Goal: Information Seeking & Learning: Get advice/opinions

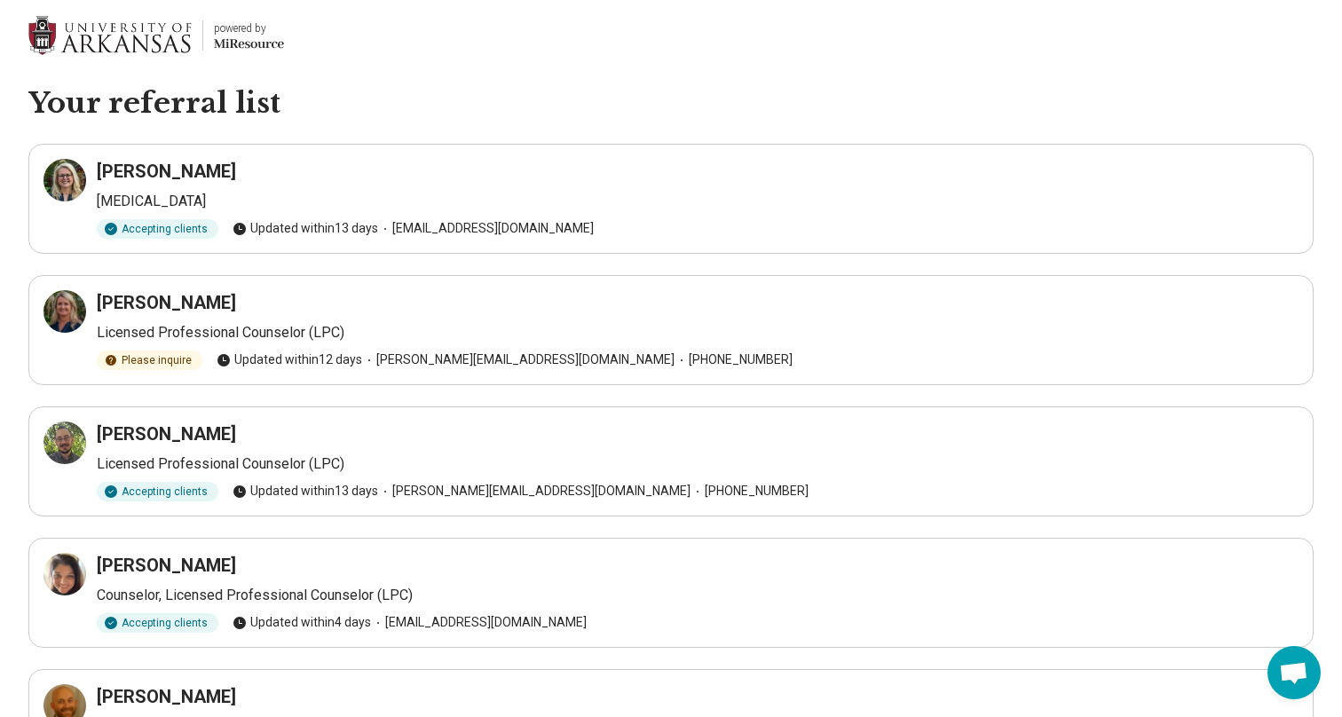
click at [152, 183] on h3 "Josette Cline" at bounding box center [166, 171] width 139 height 25
click at [143, 168] on h3 "Josette Cline" at bounding box center [166, 171] width 139 height 25
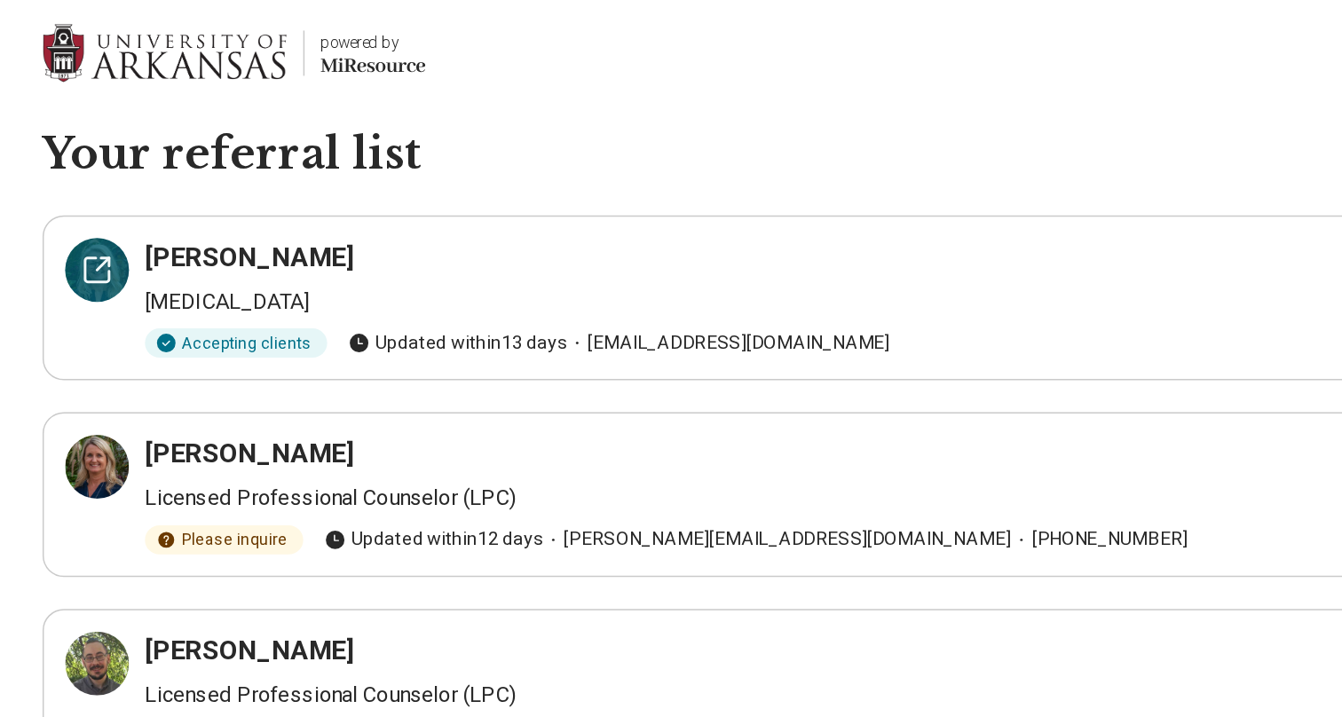
click at [68, 186] on icon at bounding box center [65, 180] width 16 height 16
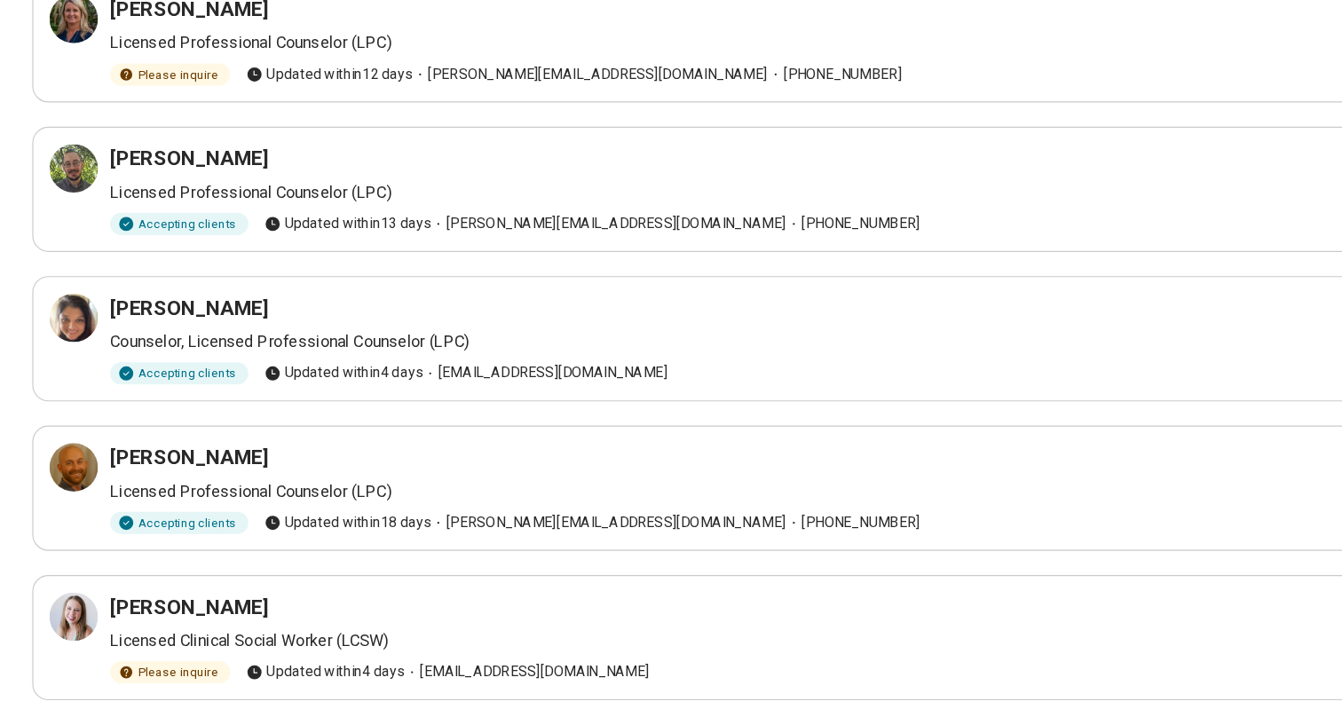
scroll to position [216, 0]
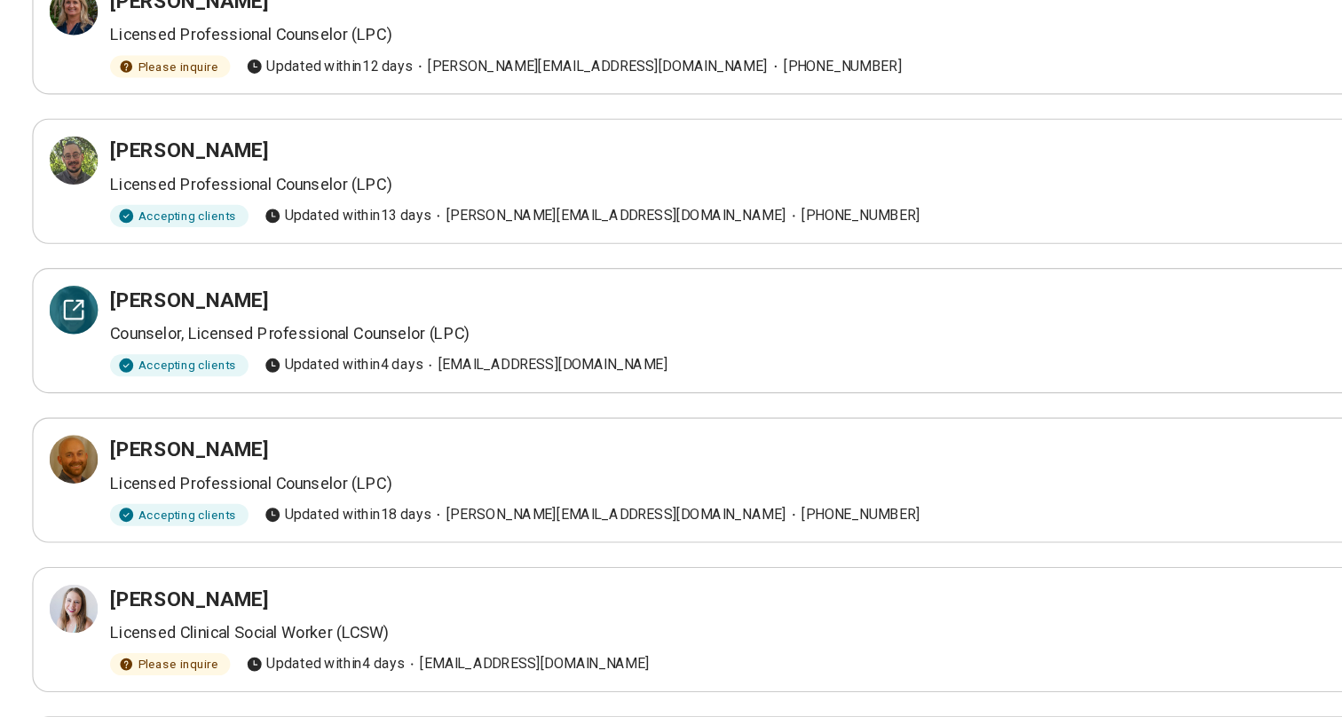
click at [61, 360] on icon at bounding box center [64, 358] width 21 height 21
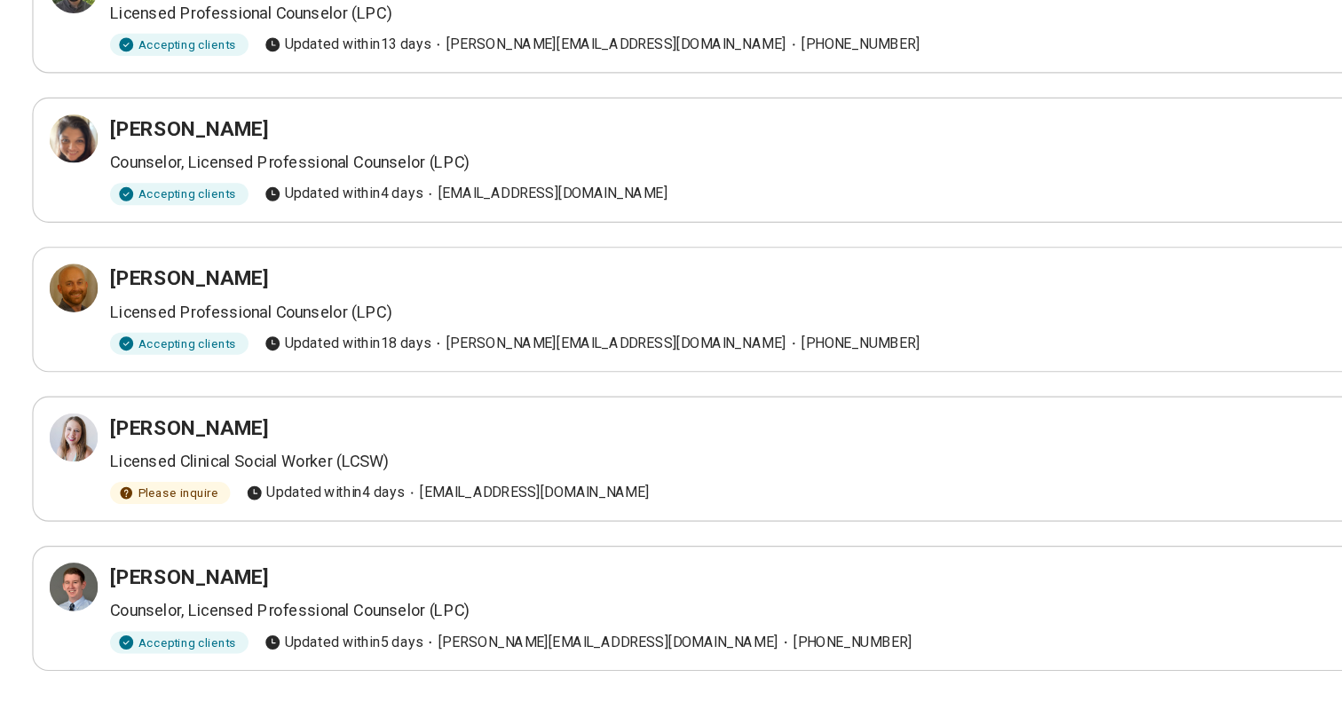
scroll to position [395, 0]
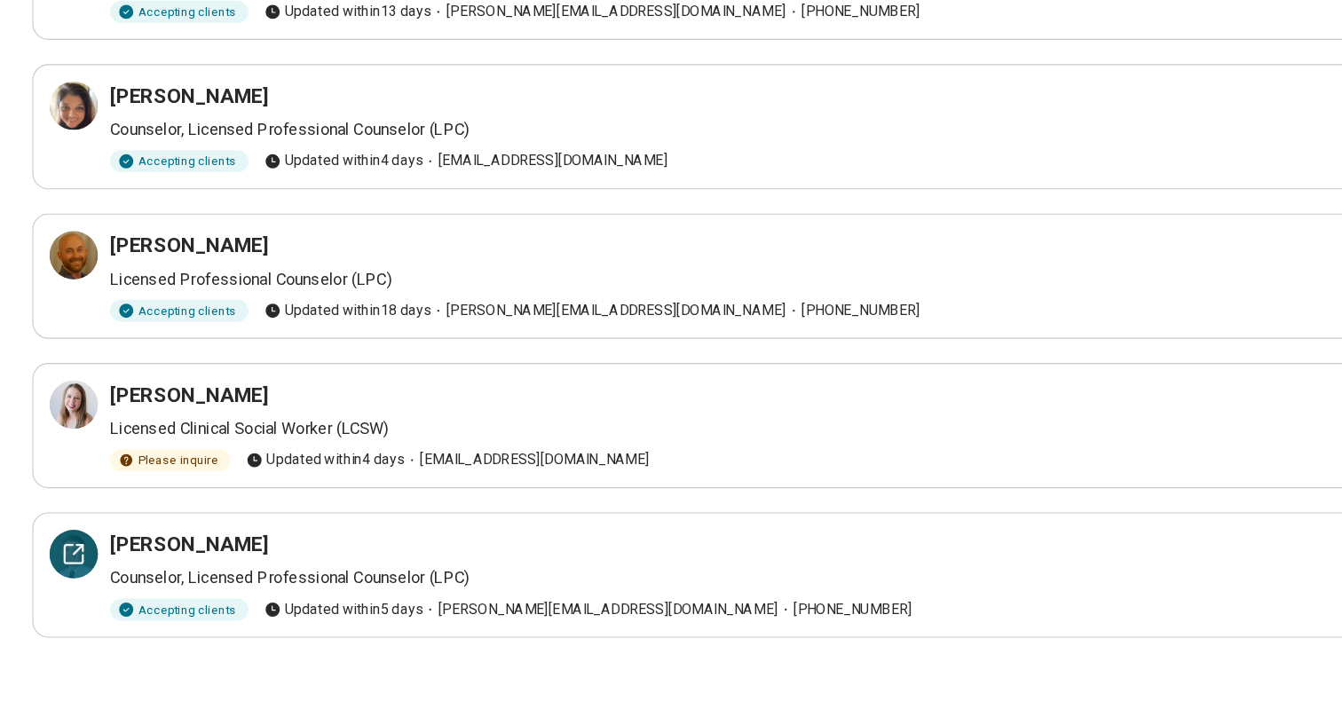
click at [70, 577] on icon at bounding box center [64, 573] width 21 height 21
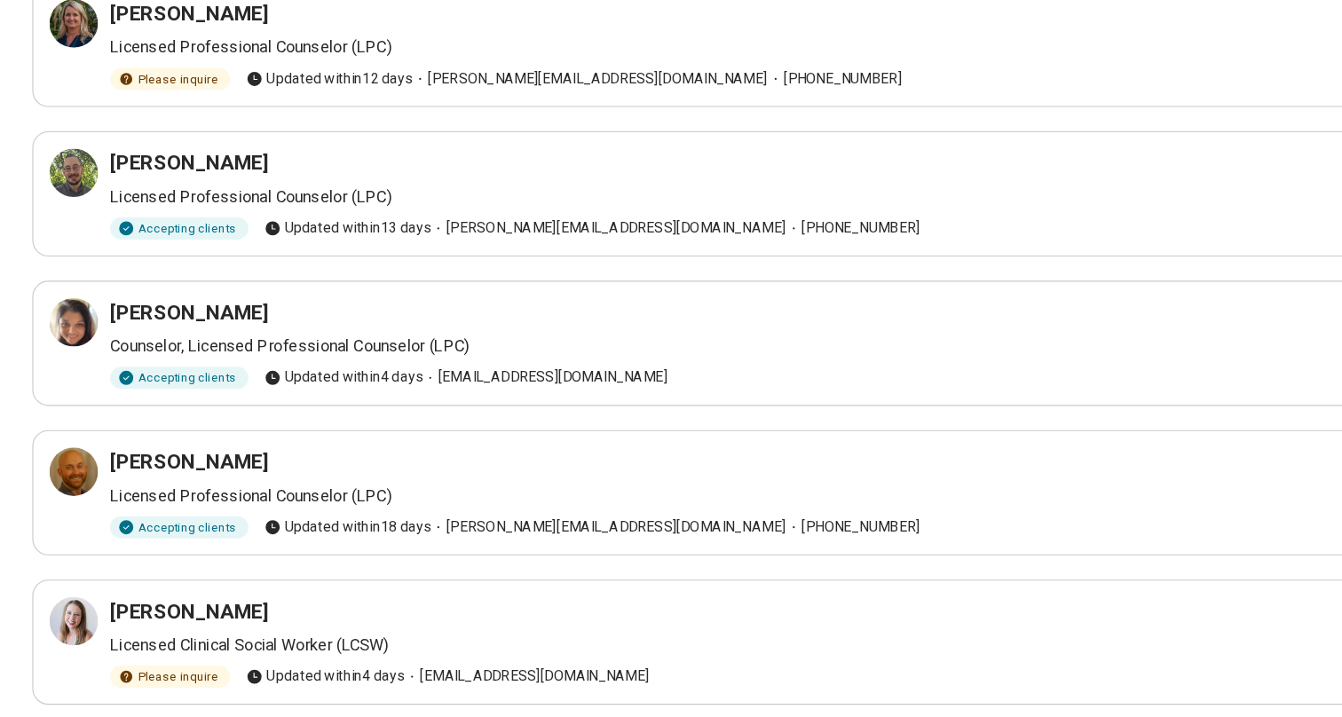
scroll to position [290, 0]
click at [50, 160] on div at bounding box center [64, 152] width 43 height 43
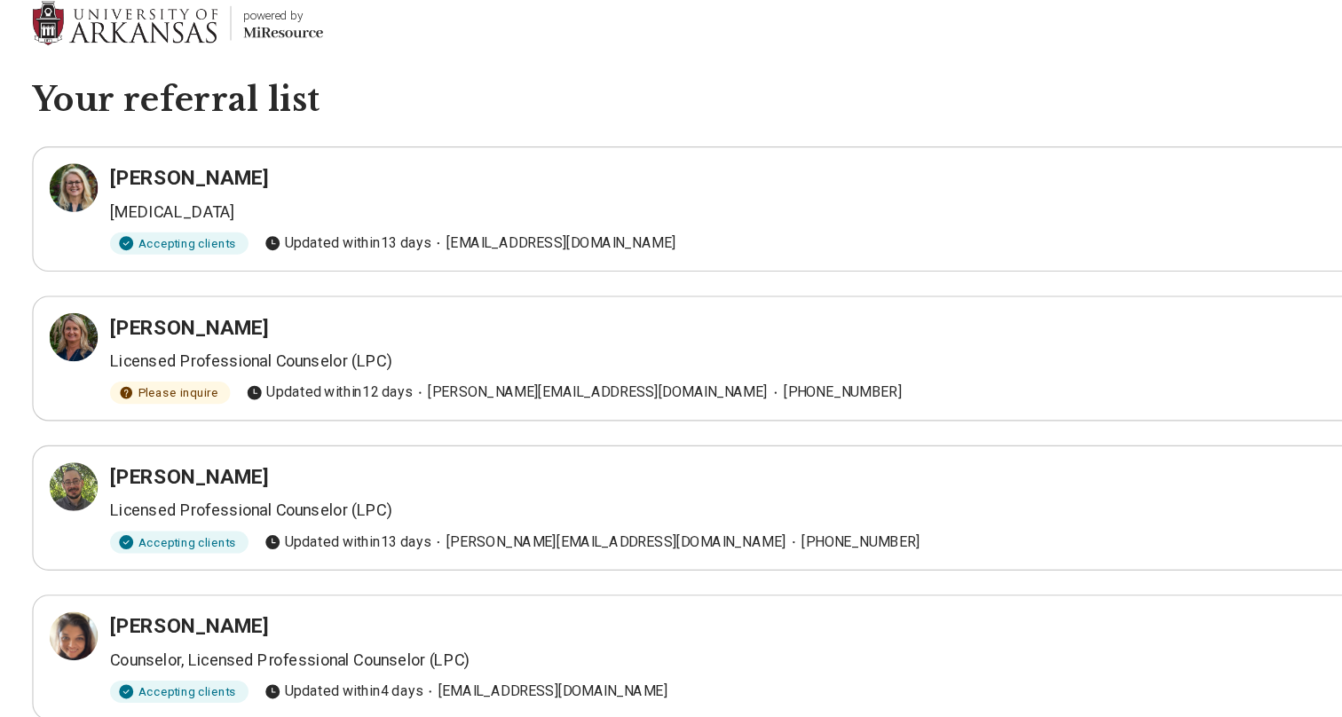
scroll to position [0, 0]
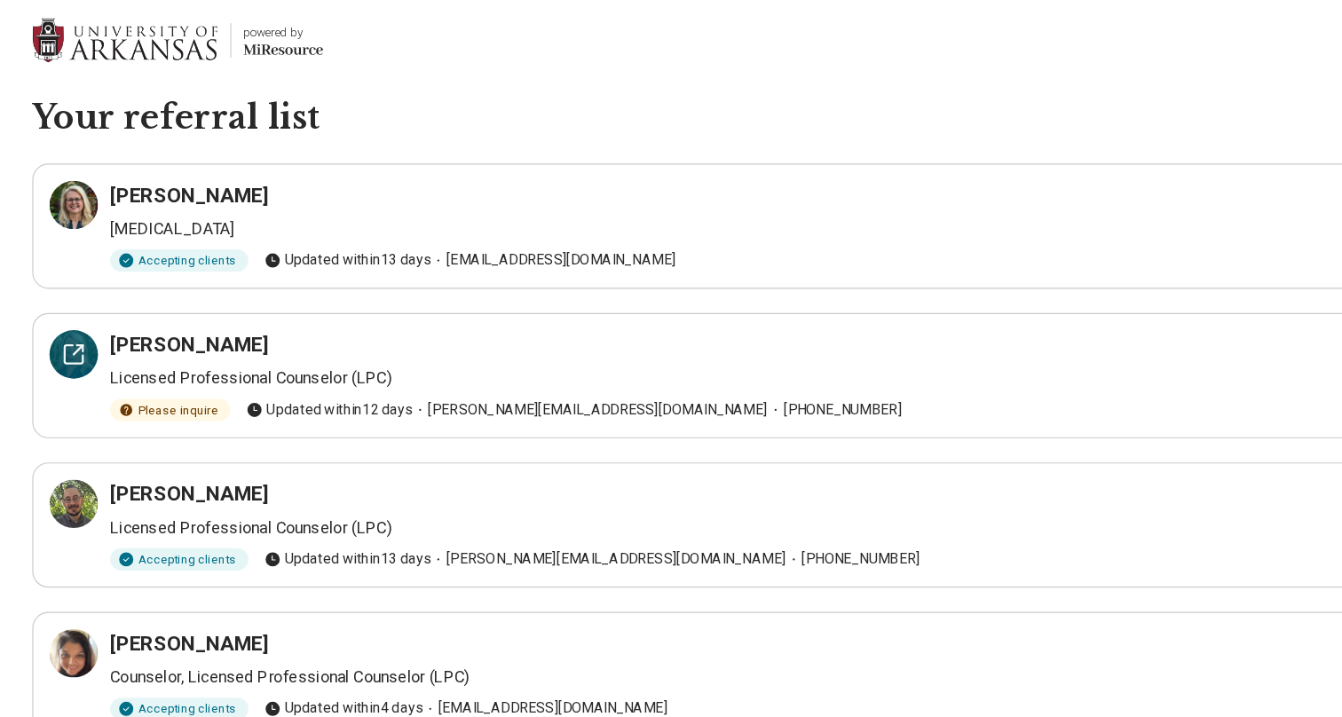
click at [59, 313] on icon at bounding box center [64, 311] width 21 height 21
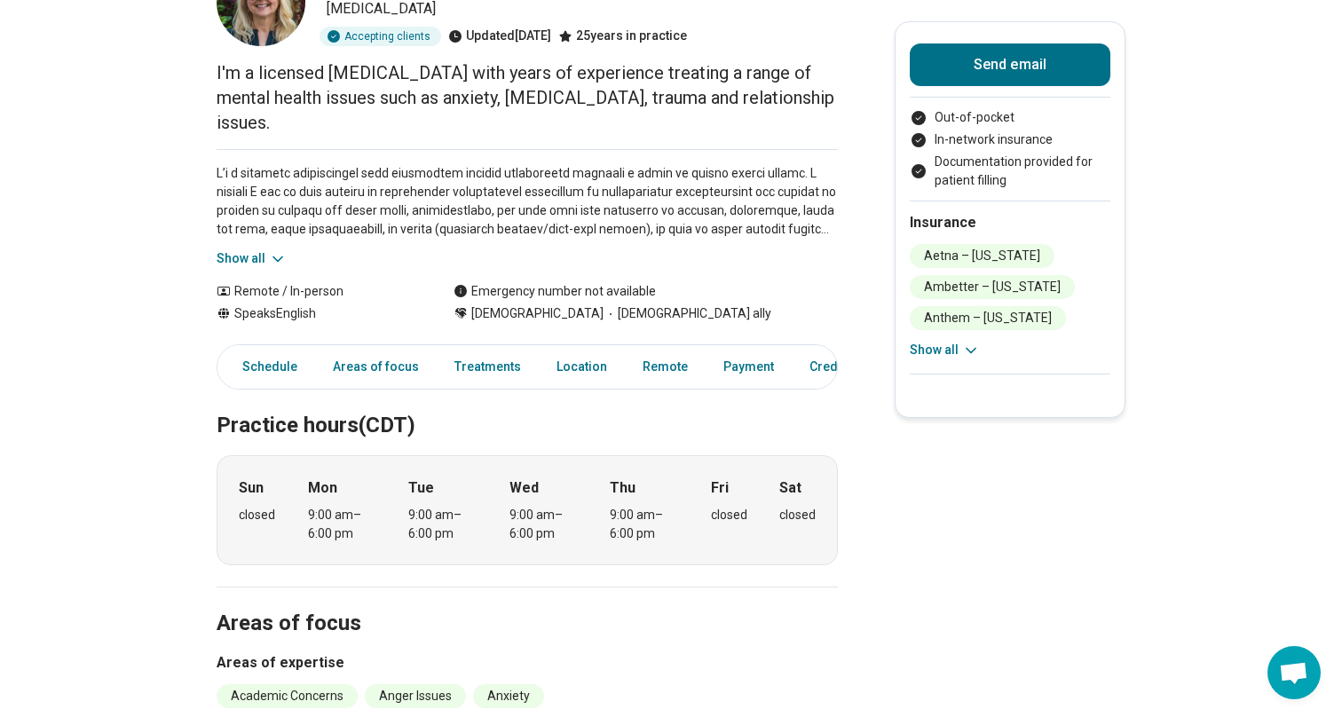
scroll to position [144, 0]
click at [673, 413] on h2 "Practice hours (CDT)" at bounding box center [527, 406] width 621 height 73
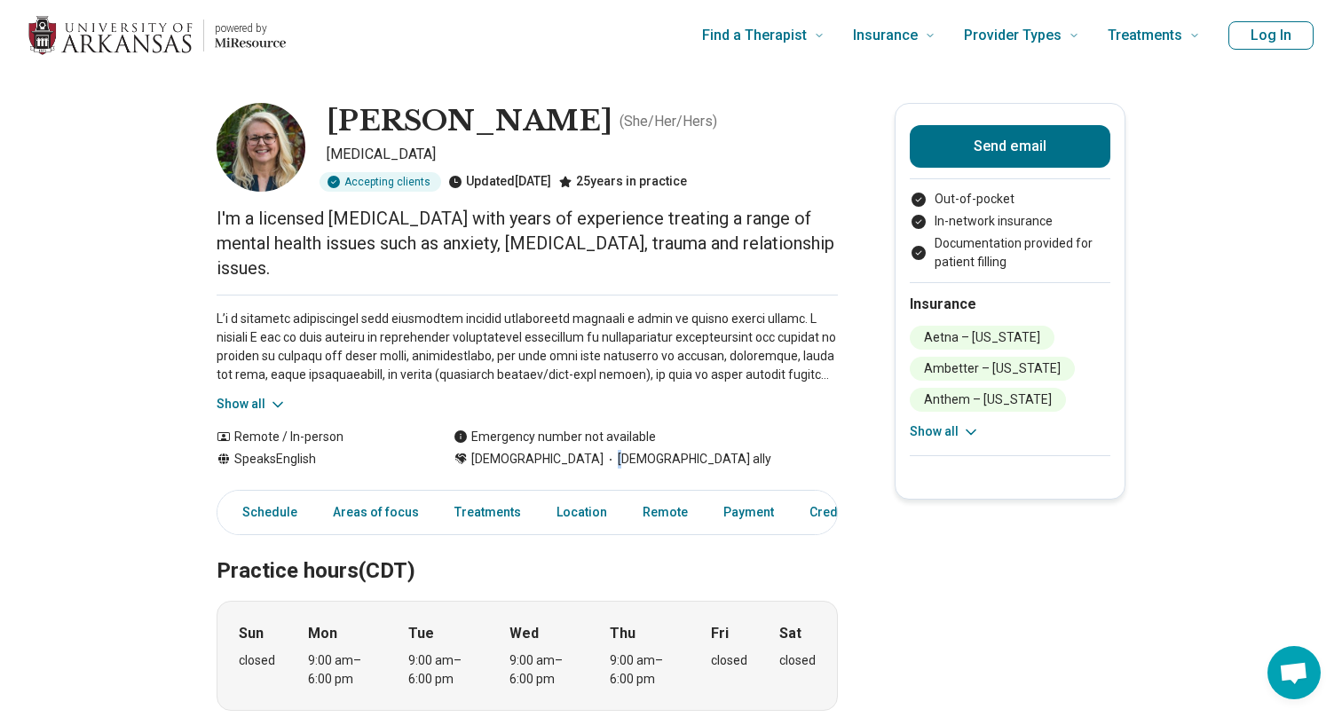
drag, startPoint x: 593, startPoint y: 434, endPoint x: 684, endPoint y: 434, distance: 90.5
click at [684, 450] on div "Cisgender Woman LGBTQIA+ ally" at bounding box center [646, 459] width 384 height 19
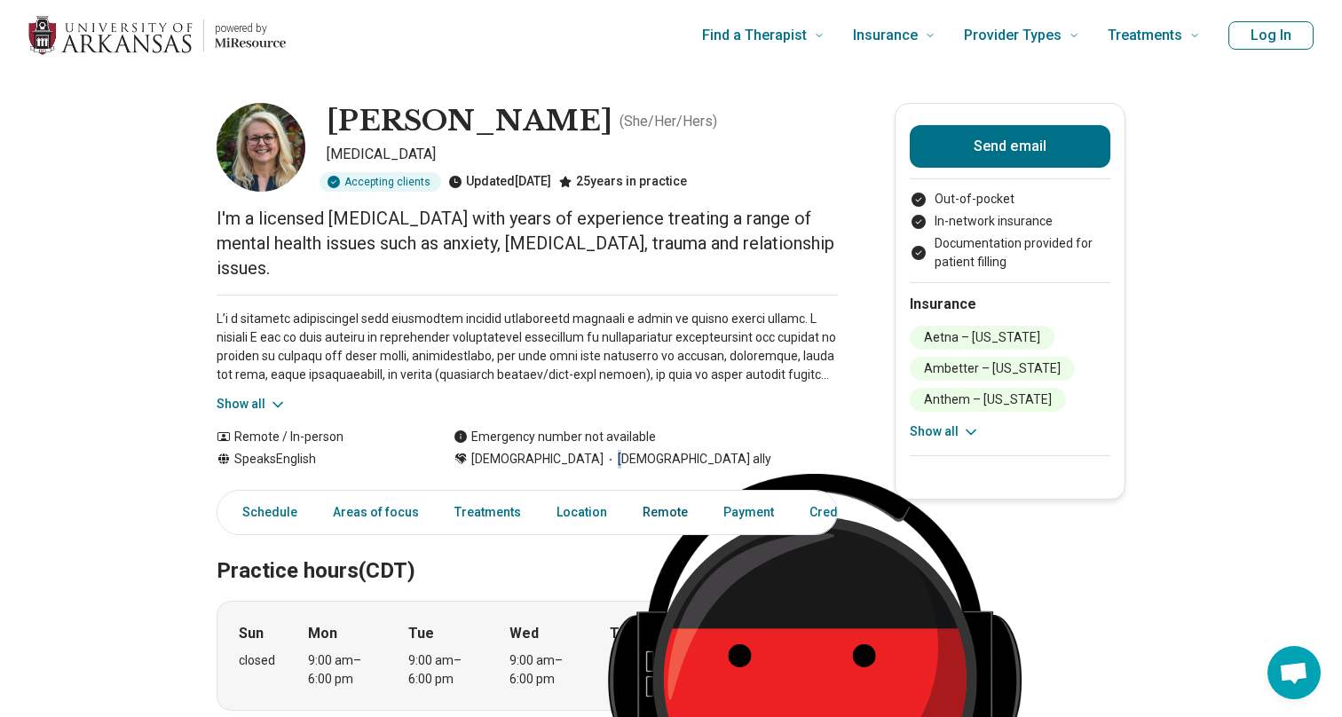
click at [672, 494] on link "Remote" at bounding box center [665, 512] width 67 height 36
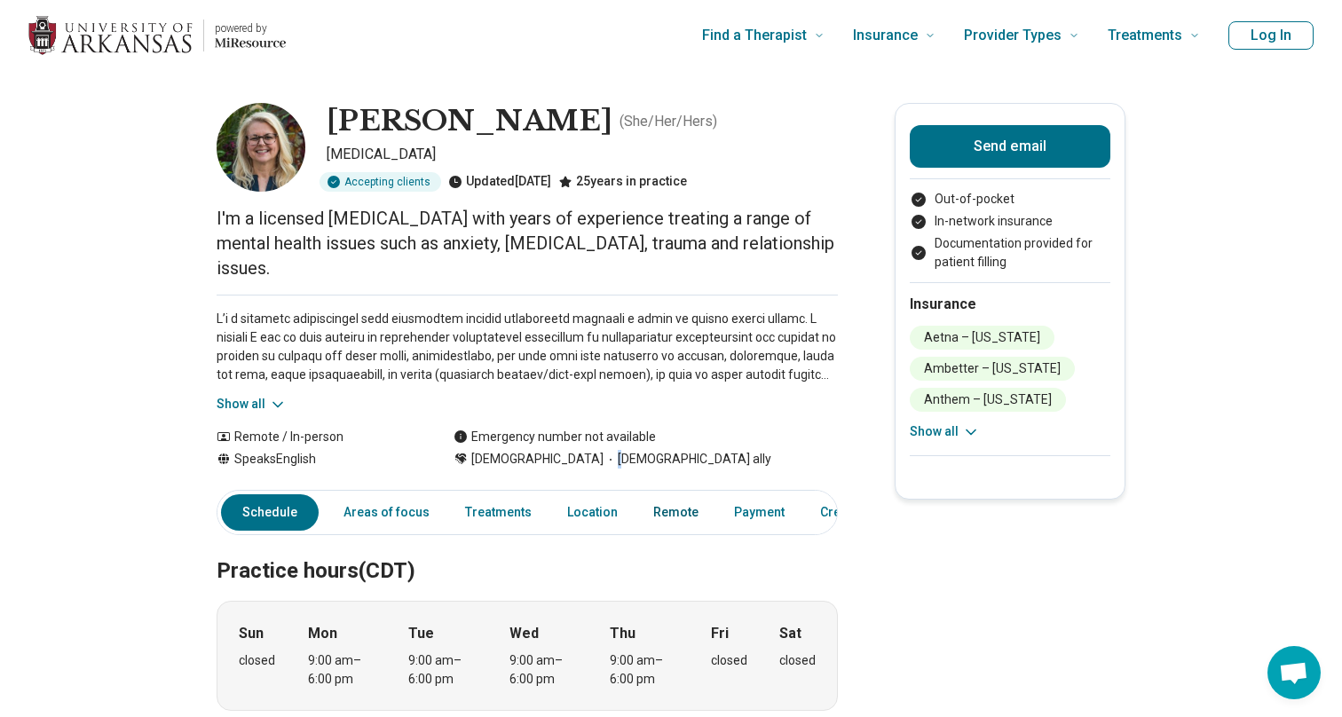
click at [672, 494] on link "Remote" at bounding box center [676, 512] width 67 height 36
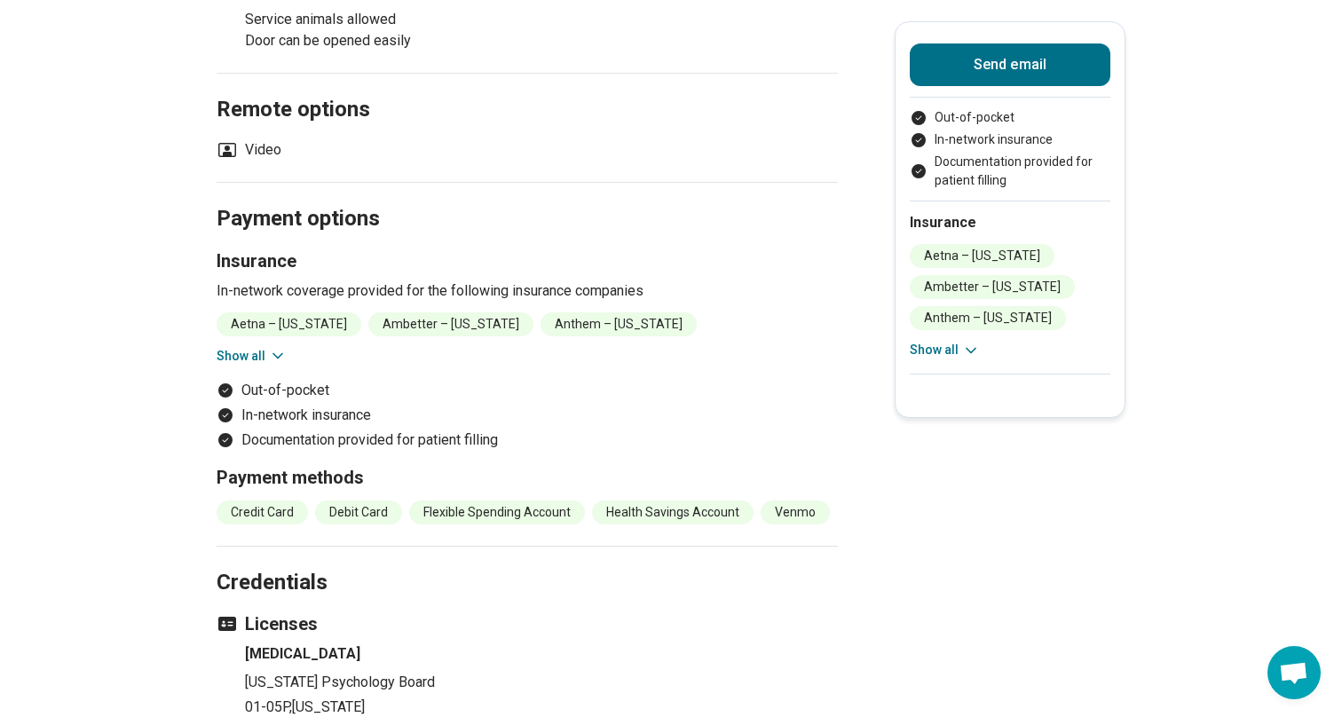
click at [636, 162] on h2 "Payment options" at bounding box center [527, 198] width 621 height 73
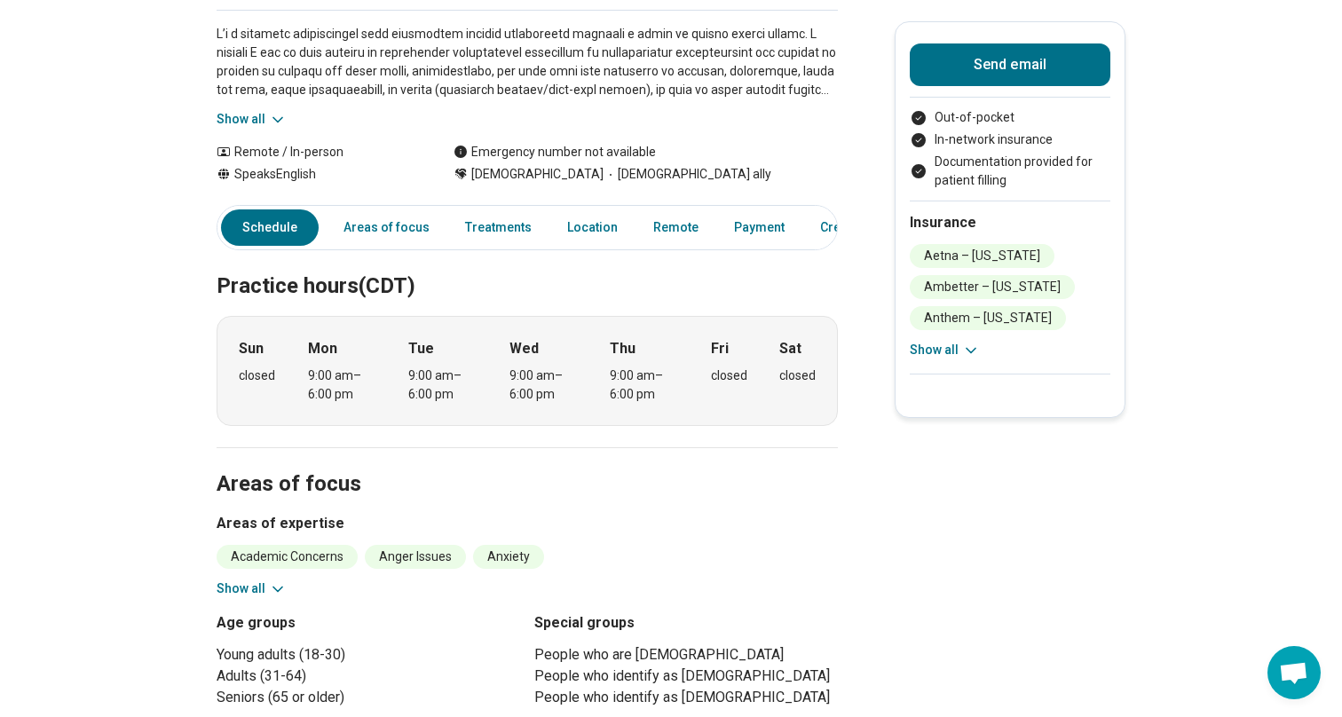
scroll to position [288, 0]
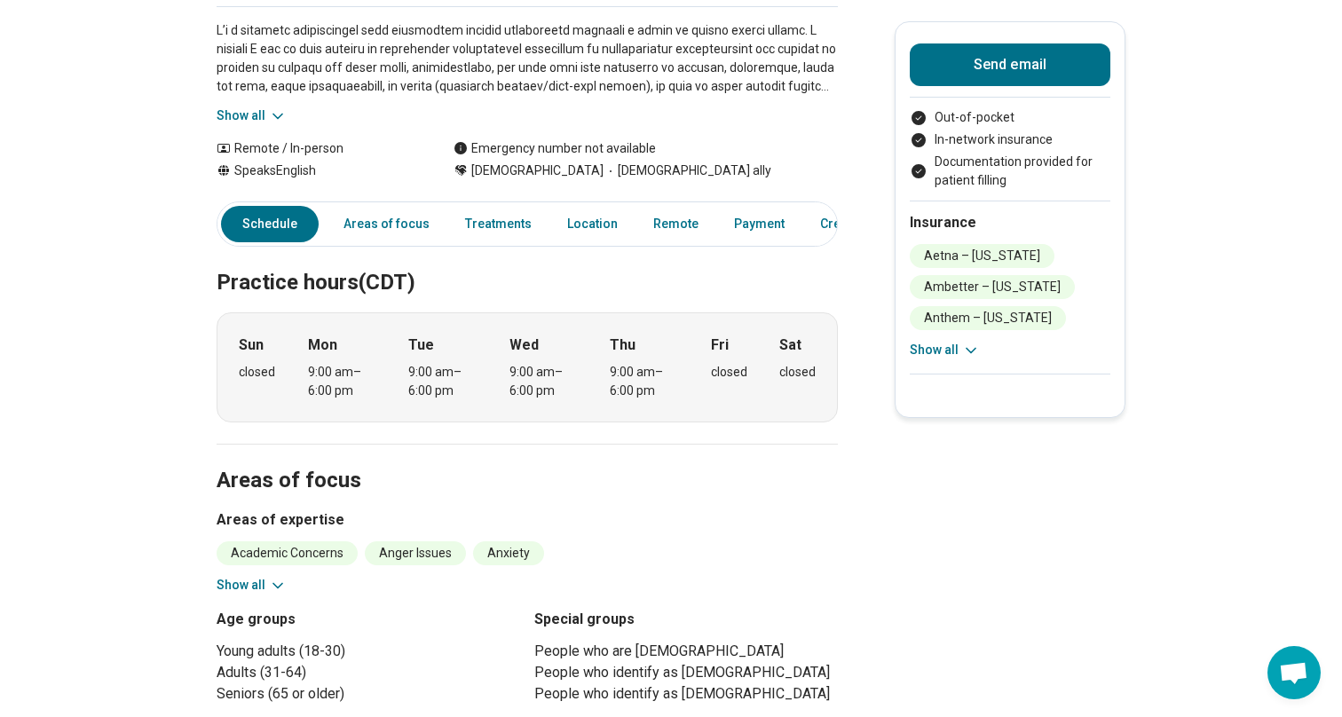
click at [269, 107] on icon at bounding box center [278, 116] width 18 height 18
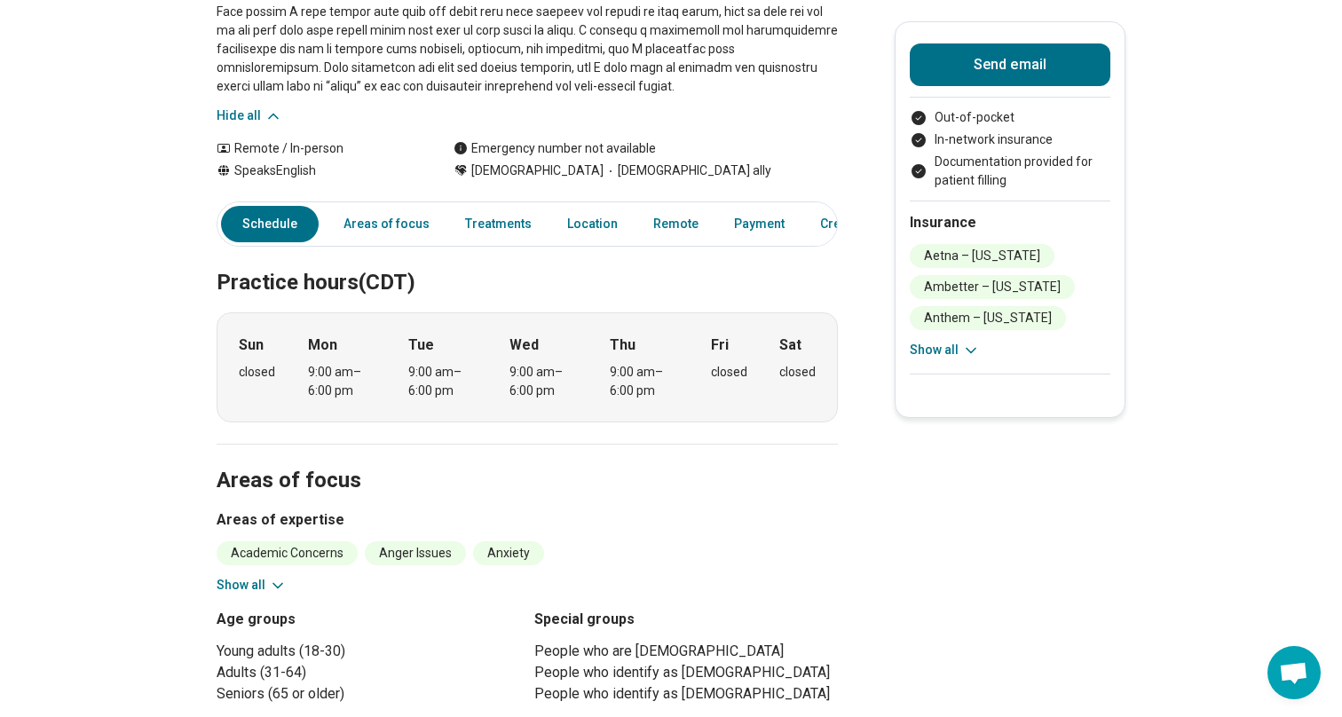
click at [268, 107] on icon at bounding box center [274, 116] width 18 height 18
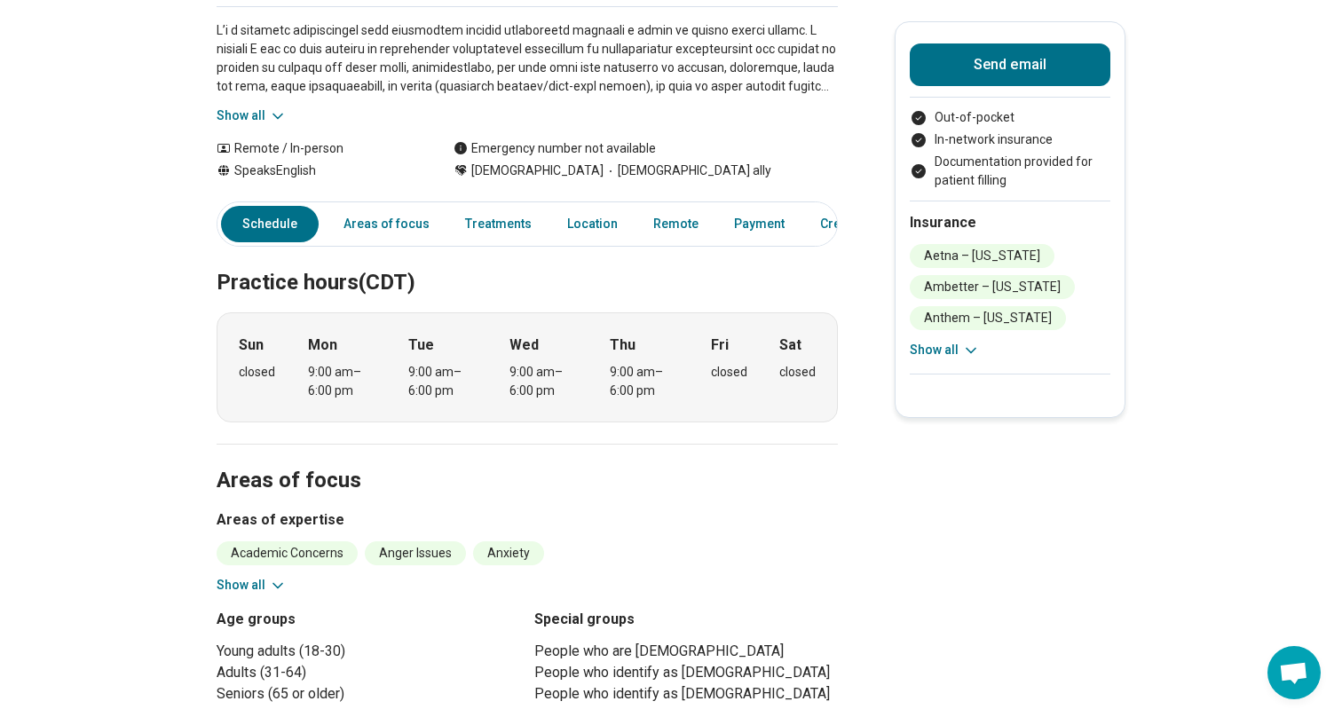
click at [269, 107] on icon at bounding box center [278, 116] width 18 height 18
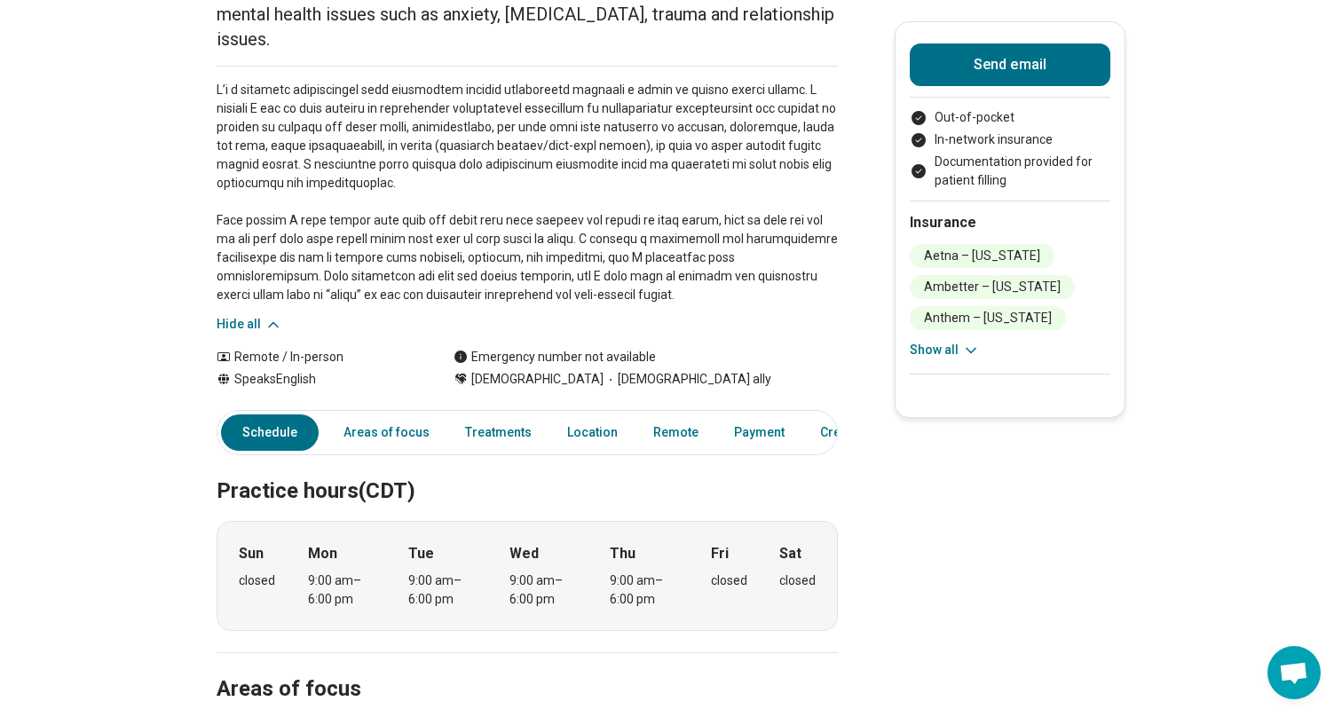
scroll to position [217, 0]
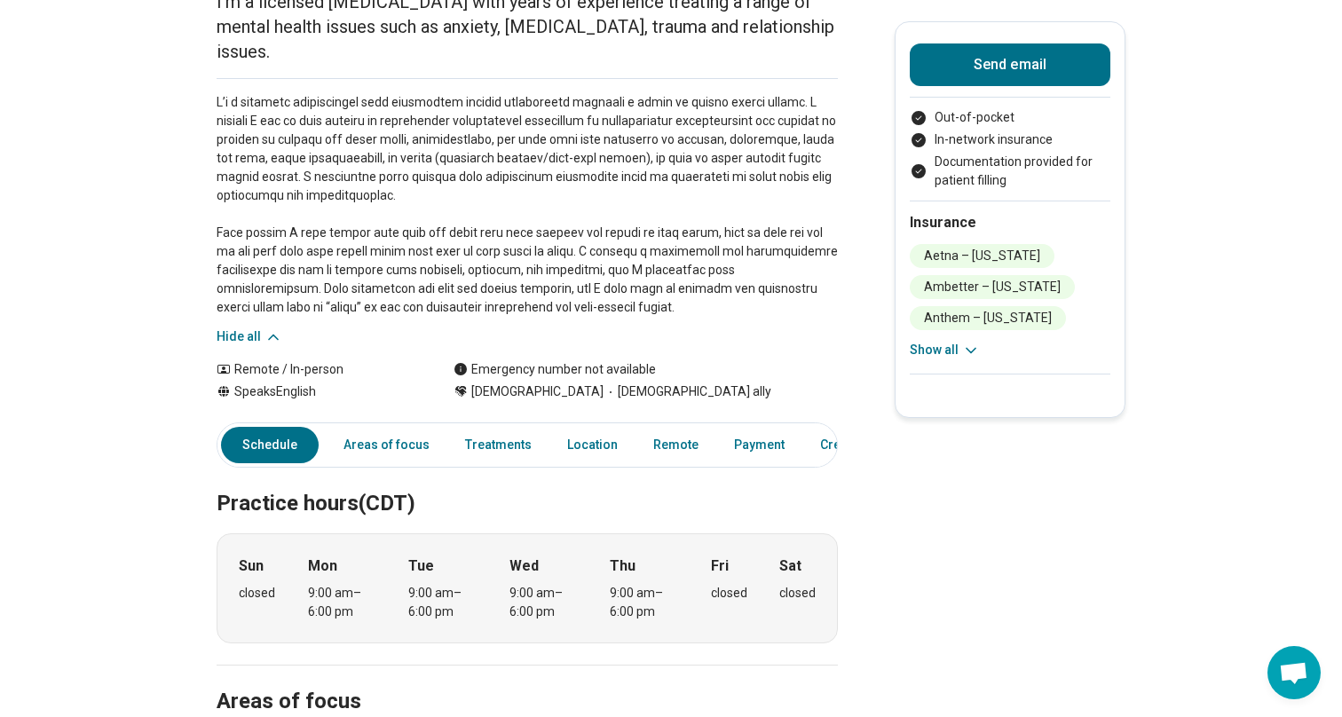
click at [265, 328] on icon at bounding box center [274, 337] width 18 height 18
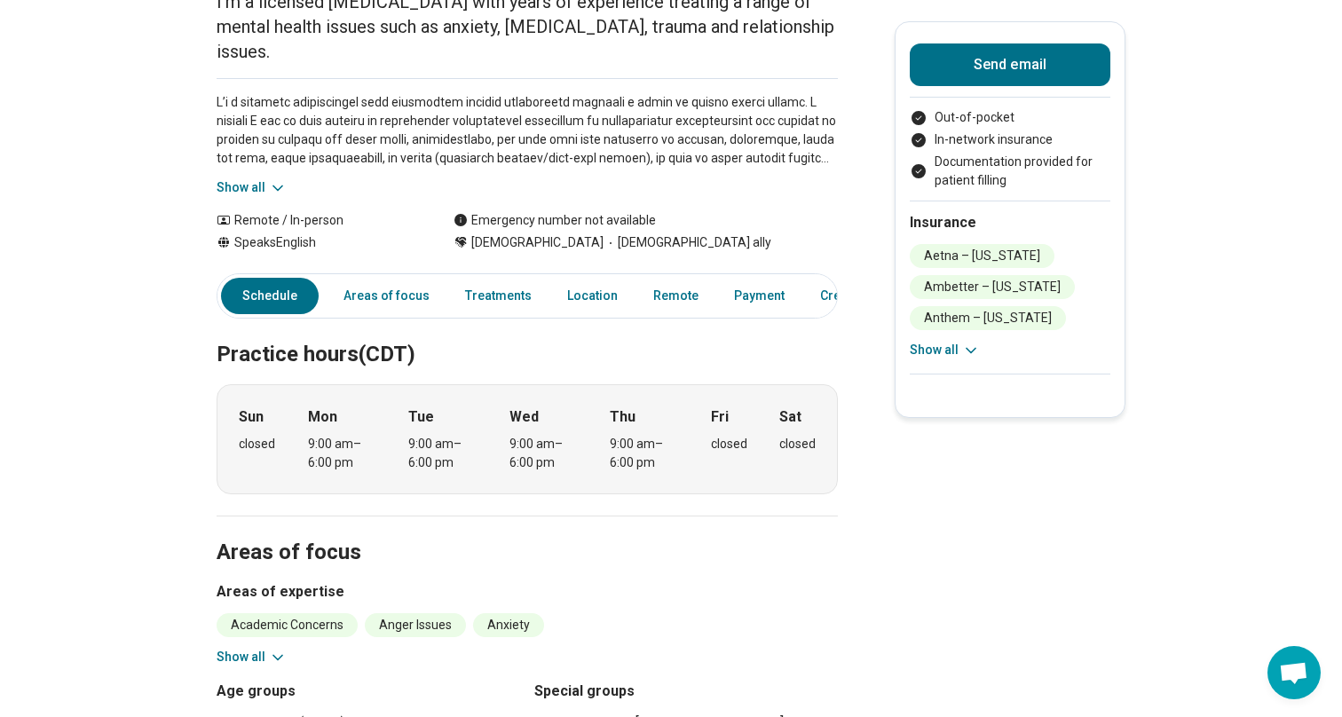
click at [263, 309] on h2 "Practice hours (CDT)" at bounding box center [527, 333] width 621 height 73
click at [234, 178] on button "Show all" at bounding box center [252, 187] width 70 height 19
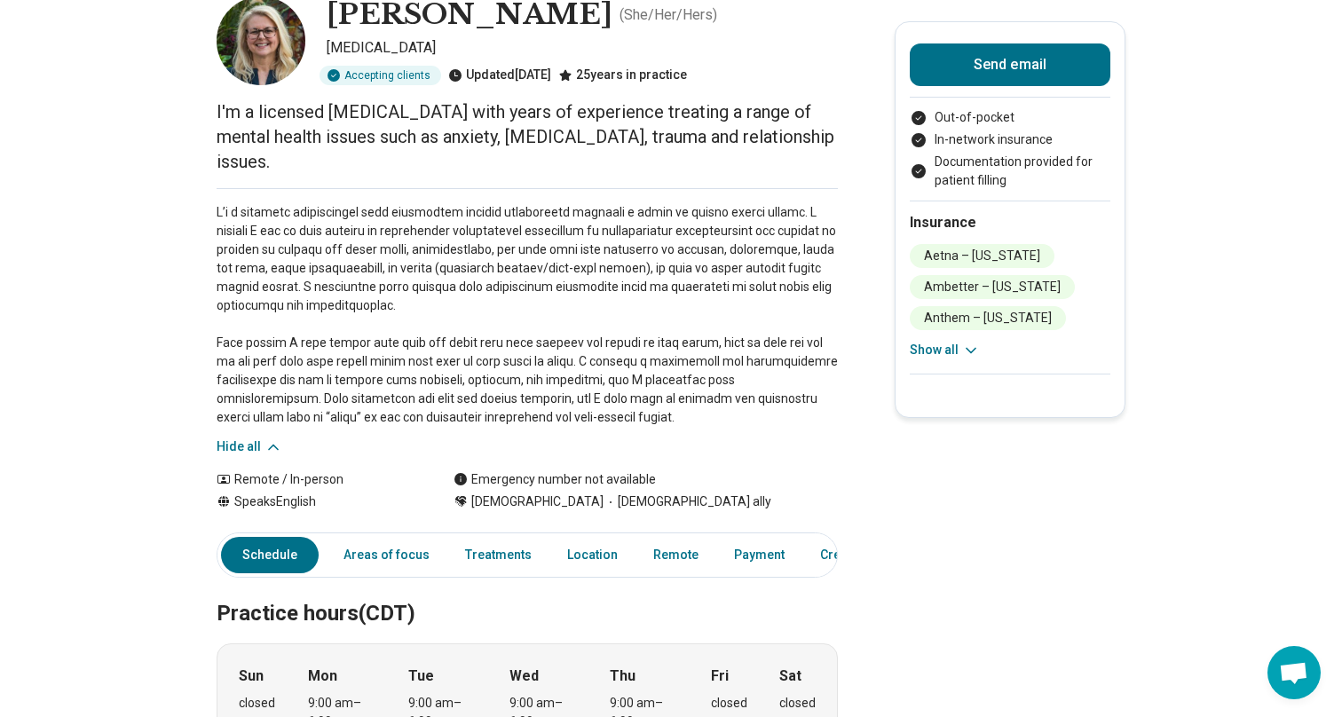
scroll to position [100, 0]
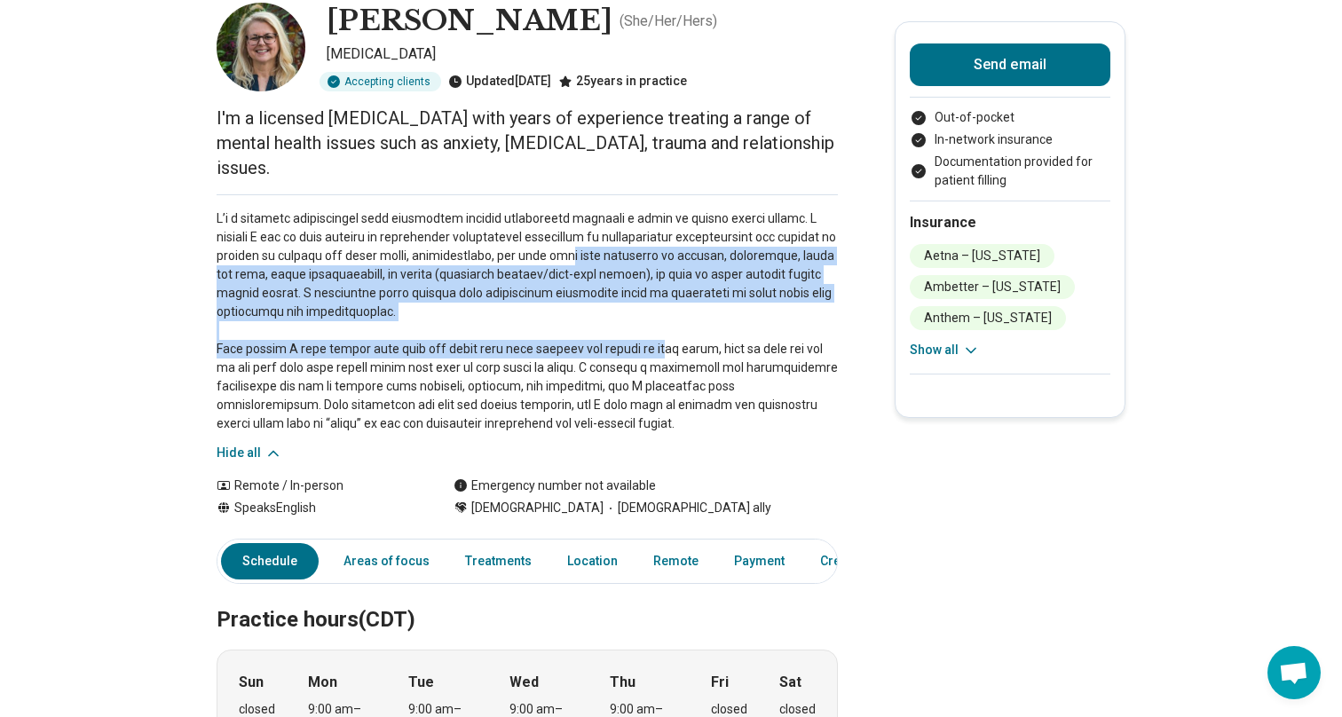
drag, startPoint x: 510, startPoint y: 240, endPoint x: 666, endPoint y: 315, distance: 173.5
click at [666, 315] on p at bounding box center [527, 321] width 621 height 224
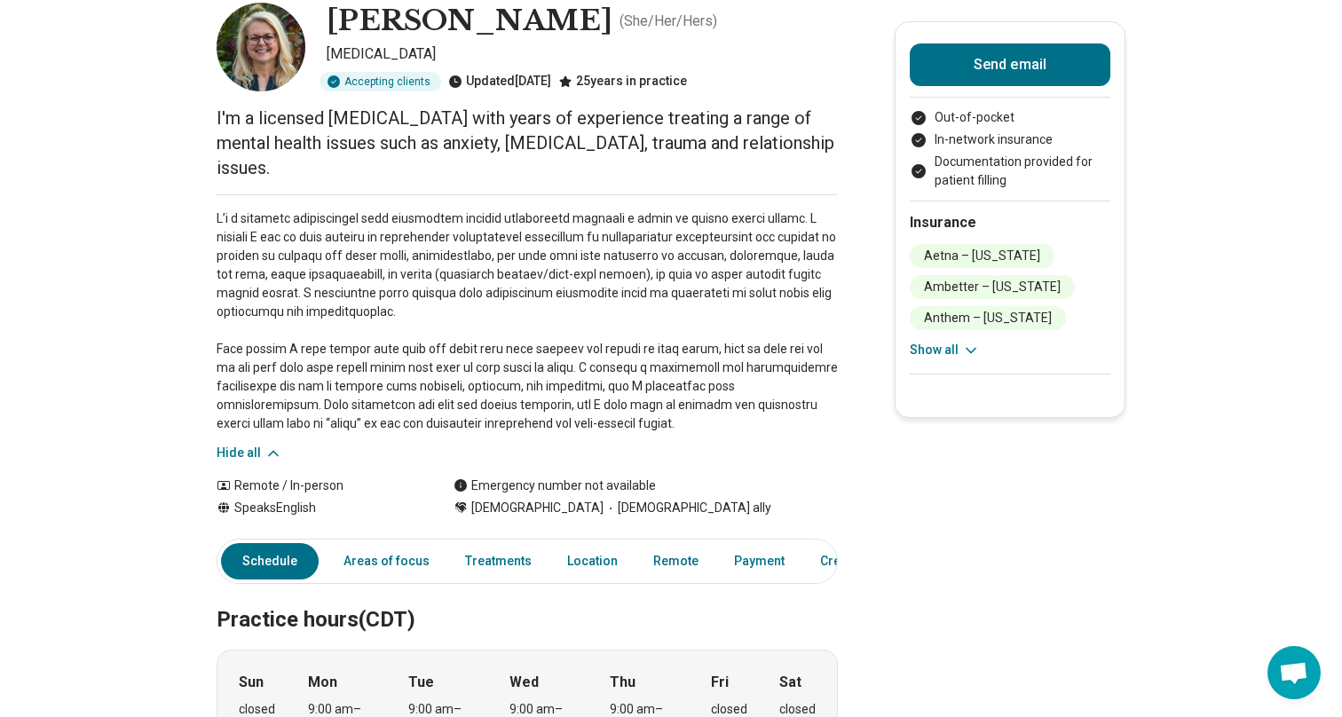
click at [511, 388] on p at bounding box center [527, 321] width 621 height 224
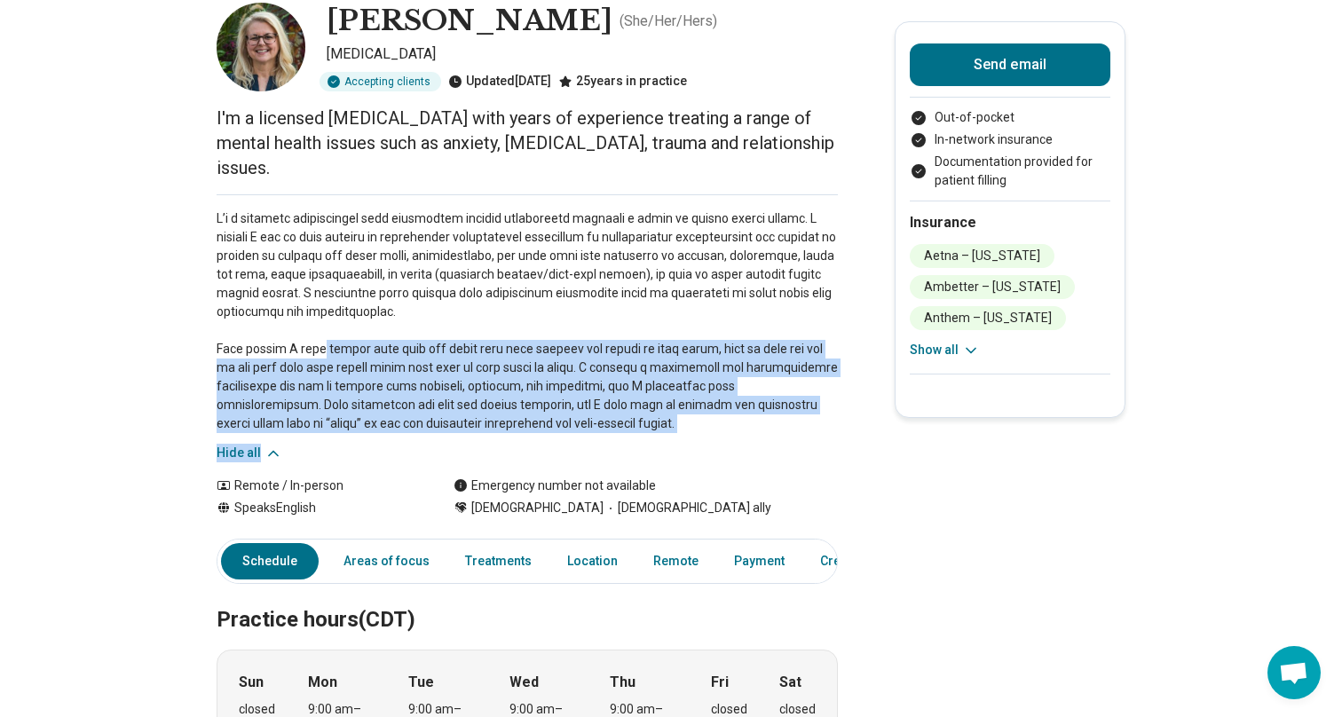
drag, startPoint x: 320, startPoint y: 329, endPoint x: 751, endPoint y: 424, distance: 440.9
click at [751, 424] on div "Hide all" at bounding box center [527, 328] width 621 height 268
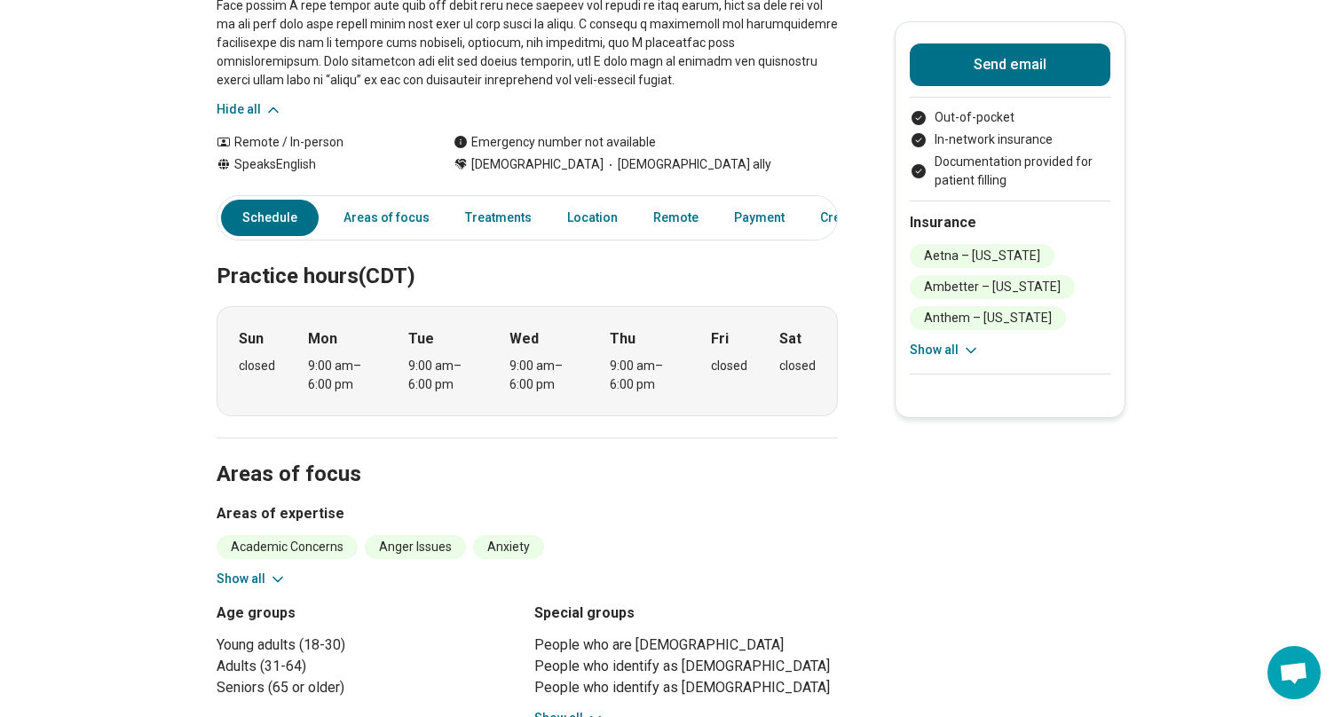
scroll to position [478, 0]
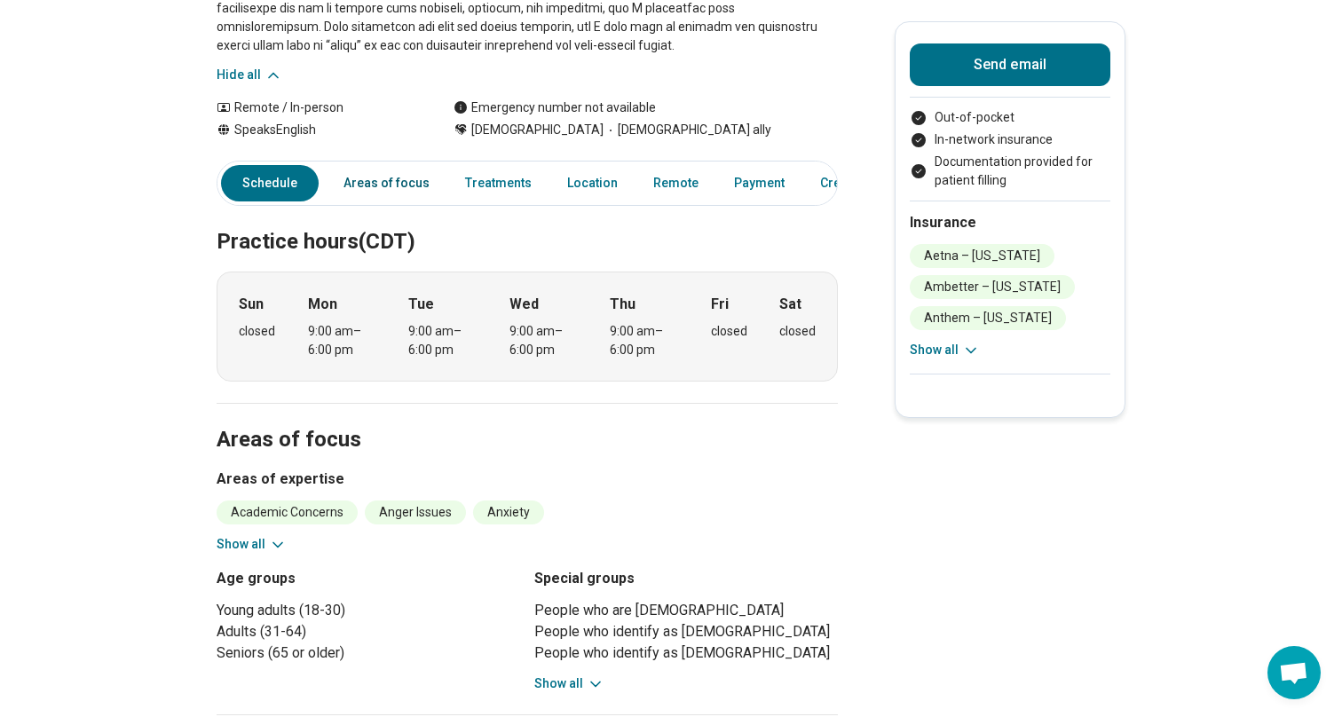
click at [407, 165] on link "Areas of focus" at bounding box center [386, 183] width 107 height 36
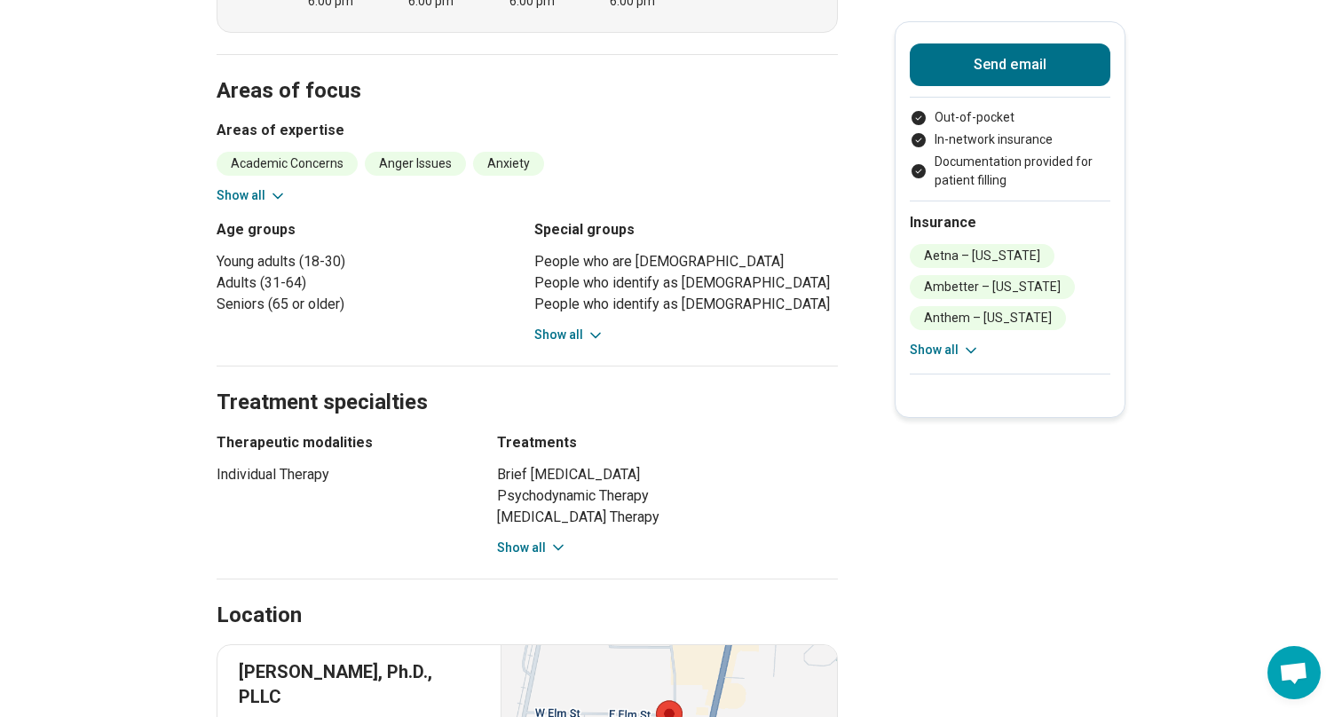
scroll to position [835, 0]
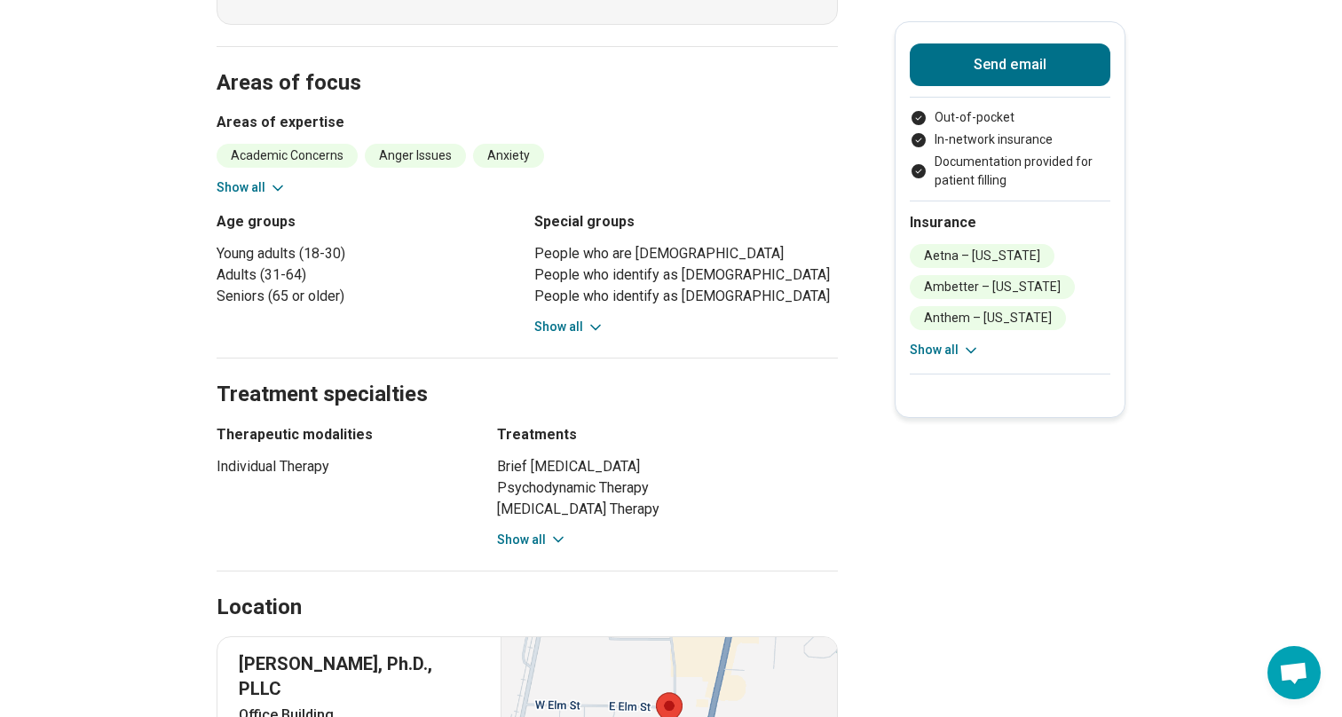
click at [259, 178] on button "Show all" at bounding box center [252, 187] width 70 height 19
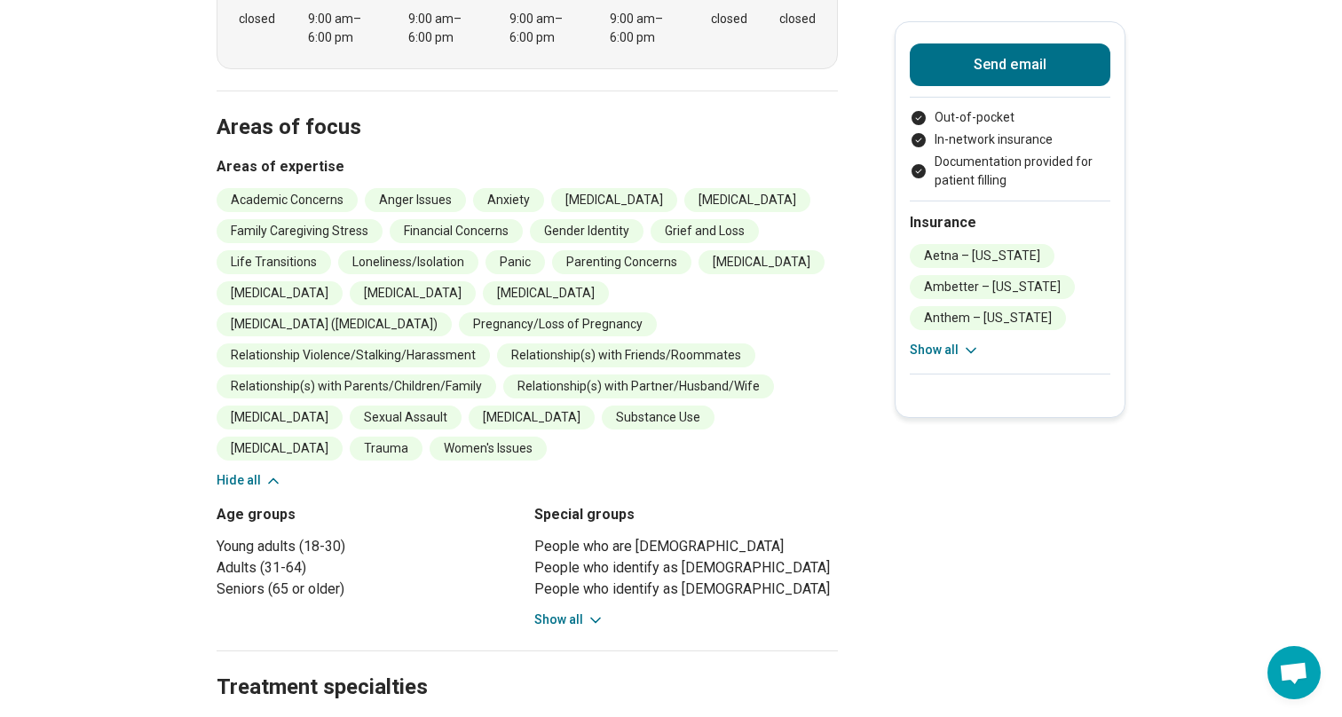
scroll to position [789, 0]
drag, startPoint x: 663, startPoint y: 205, endPoint x: 742, endPoint y: 205, distance: 79.0
click at [742, 221] on li "Grief and Loss" at bounding box center [705, 233] width 108 height 24
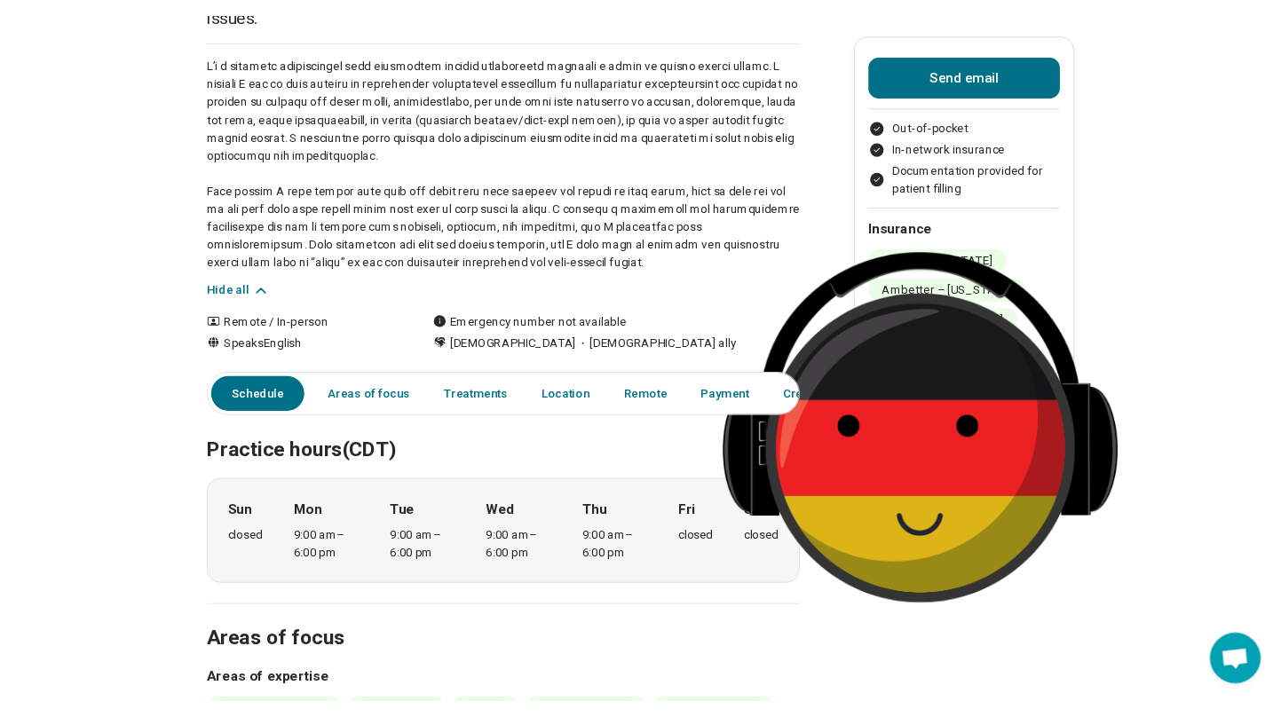
scroll to position [0, 0]
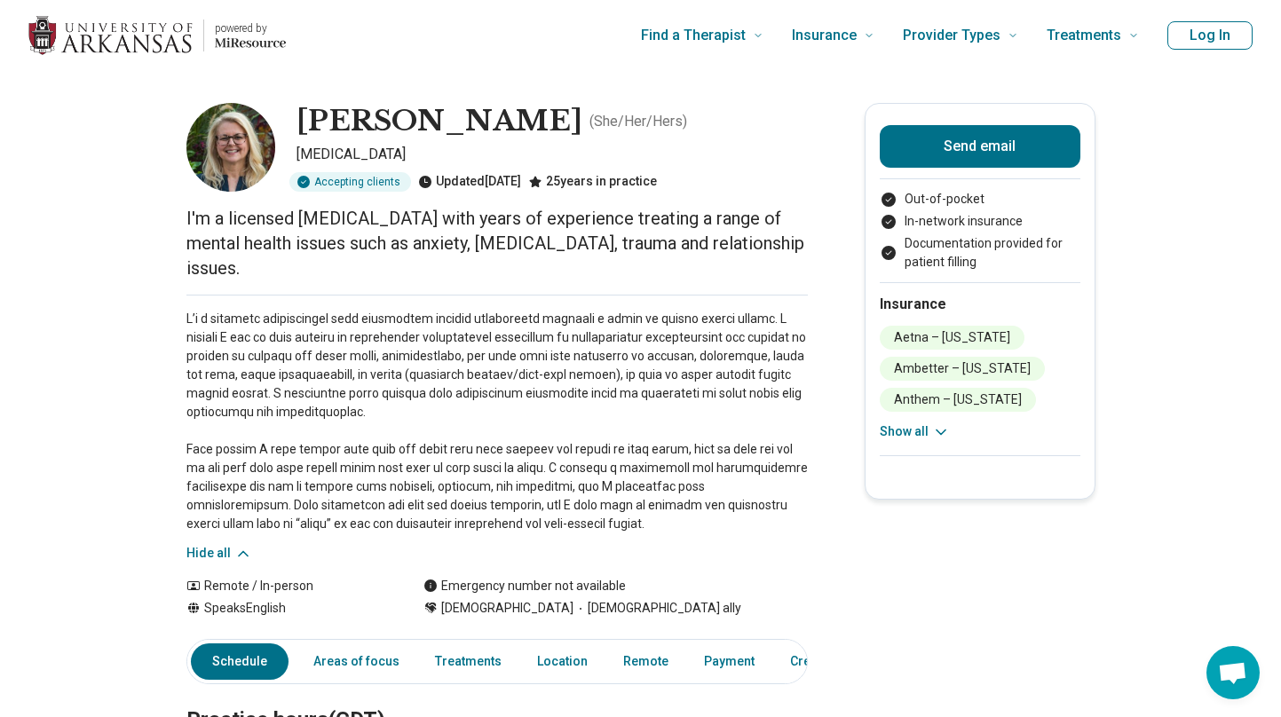
click at [932, 423] on icon at bounding box center [941, 432] width 18 height 18
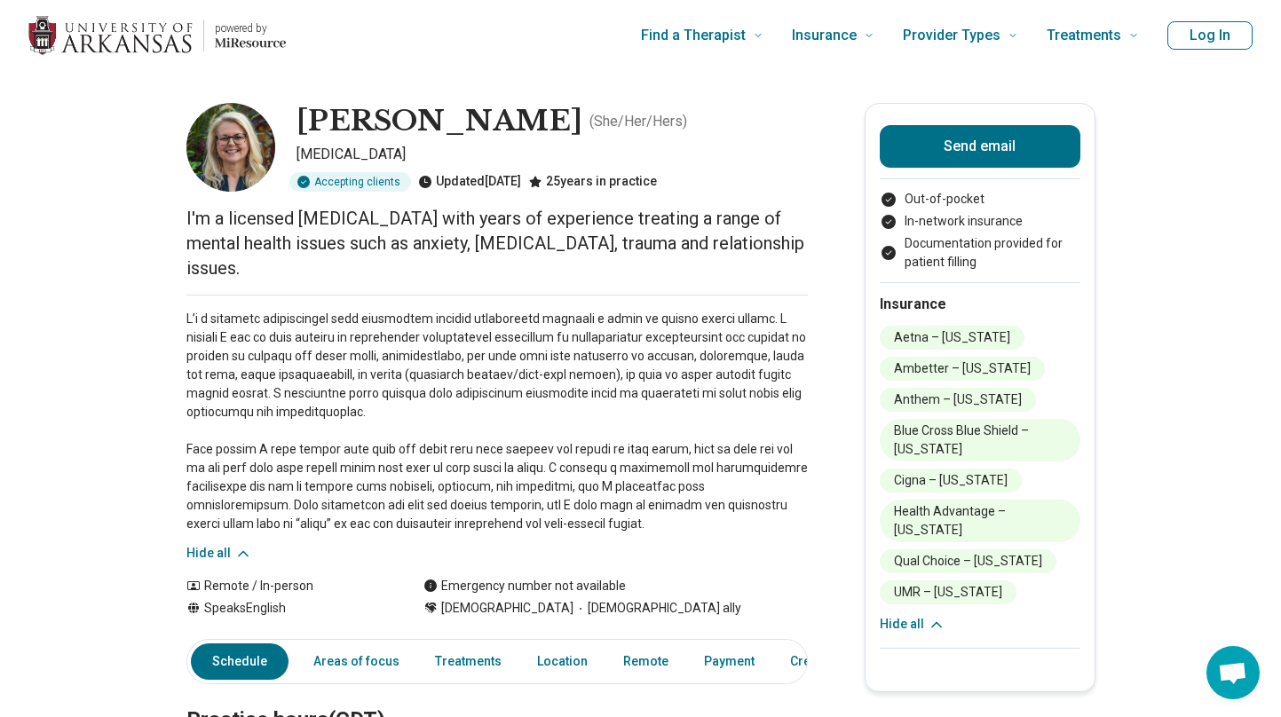
click at [911, 615] on button "Hide all" at bounding box center [913, 624] width 66 height 19
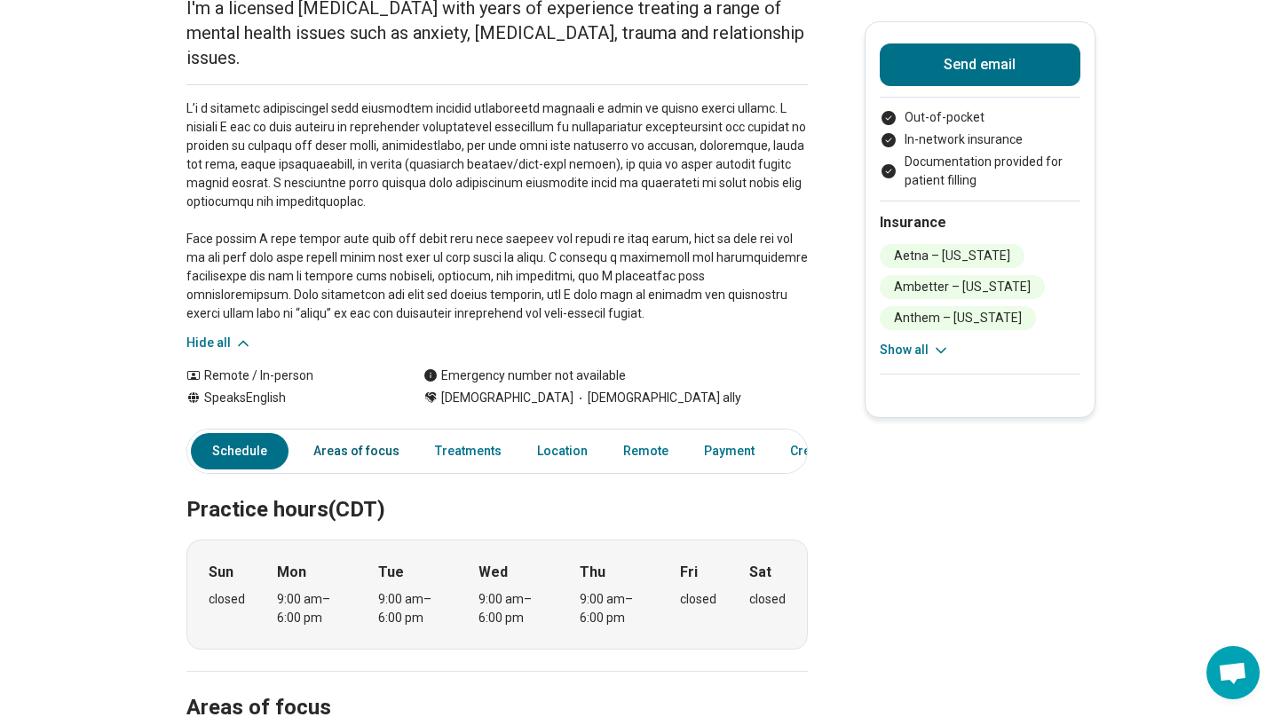
scroll to position [281, 0]
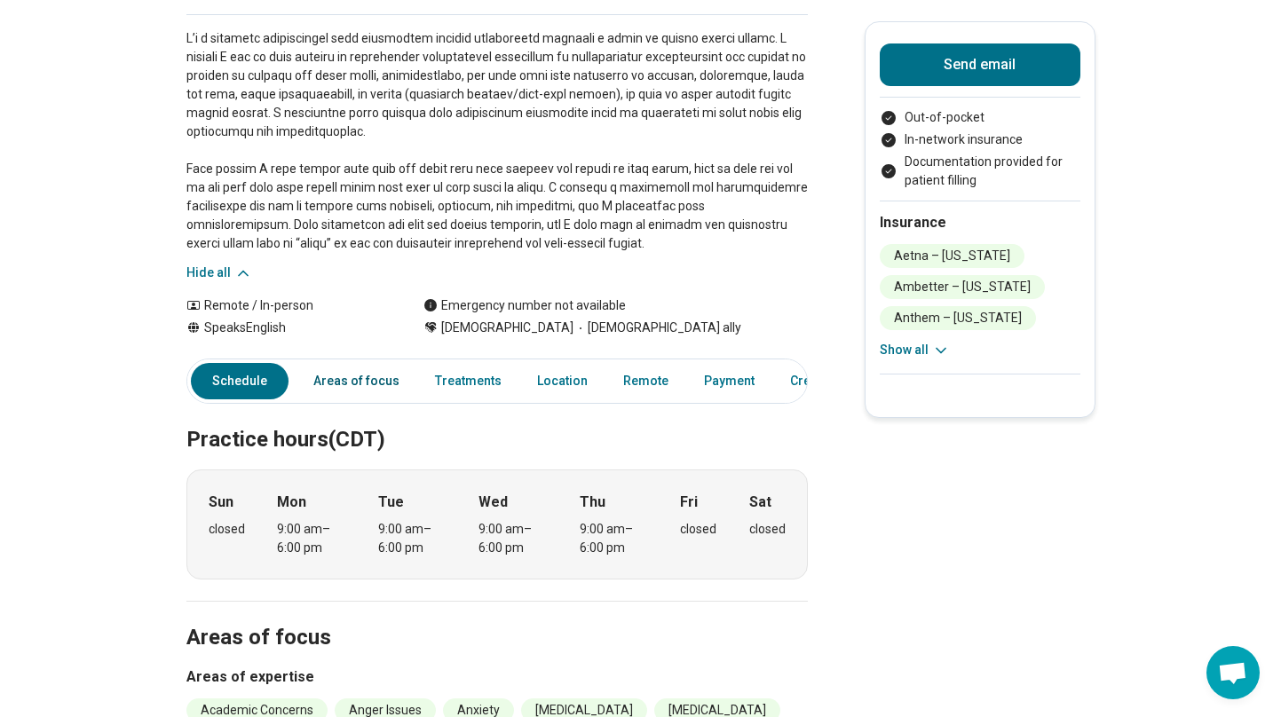
click at [362, 363] on link "Areas of focus" at bounding box center [356, 381] width 107 height 36
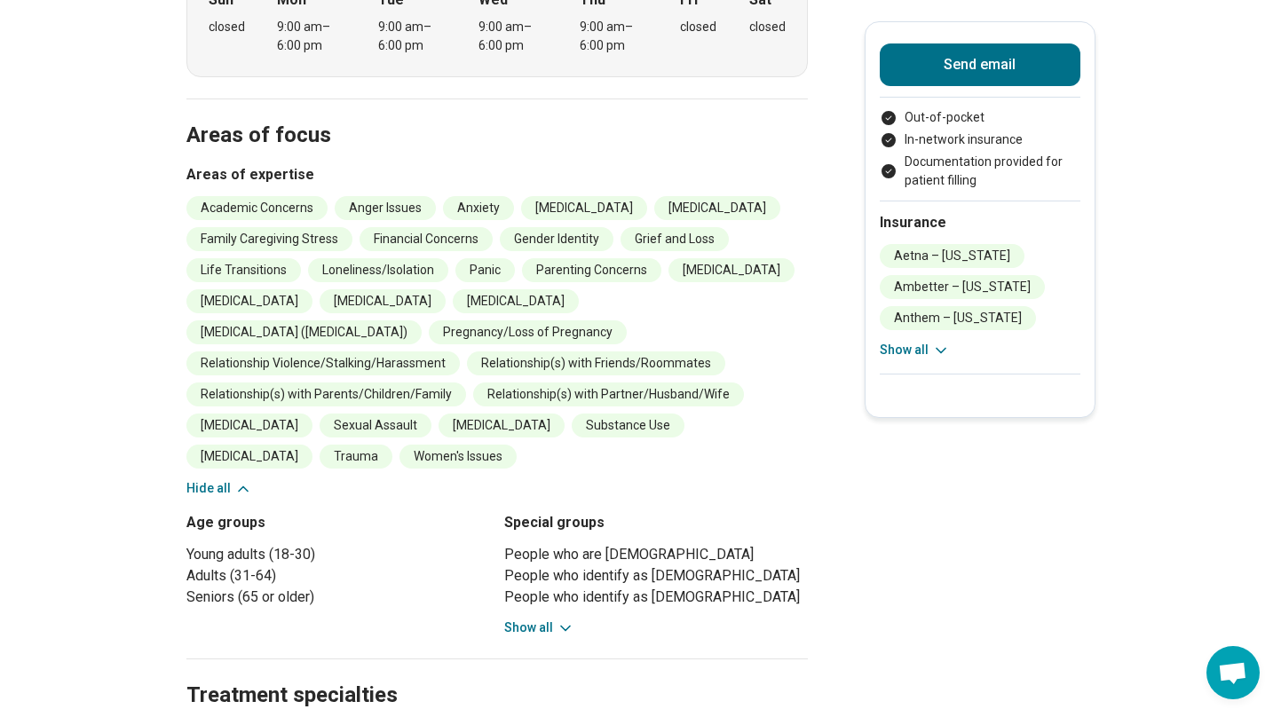
scroll to position [784, 0]
click at [552, 618] on button "Show all" at bounding box center [539, 627] width 70 height 19
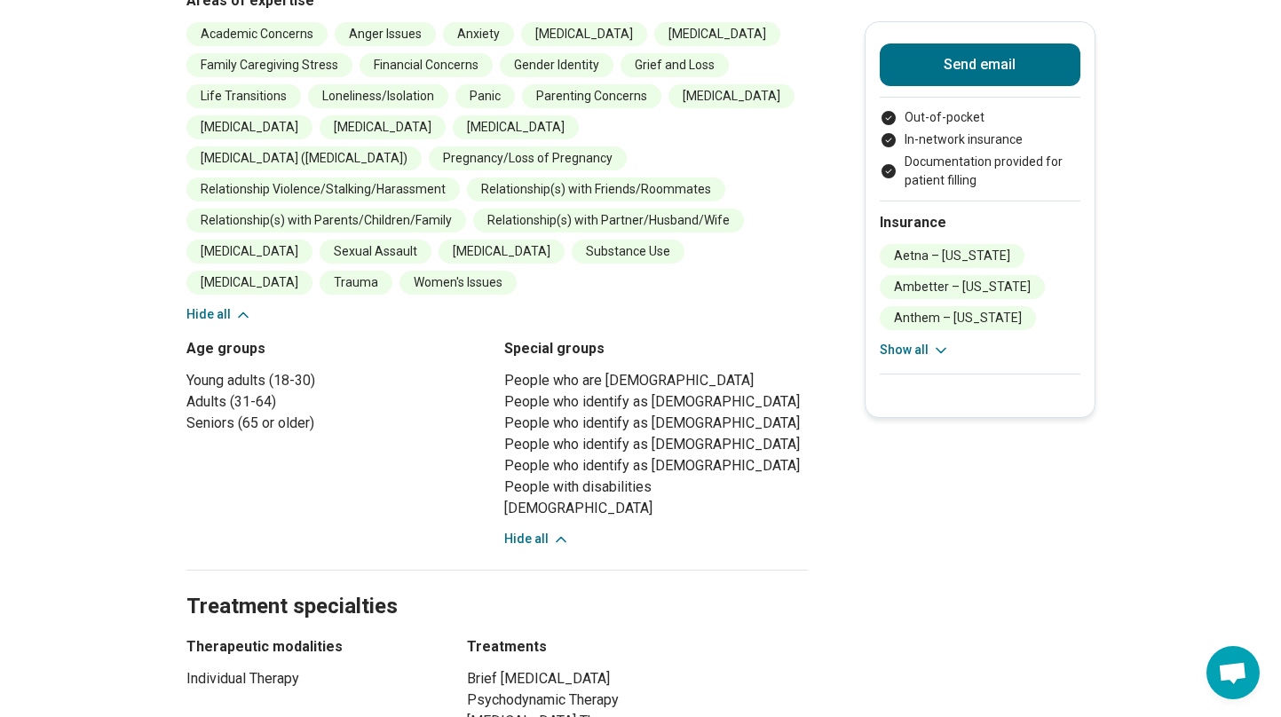
scroll to position [961, 0]
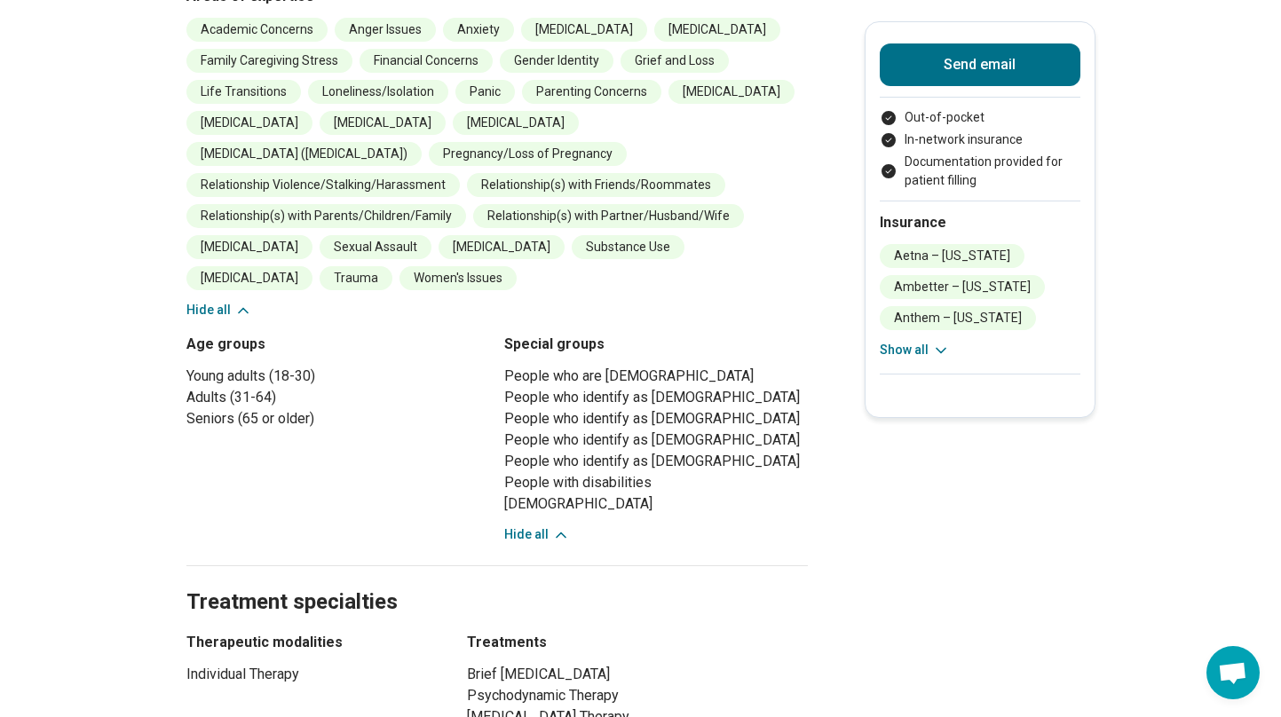
click at [541, 526] on button "Hide all" at bounding box center [537, 535] width 66 height 19
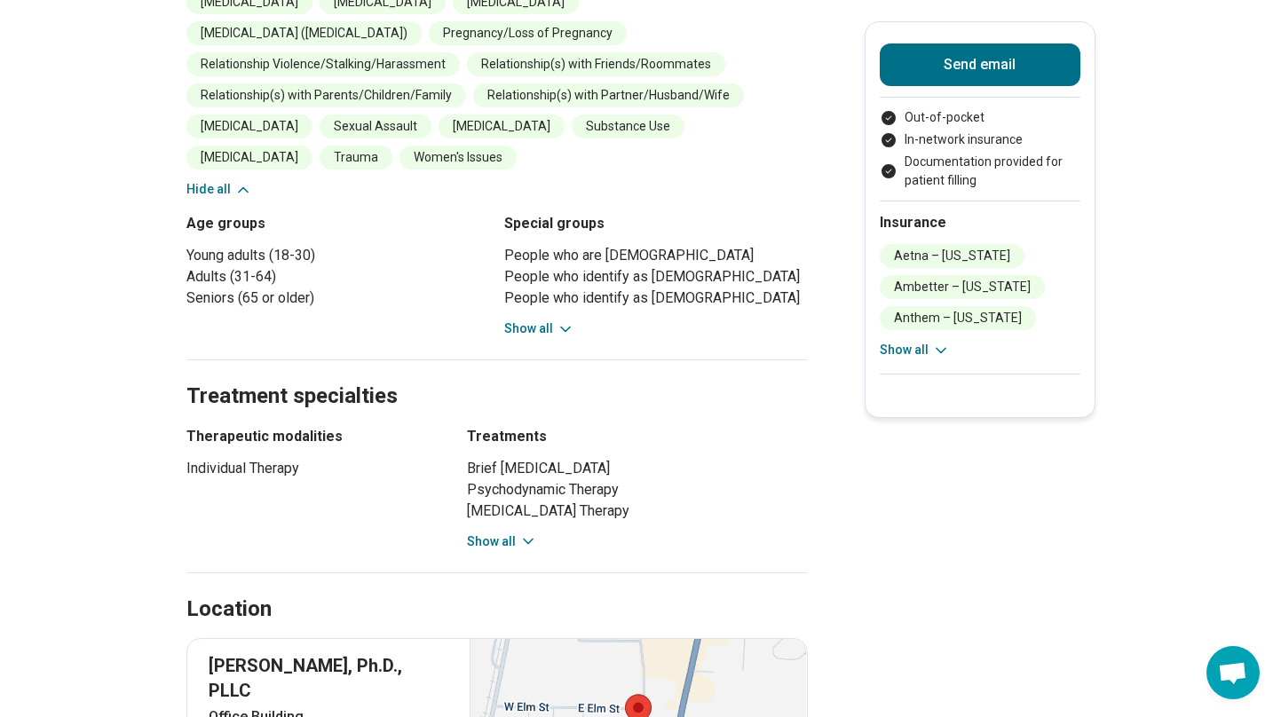
scroll to position [1090, 0]
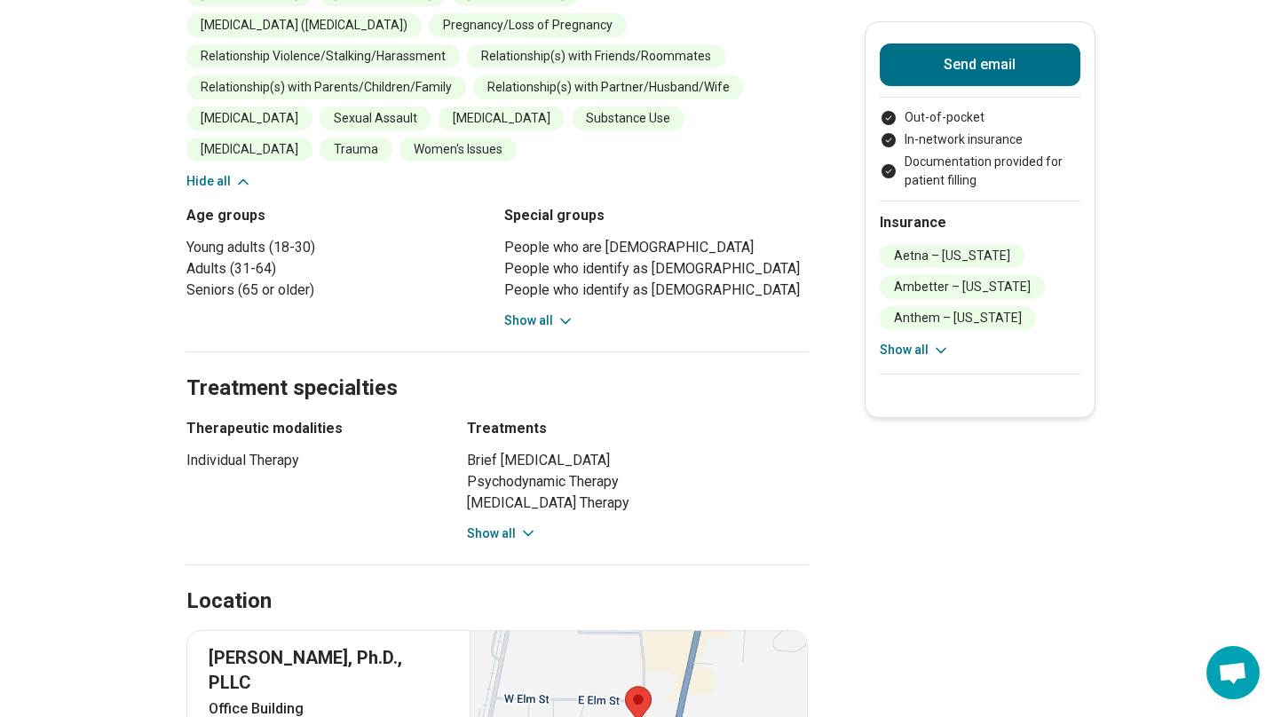
click at [530, 525] on icon at bounding box center [528, 534] width 18 height 18
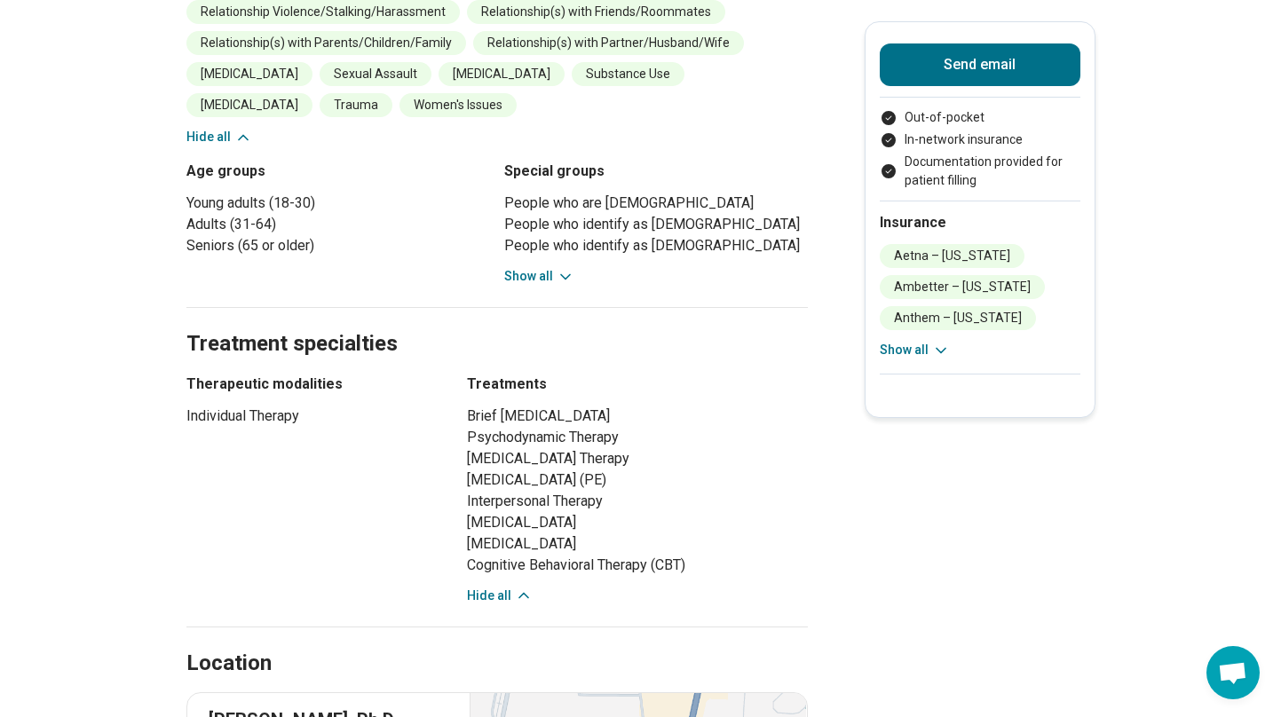
scroll to position [1138, 0]
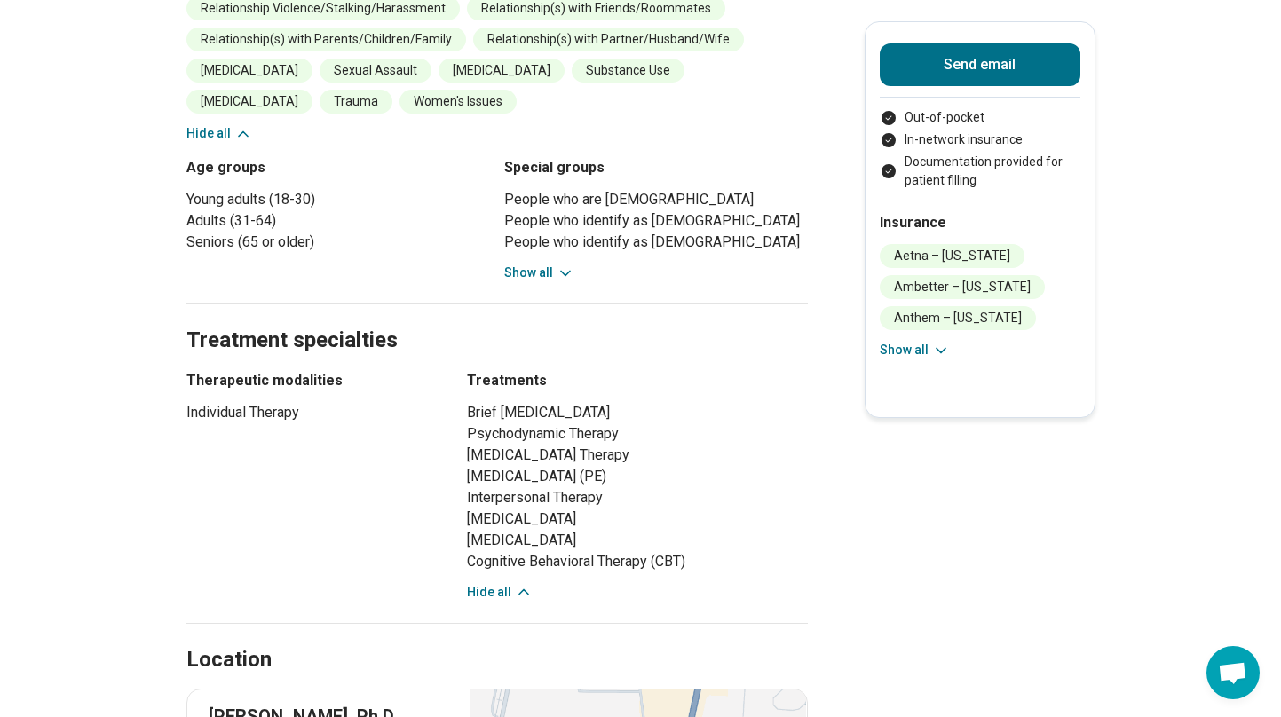
click at [510, 583] on button "Hide all" at bounding box center [500, 592] width 66 height 19
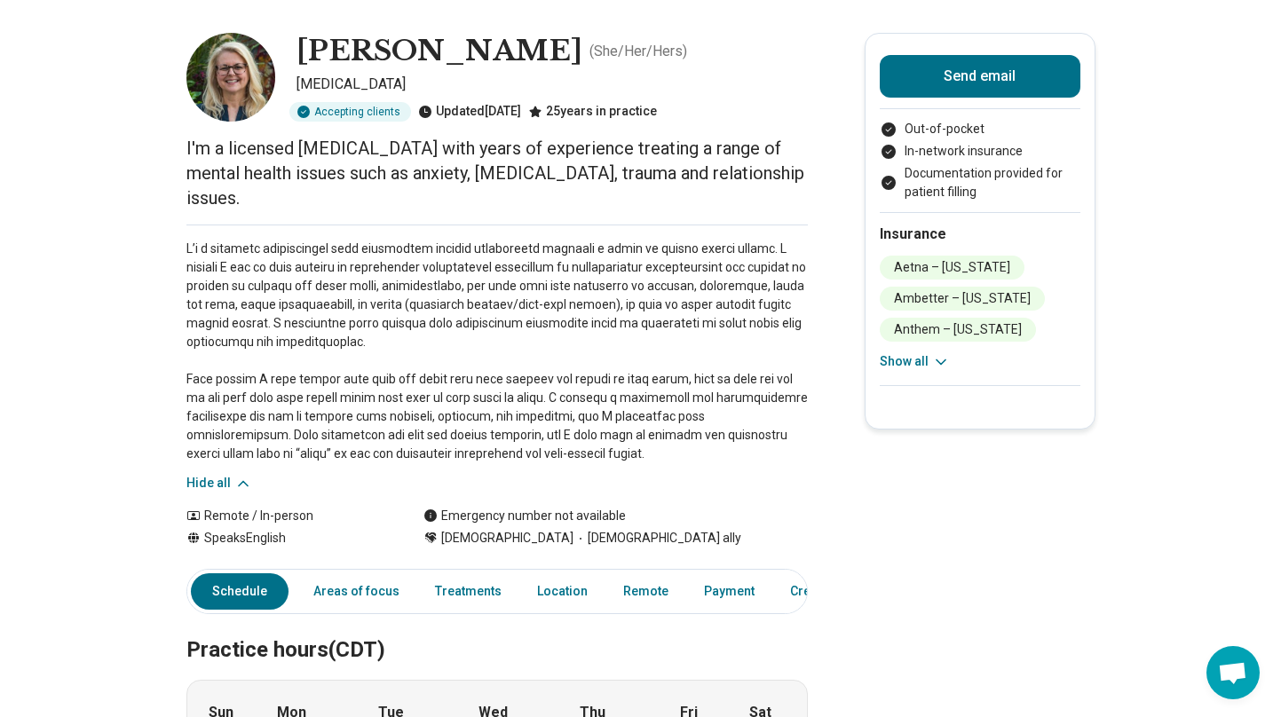
scroll to position [51, 0]
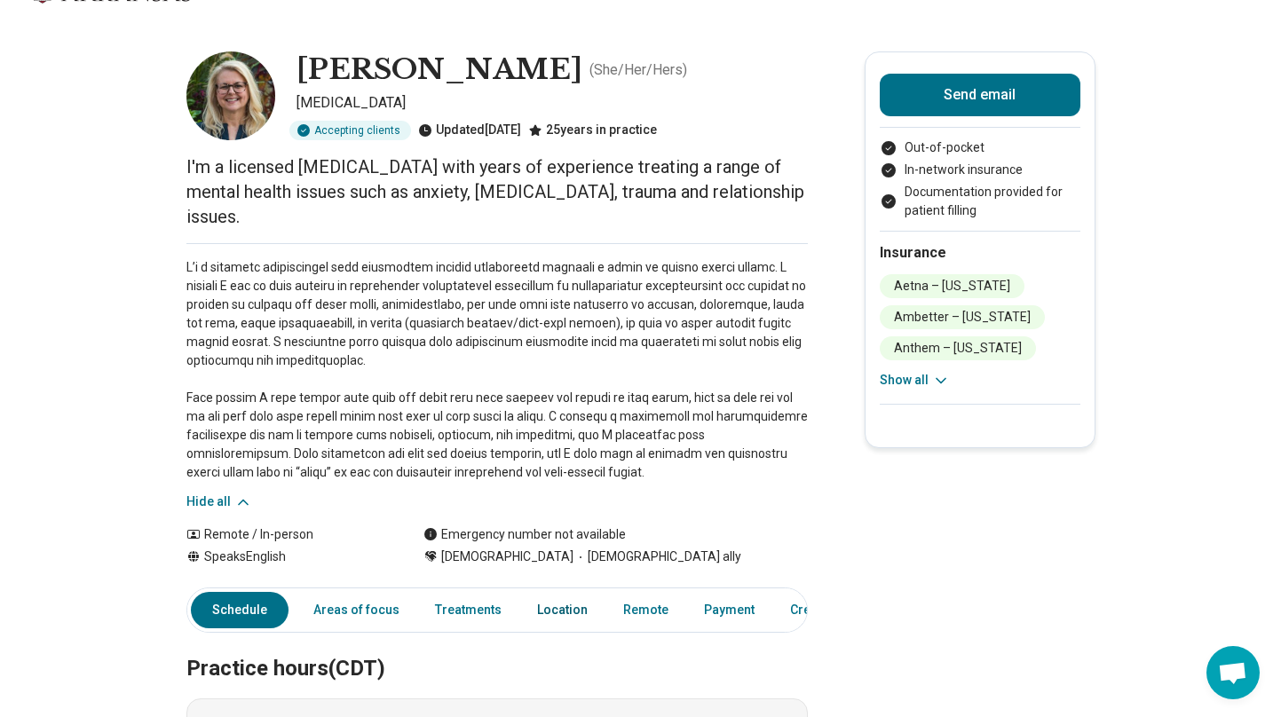
click at [551, 592] on link "Location" at bounding box center [562, 610] width 72 height 36
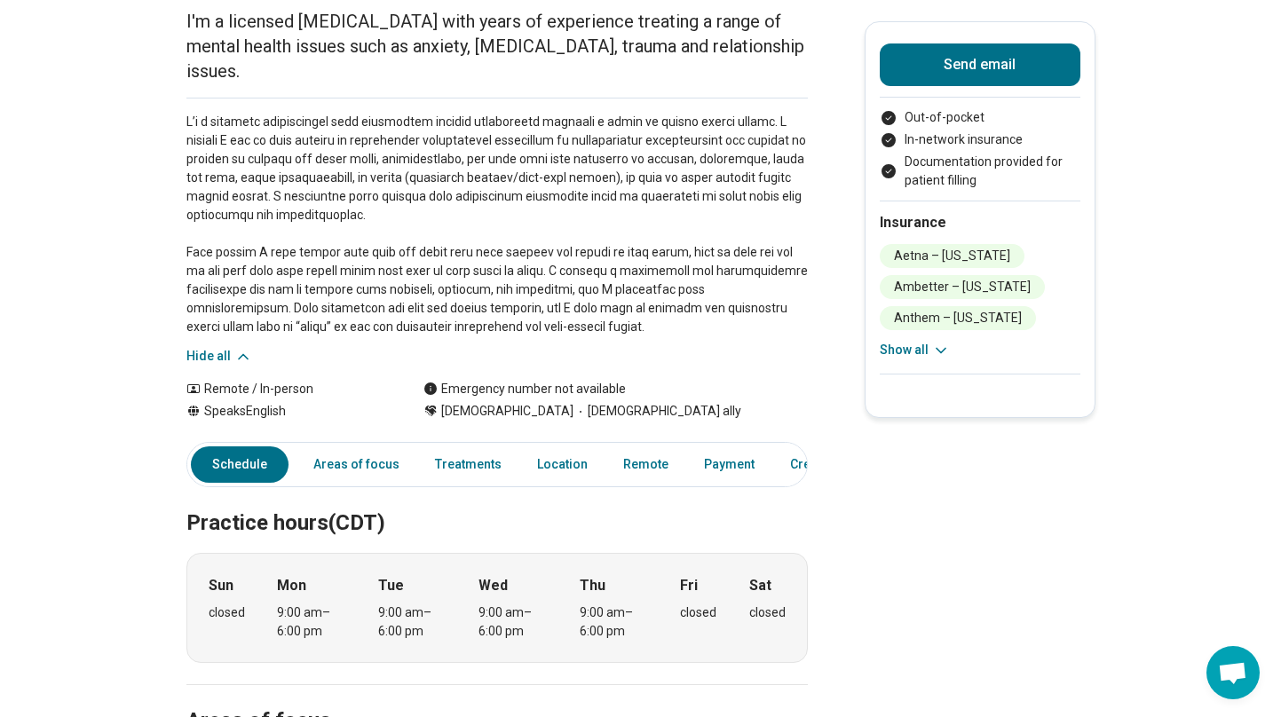
scroll to position [201, 0]
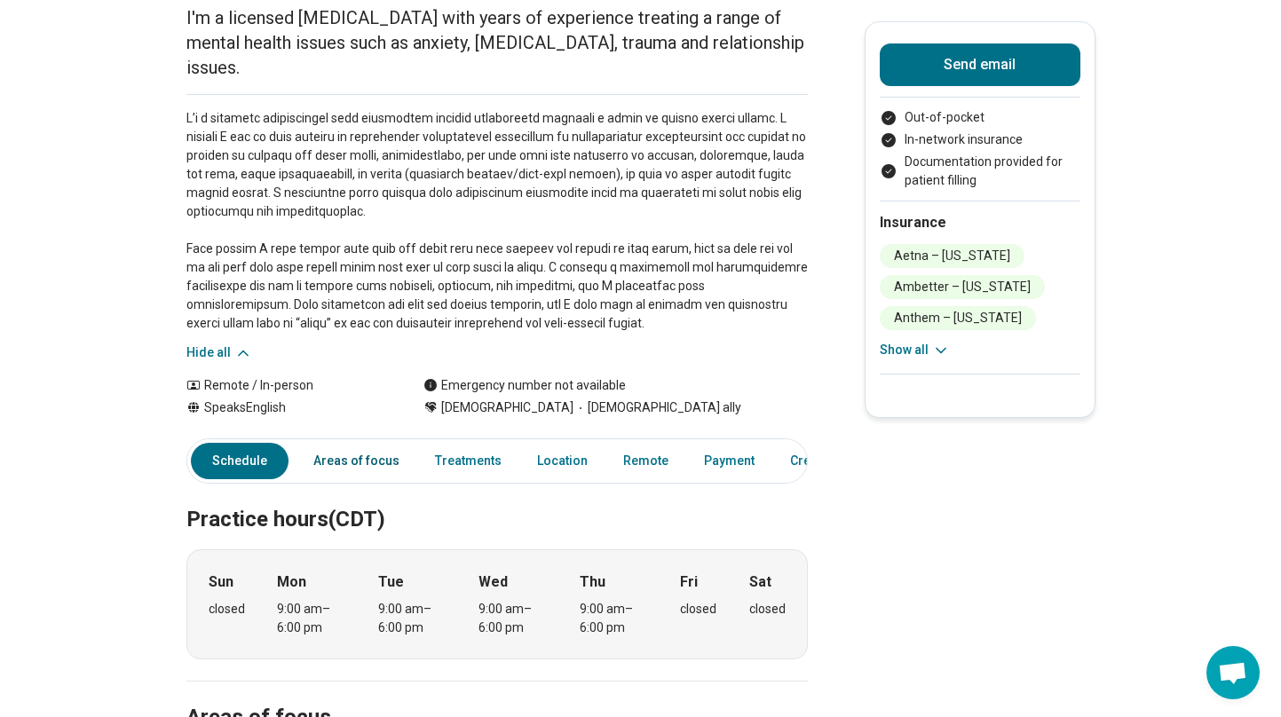
click at [368, 443] on link "Areas of focus" at bounding box center [356, 461] width 107 height 36
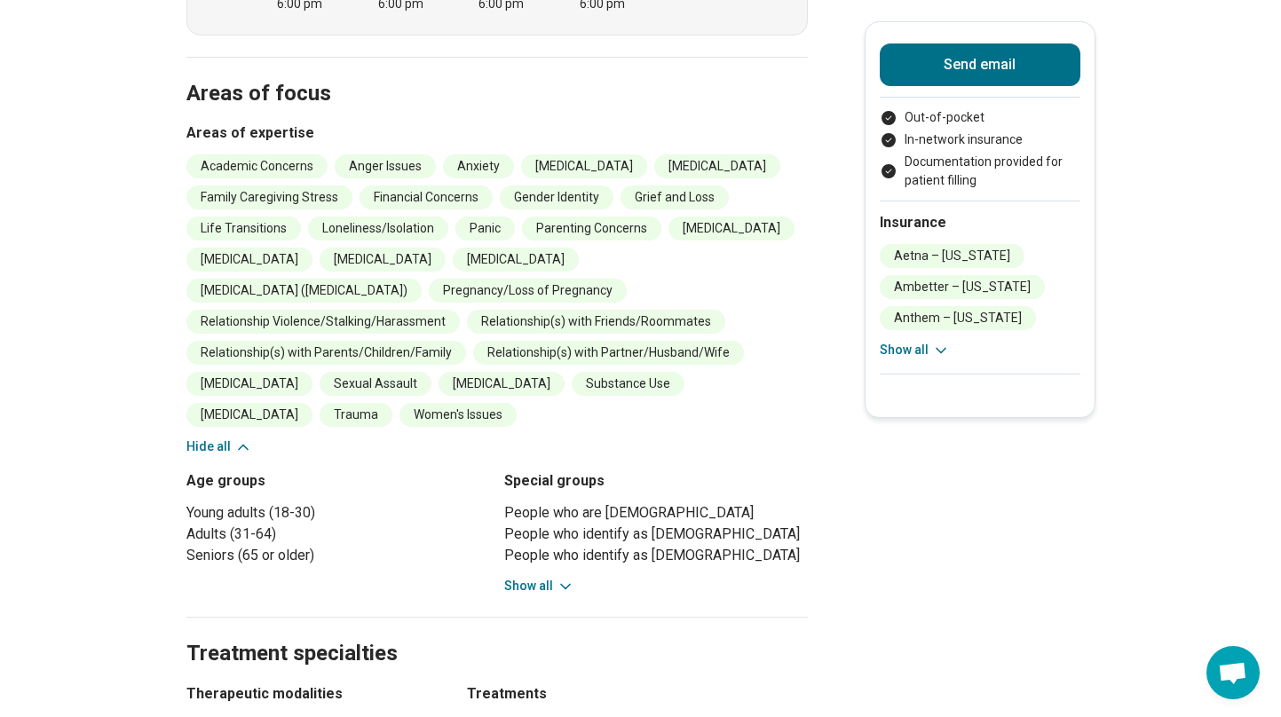
scroll to position [835, 0]
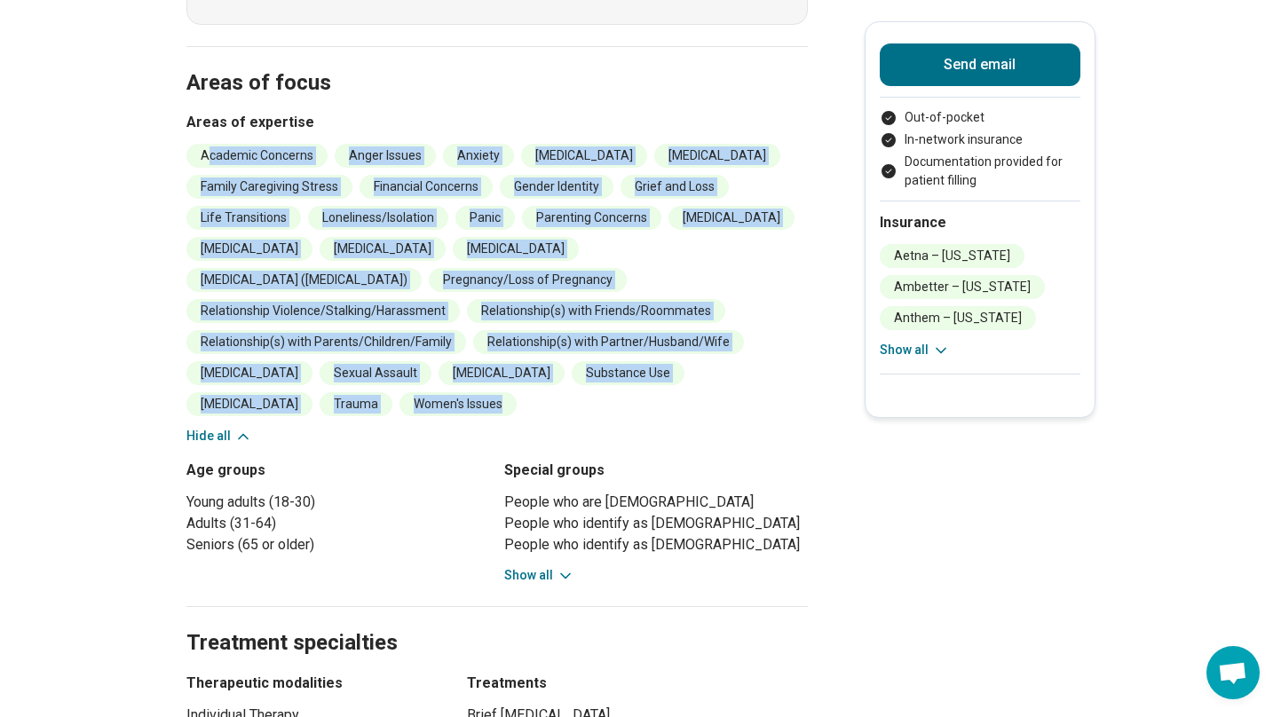
drag, startPoint x: 393, startPoint y: 384, endPoint x: 206, endPoint y: 134, distance: 312.6
click at [206, 144] on ul "Academic Concerns Anger Issues Anxiety Bipolar Disorder Depression Family Careg…" at bounding box center [496, 280] width 621 height 273
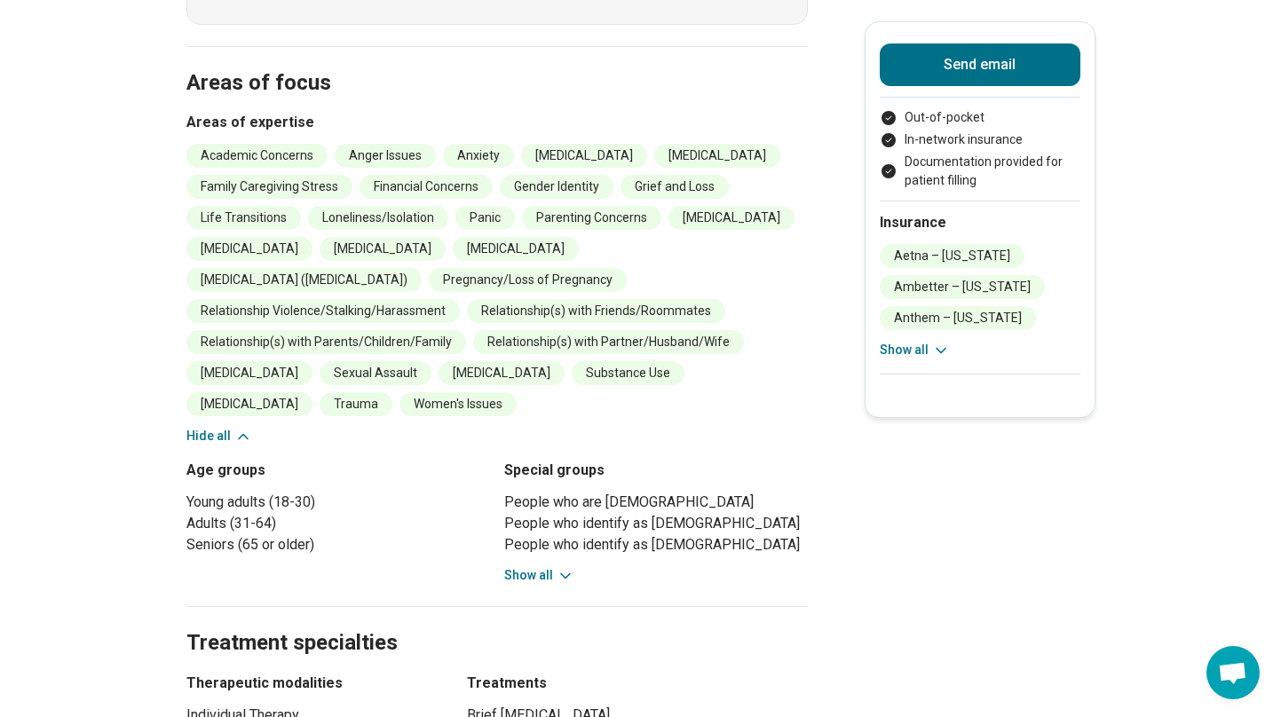
click at [707, 255] on ul "Academic Concerns Anger Issues Anxiety Bipolar Disorder Depression Family Careg…" at bounding box center [496, 280] width 621 height 273
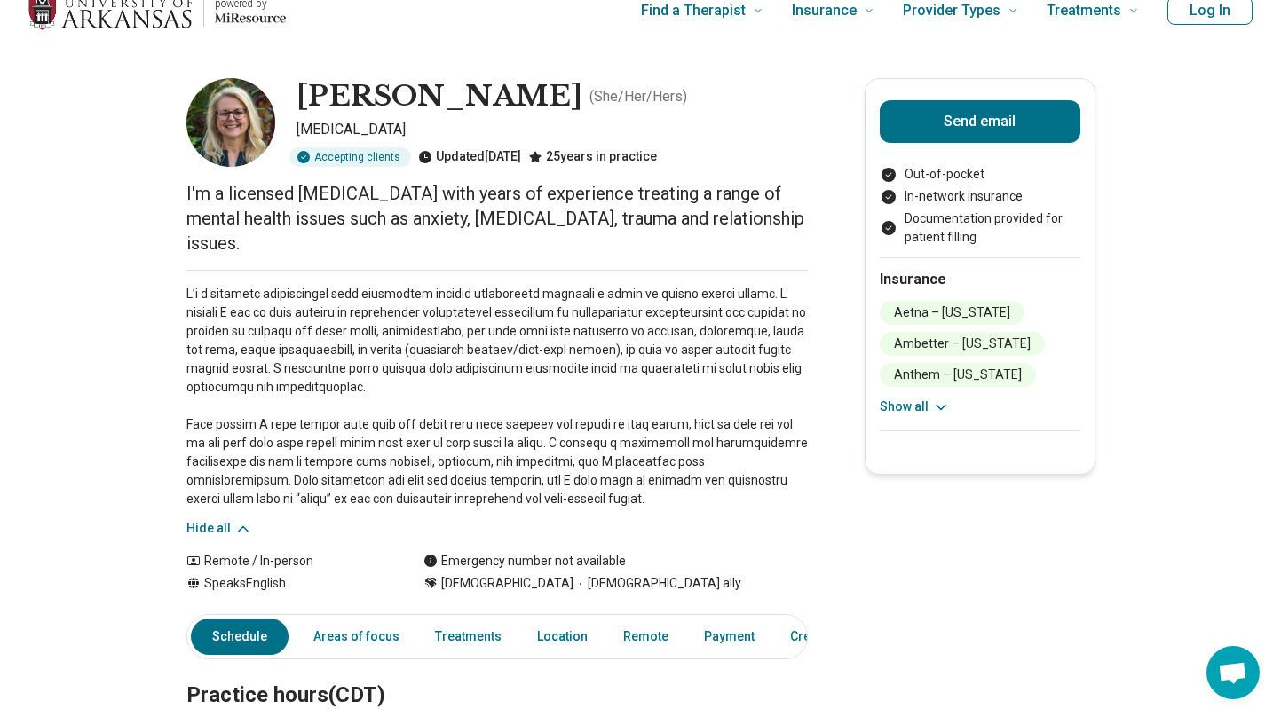
scroll to position [24, 0]
drag, startPoint x: 421, startPoint y: 154, endPoint x: 498, endPoint y: 162, distance: 77.7
click at [496, 159] on div "Updated 13 days ago" at bounding box center [469, 158] width 103 height 20
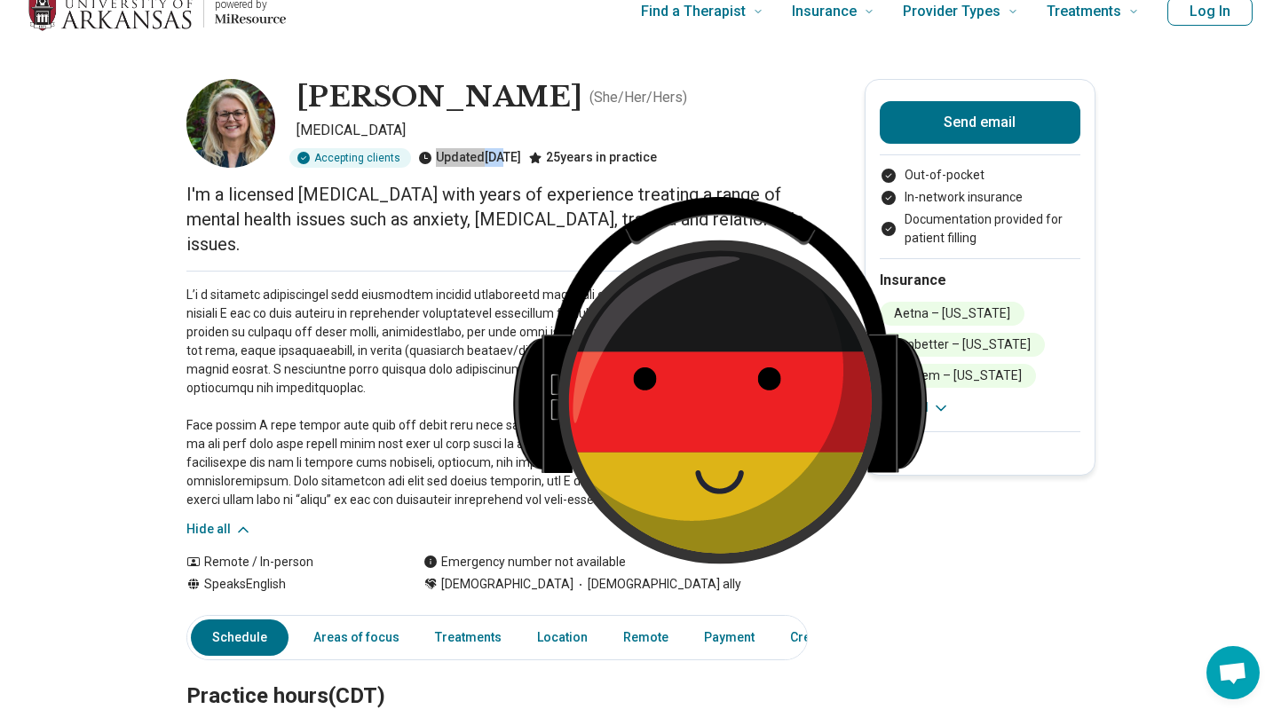
click at [498, 162] on img at bounding box center [720, 372] width 444 height 444
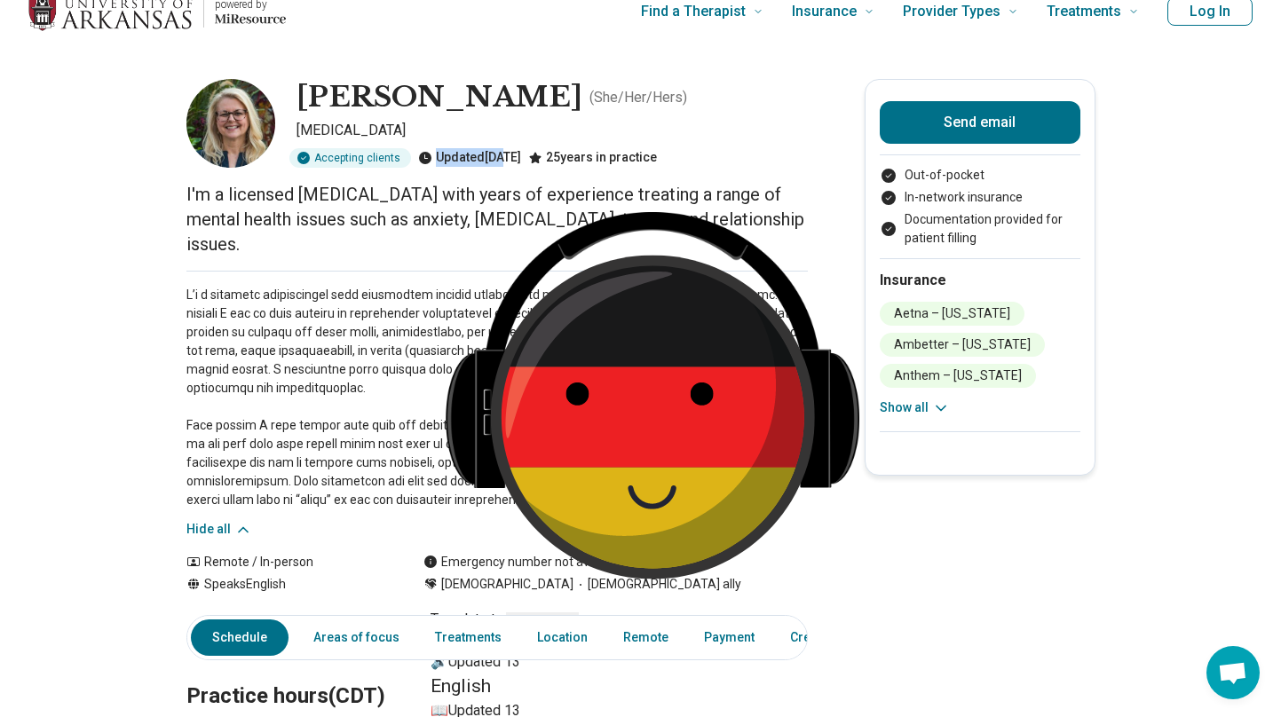
click at [579, 613] on select "**********" at bounding box center [542, 620] width 73 height 15
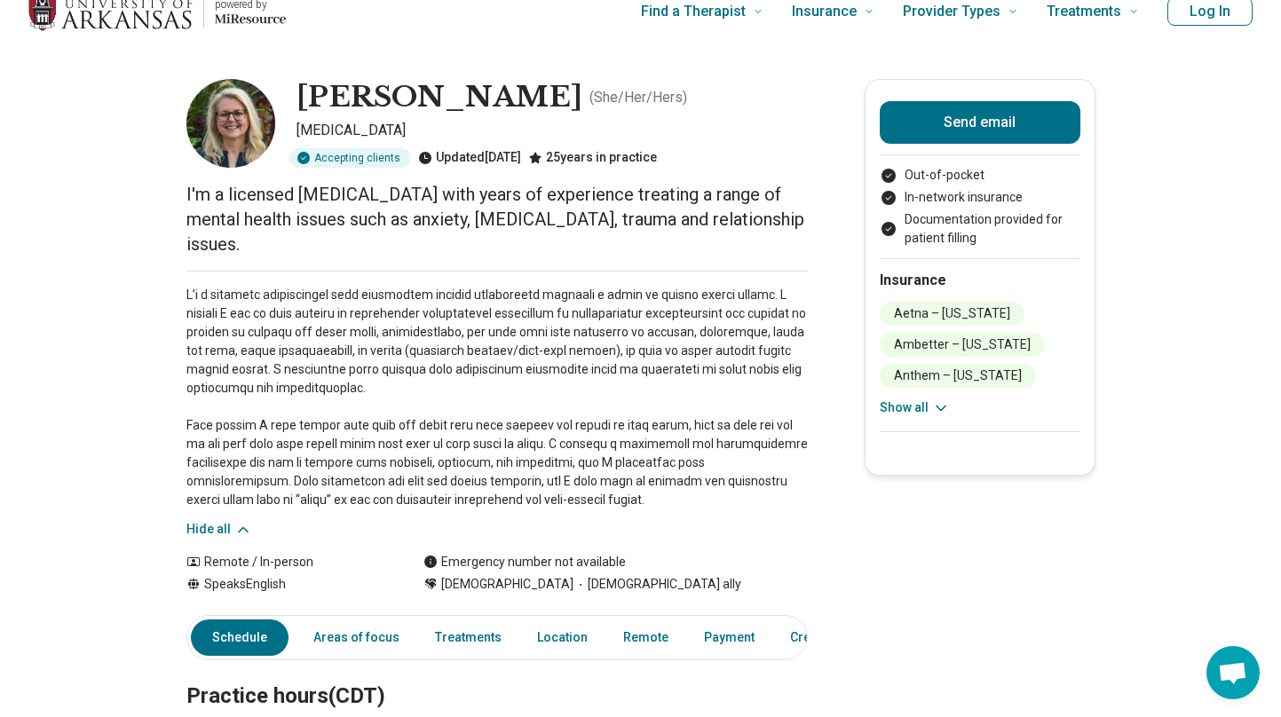
click at [385, 286] on p at bounding box center [496, 398] width 621 height 224
click at [417, 206] on p "I'm a licensed psychologist with years of experience treating a range of mental…" at bounding box center [496, 219] width 621 height 75
click at [443, 185] on p "I'm a licensed psychologist with years of experience treating a range of mental…" at bounding box center [496, 219] width 621 height 75
click at [450, 194] on p "I'm a licensed psychologist with years of experience treating a range of mental…" at bounding box center [496, 219] width 621 height 75
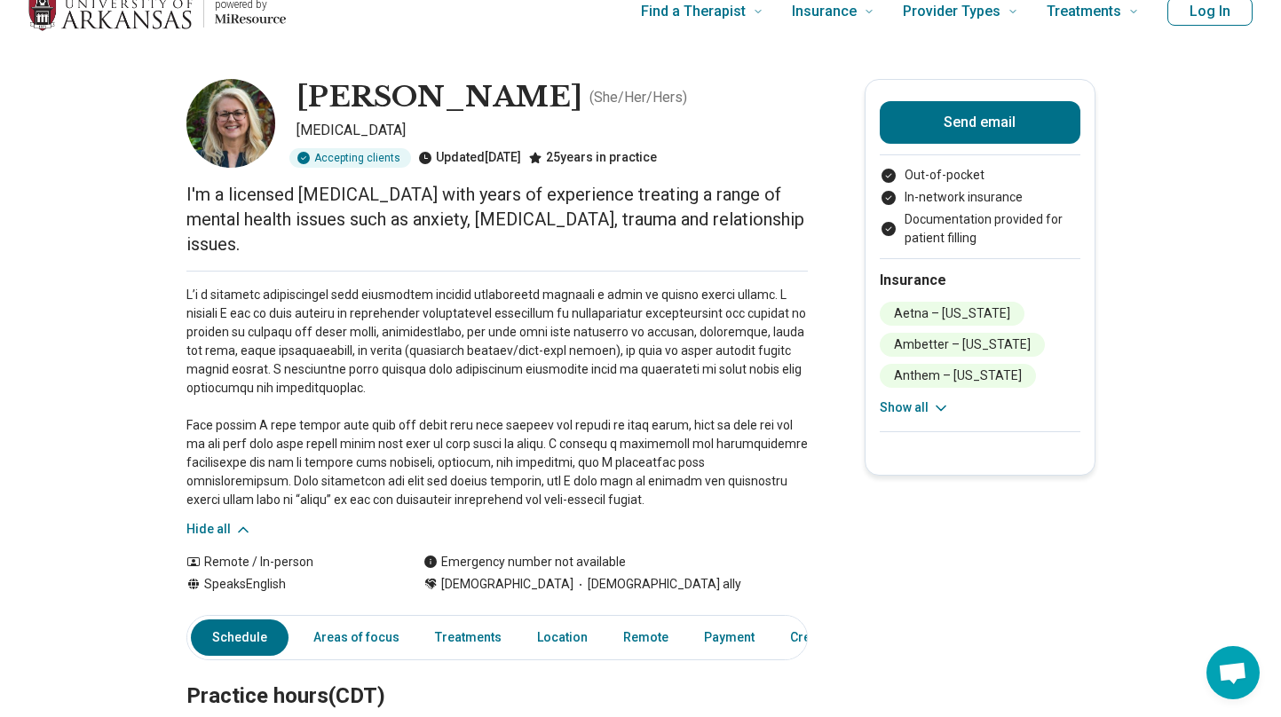
click at [525, 210] on p "I'm a licensed psychologist with years of experience treating a range of mental…" at bounding box center [496, 219] width 621 height 75
drag, startPoint x: 439, startPoint y: 532, endPoint x: 620, endPoint y: 535, distance: 181.1
click at [620, 553] on div "Emergency number not available" at bounding box center [524, 562] width 202 height 19
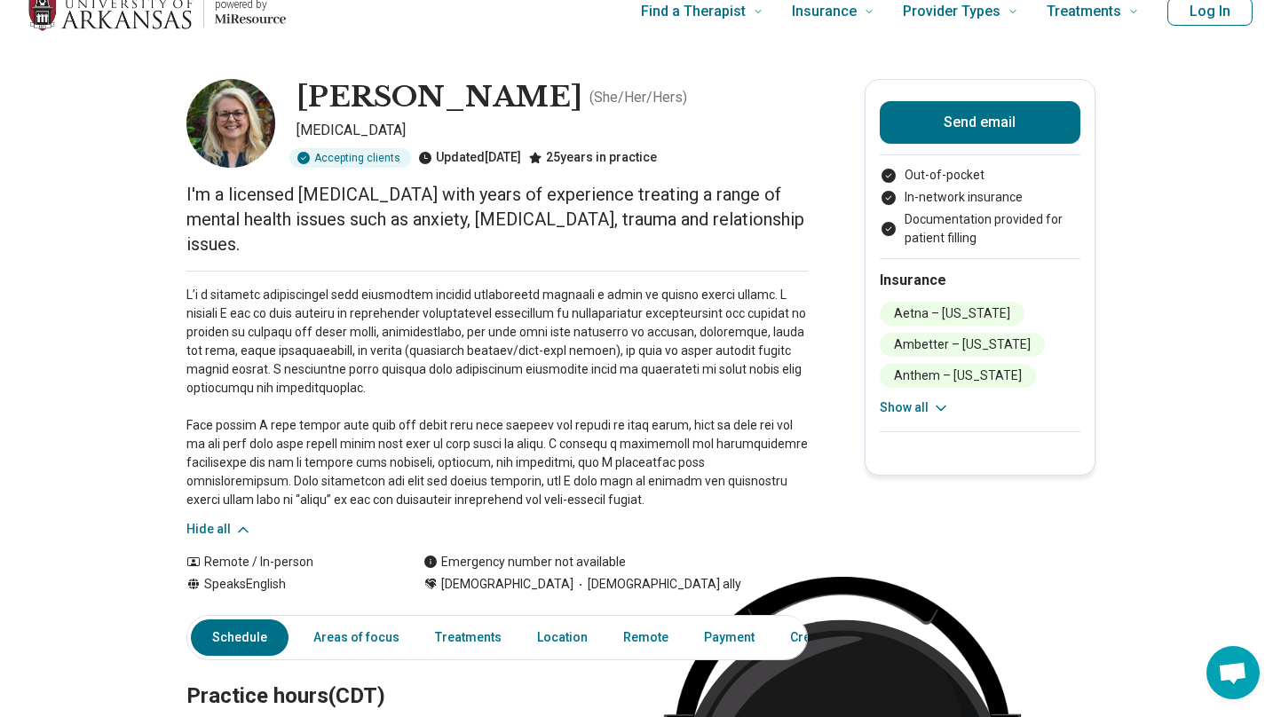
click at [497, 357] on p at bounding box center [496, 398] width 621 height 224
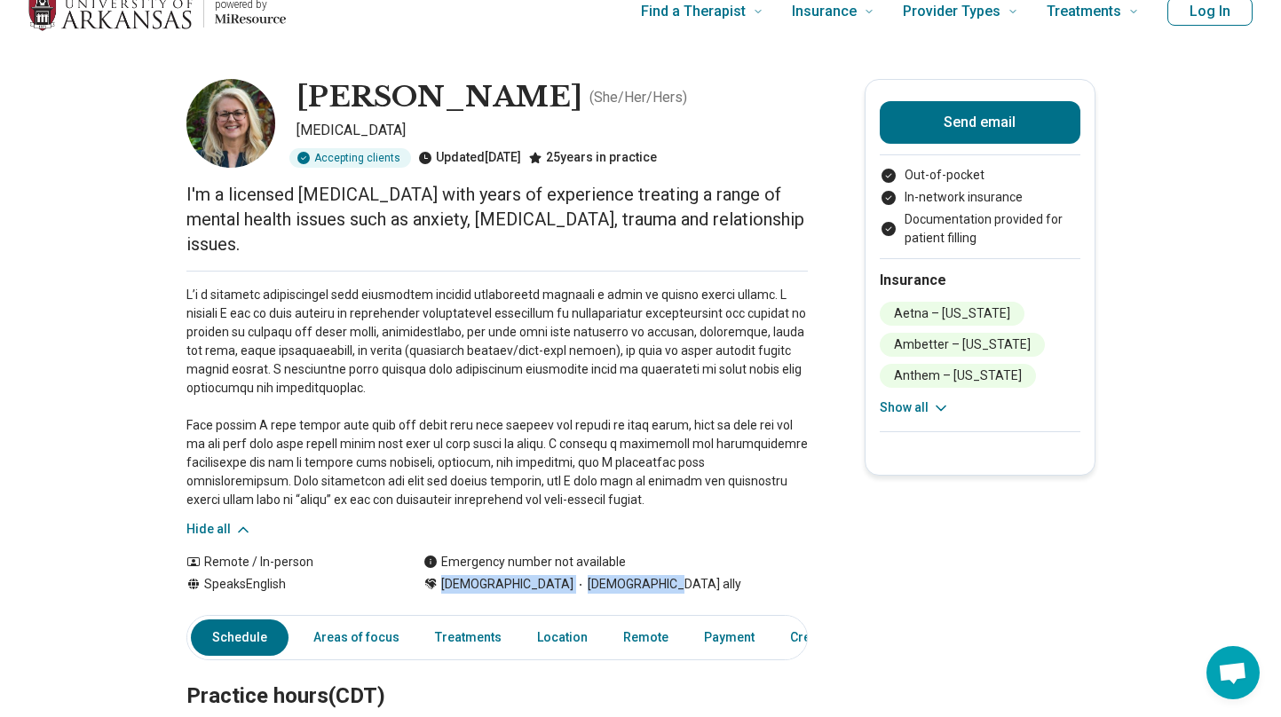
drag, startPoint x: 442, startPoint y: 559, endPoint x: 632, endPoint y: 562, distance: 190.0
click at [632, 575] on div "Cisgender Woman LGBTQIA+ ally" at bounding box center [615, 584] width 384 height 19
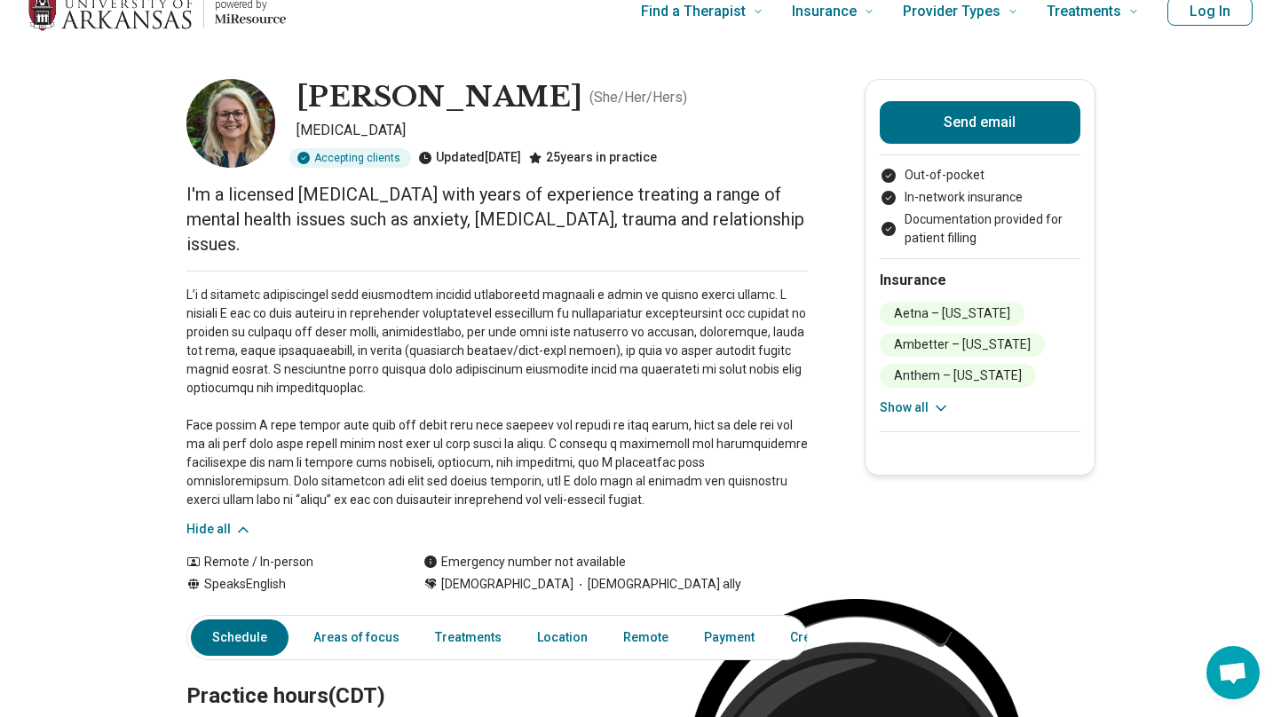
click at [293, 454] on p at bounding box center [496, 398] width 621 height 224
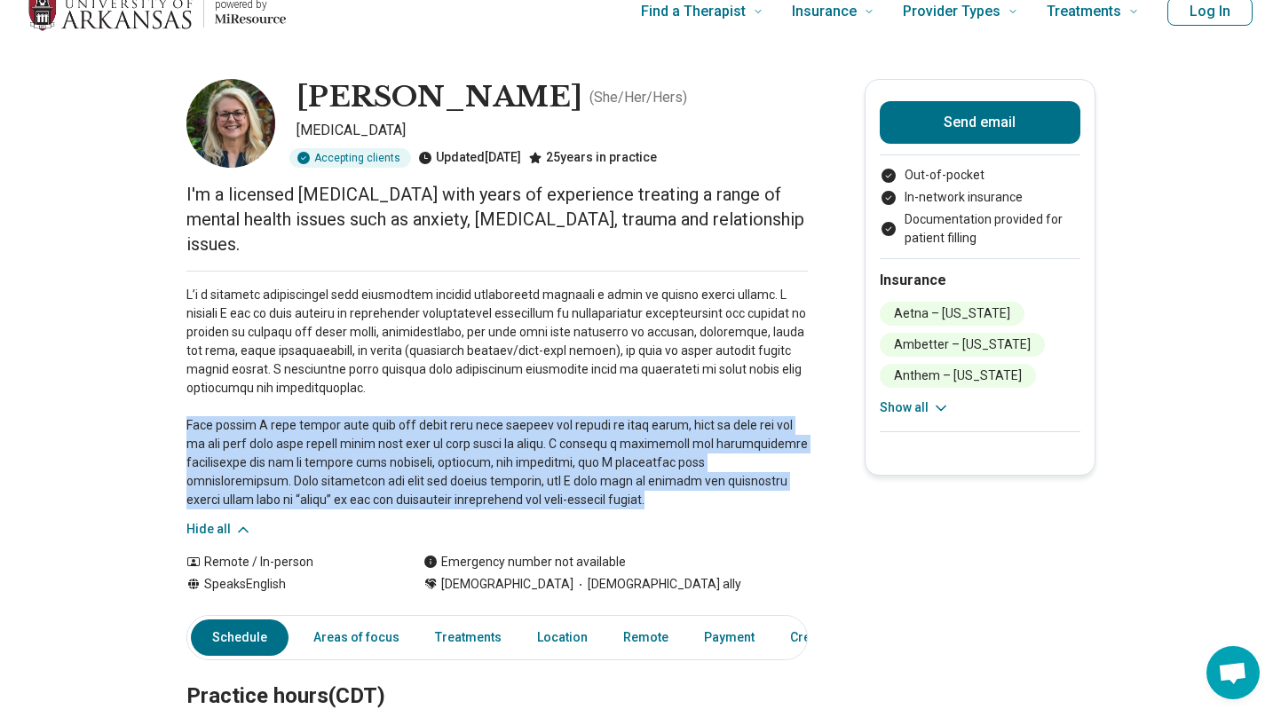
drag, startPoint x: 549, startPoint y: 478, endPoint x: 181, endPoint y: 396, distance: 377.5
click at [542, 476] on p at bounding box center [496, 398] width 621 height 224
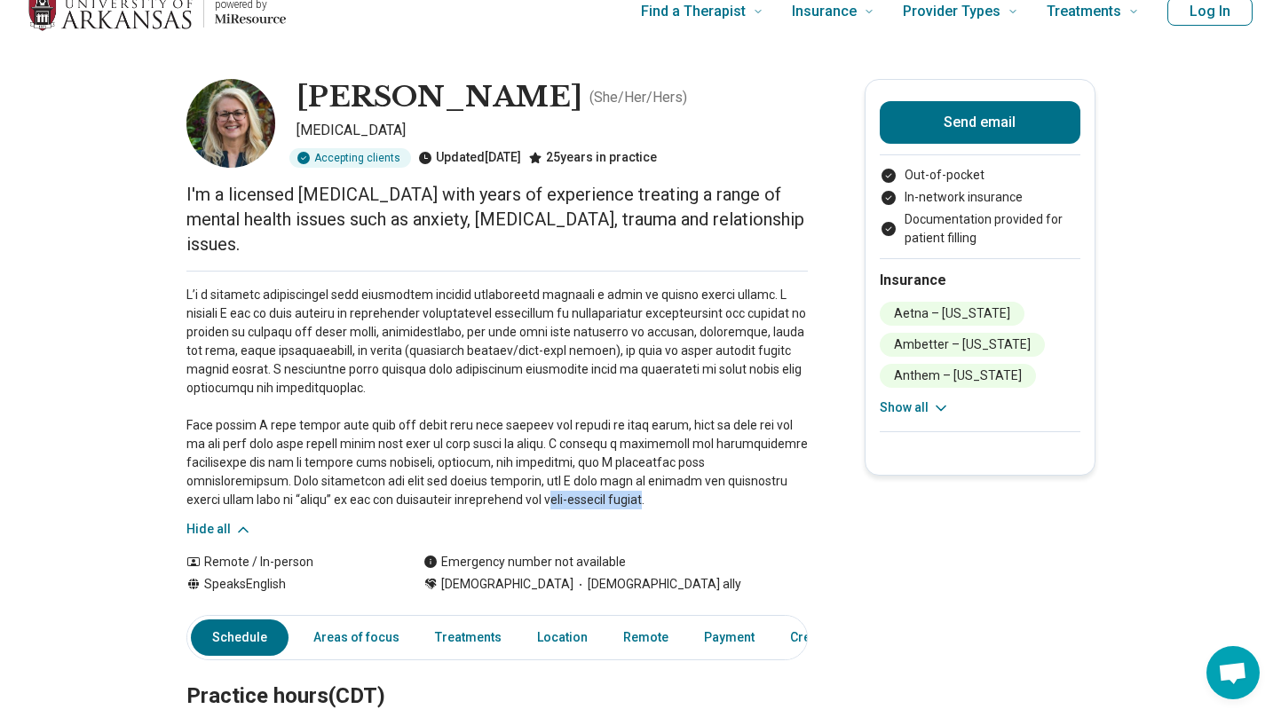
drag, startPoint x: 544, startPoint y: 476, endPoint x: 441, endPoint y: 476, distance: 103.0
click at [441, 476] on p at bounding box center [496, 398] width 621 height 224
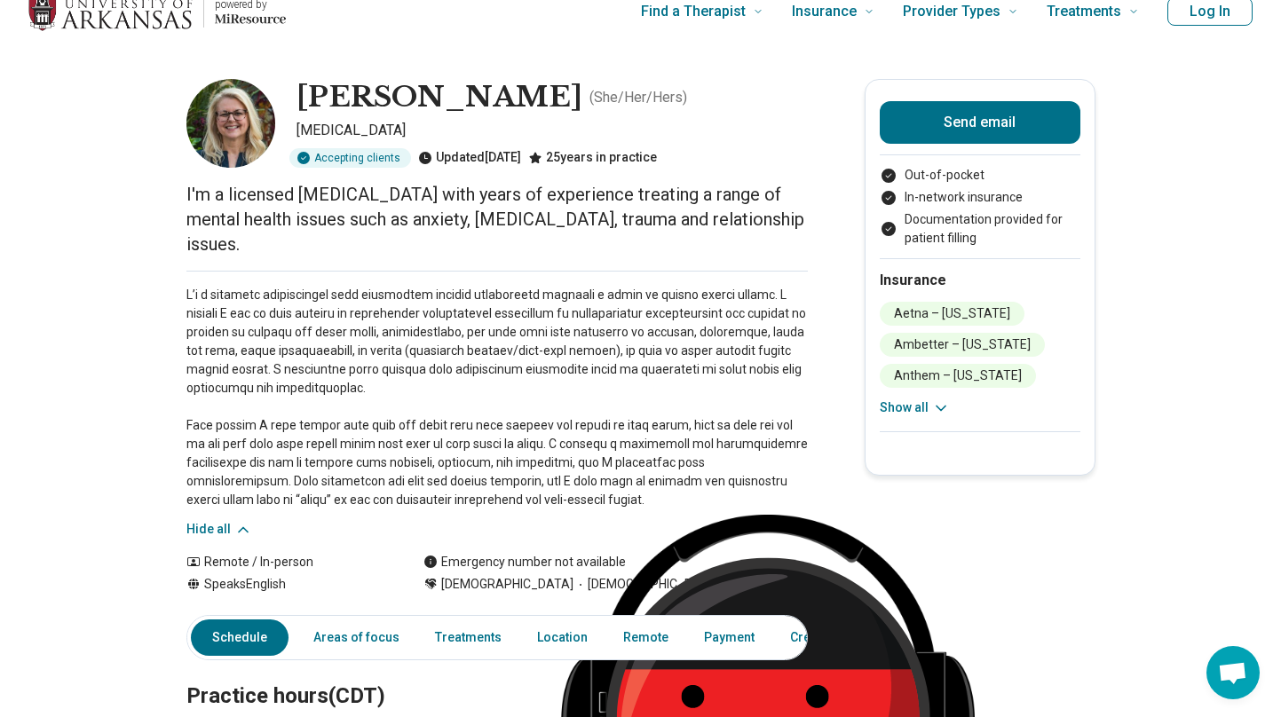
click at [507, 464] on p at bounding box center [496, 398] width 621 height 224
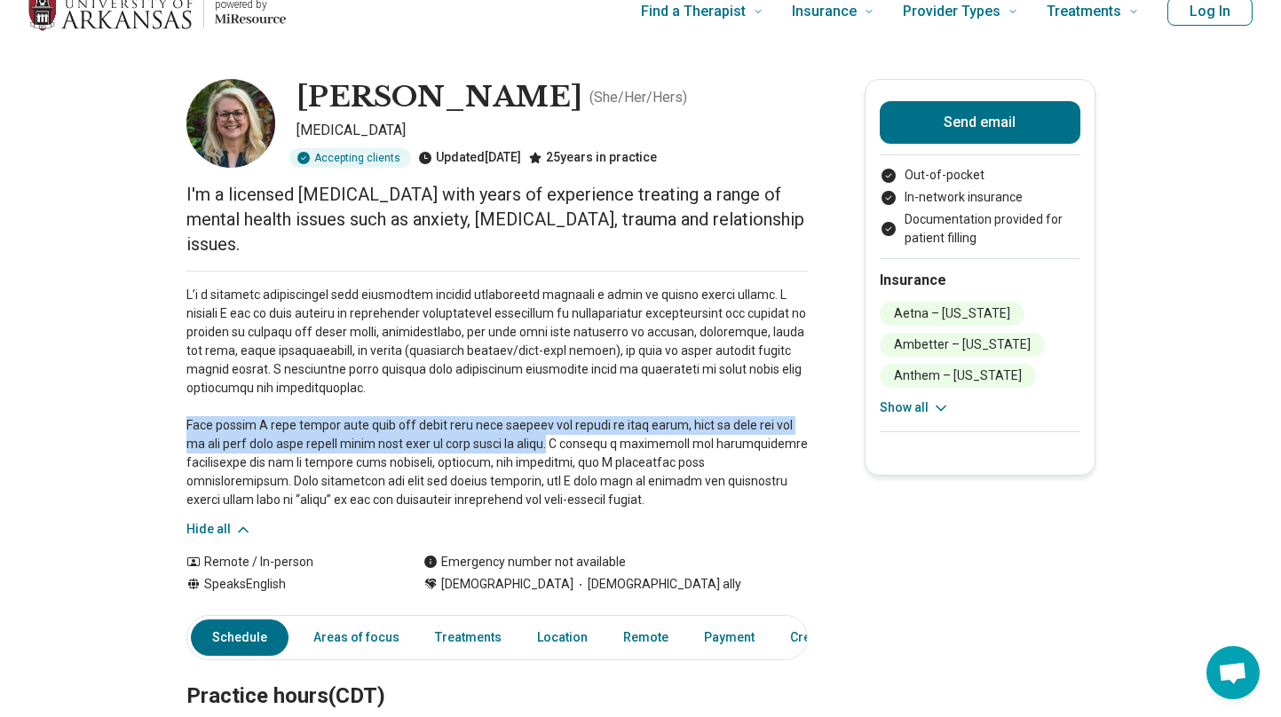
drag, startPoint x: 186, startPoint y: 399, endPoint x: 533, endPoint y: 421, distance: 347.7
click at [533, 421] on p at bounding box center [496, 398] width 621 height 224
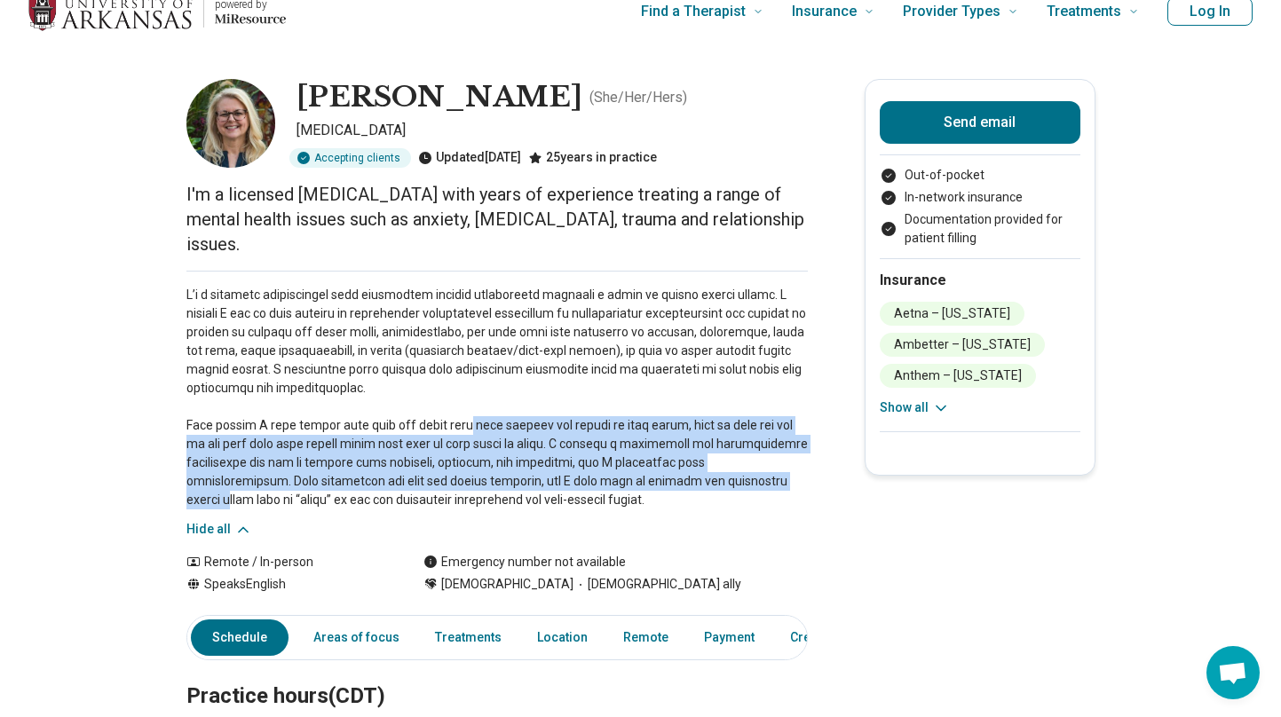
drag, startPoint x: 701, startPoint y: 449, endPoint x: 469, endPoint y: 401, distance: 237.5
click at [468, 402] on p at bounding box center [496, 398] width 621 height 224
click at [932, 410] on icon at bounding box center [941, 408] width 18 height 18
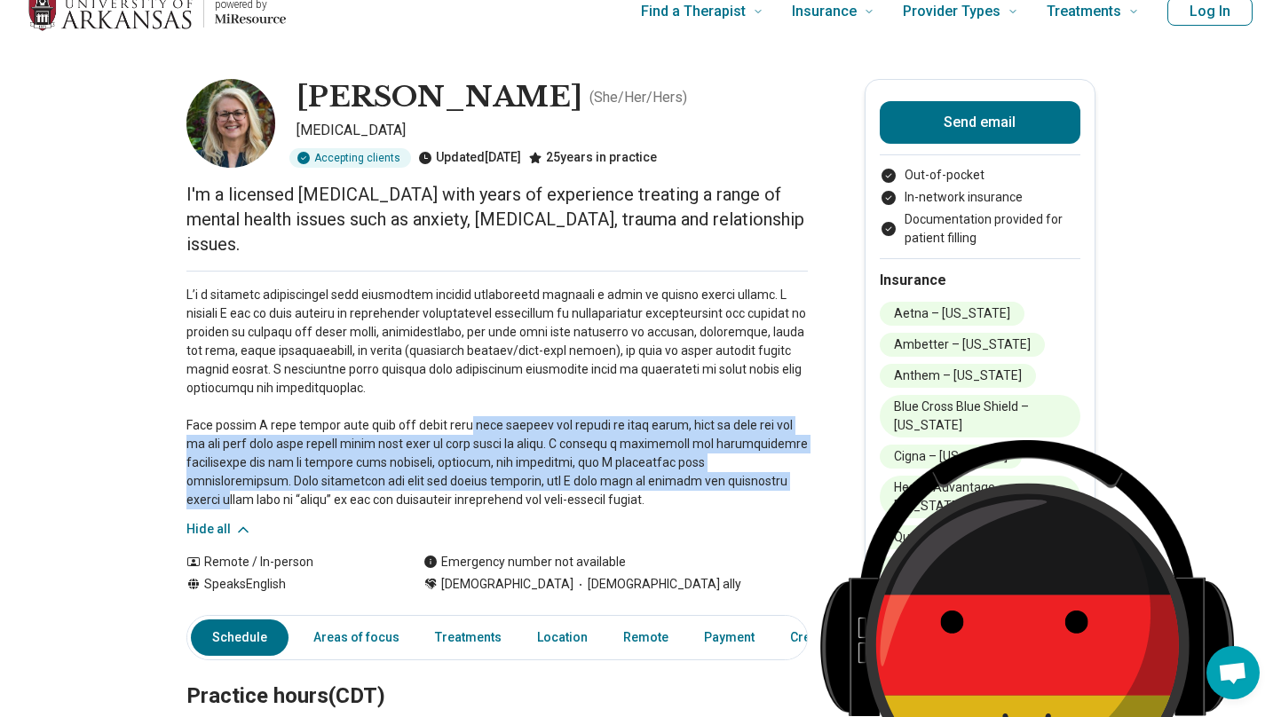
click at [921, 591] on button "Hide all" at bounding box center [913, 600] width 66 height 19
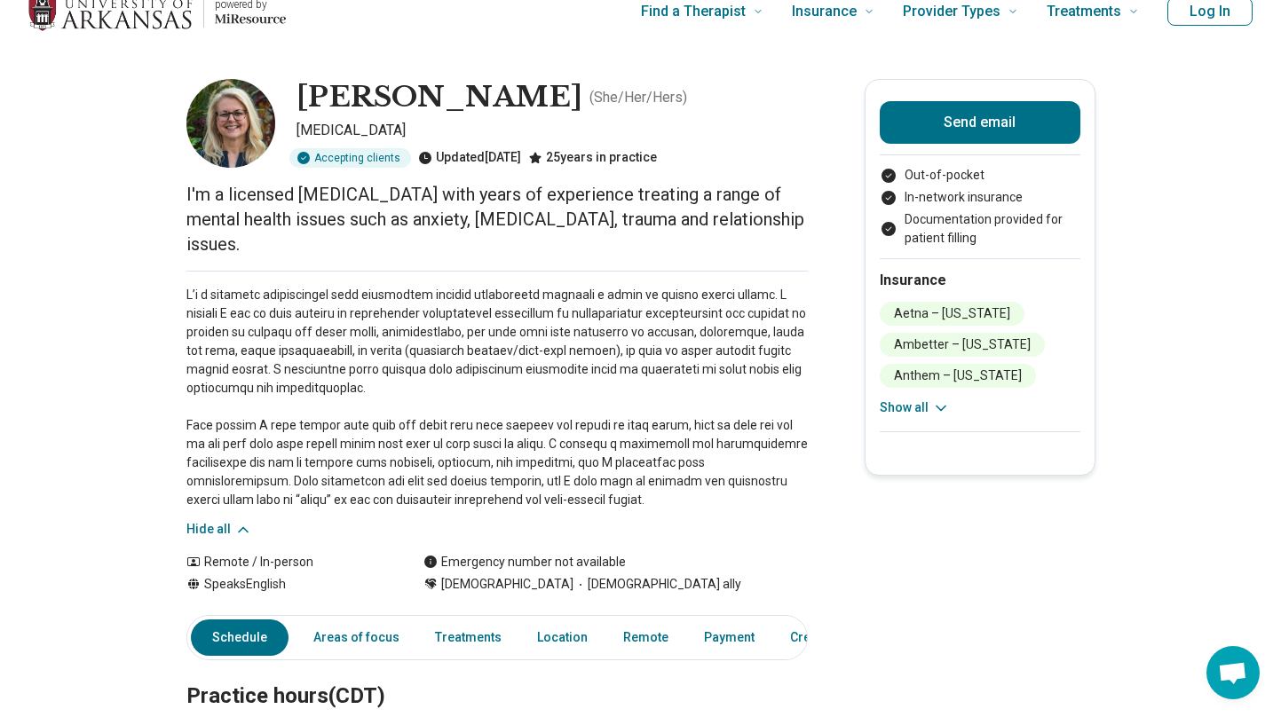
click at [916, 397] on div "Aetna – Arkansas Ambetter – Arkansas Anthem – Arkansas Blue Cross Blue Shield –…" at bounding box center [980, 359] width 201 height 115
click at [915, 384] on li "Anthem – Arkansas" at bounding box center [958, 376] width 156 height 24
click at [929, 400] on button "Show all" at bounding box center [915, 408] width 70 height 19
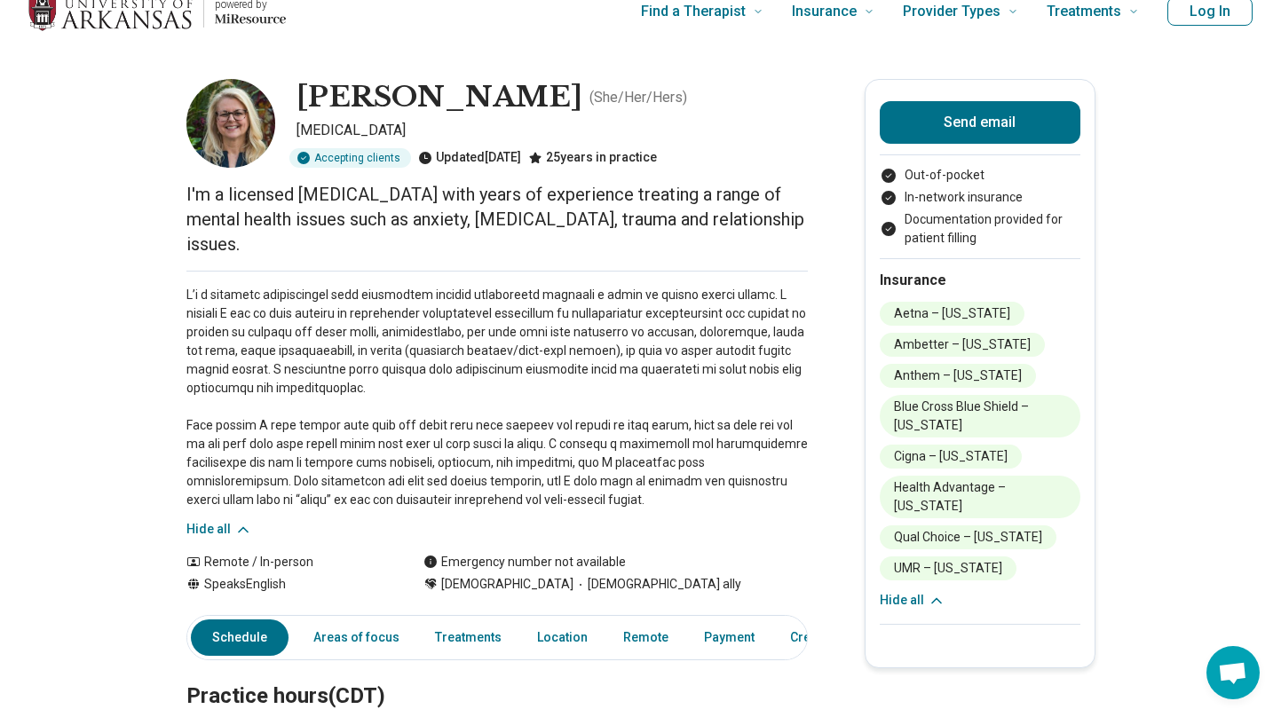
click at [937, 557] on li "UMR – [US_STATE]" at bounding box center [948, 569] width 137 height 24
click at [893, 243] on li "Documentation provided for patient filling" at bounding box center [980, 228] width 201 height 37
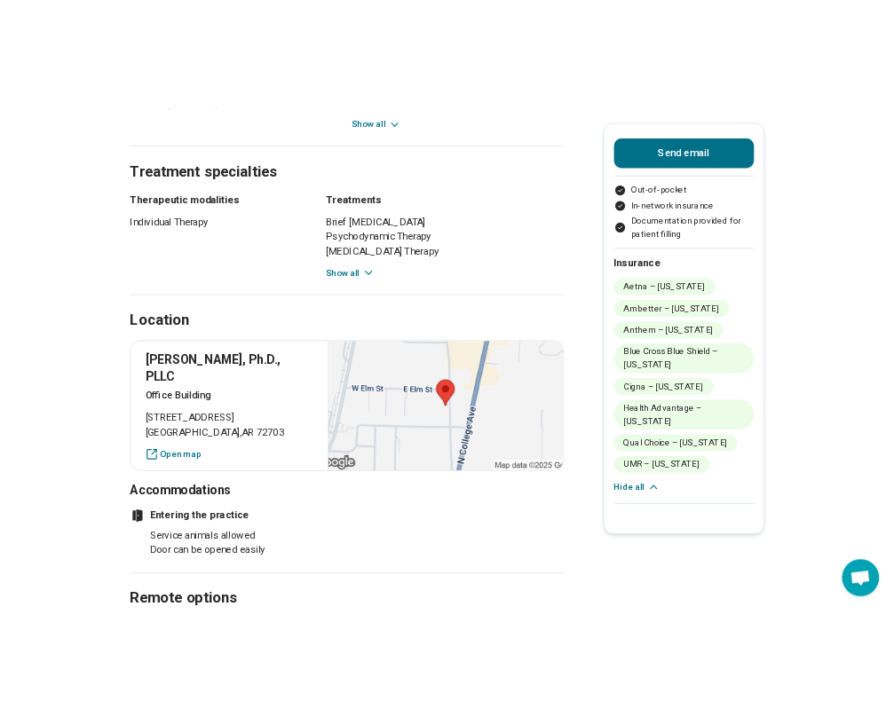
scroll to position [1387, 0]
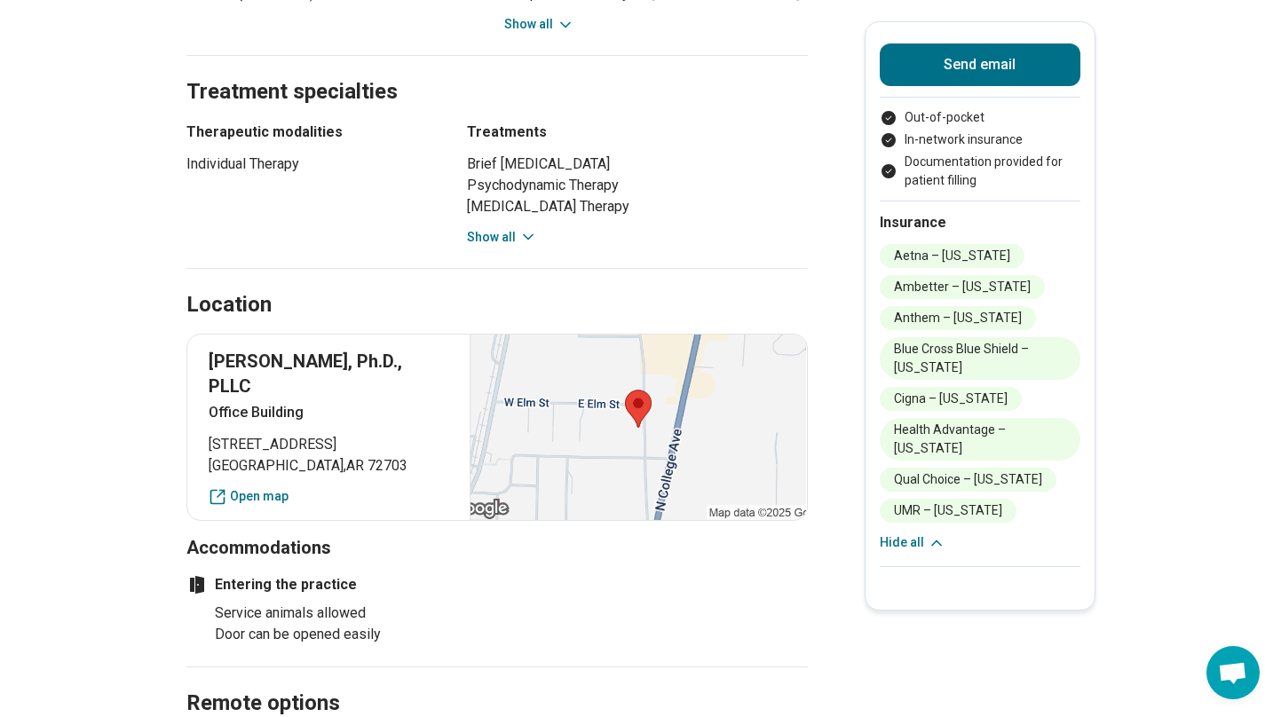
click at [519, 228] on icon at bounding box center [528, 237] width 18 height 18
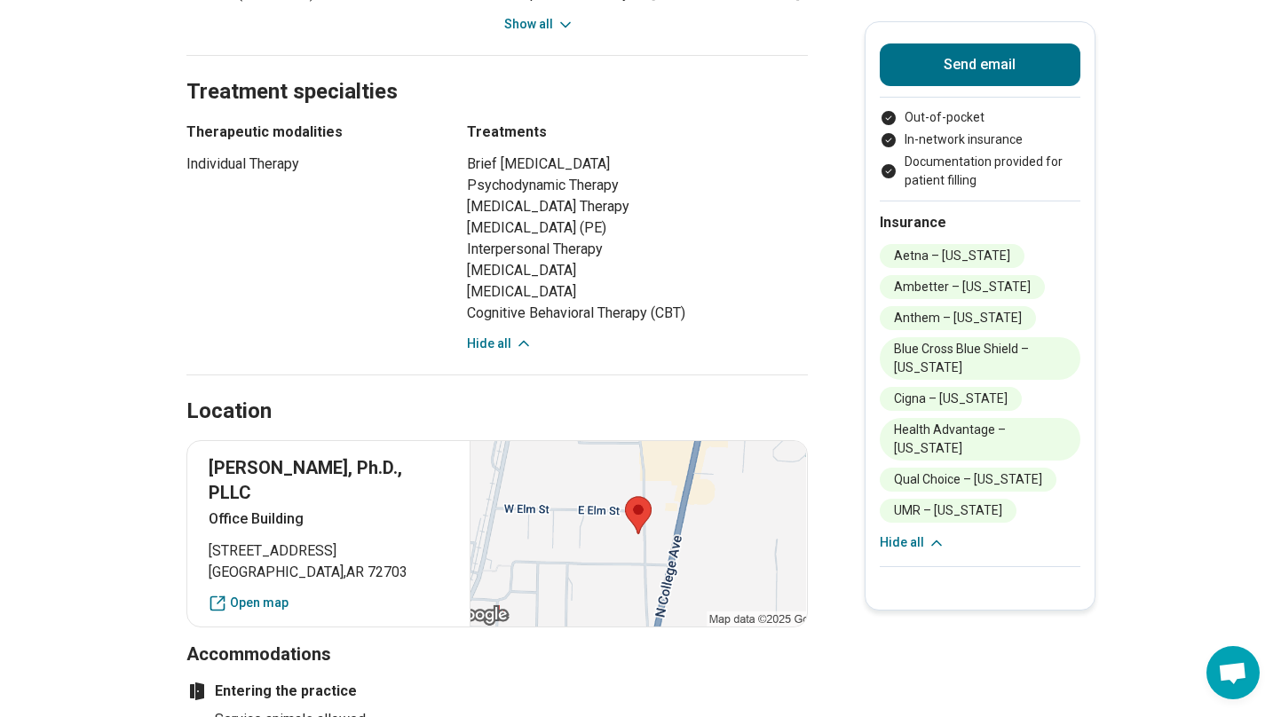
drag, startPoint x: 630, startPoint y: 181, endPoint x: 464, endPoint y: 182, distance: 166.0
click at [464, 182] on div "Therapeutic modalities Individual Therapy Treatments Brief Psychodynamic Psycho…" at bounding box center [496, 238] width 621 height 232
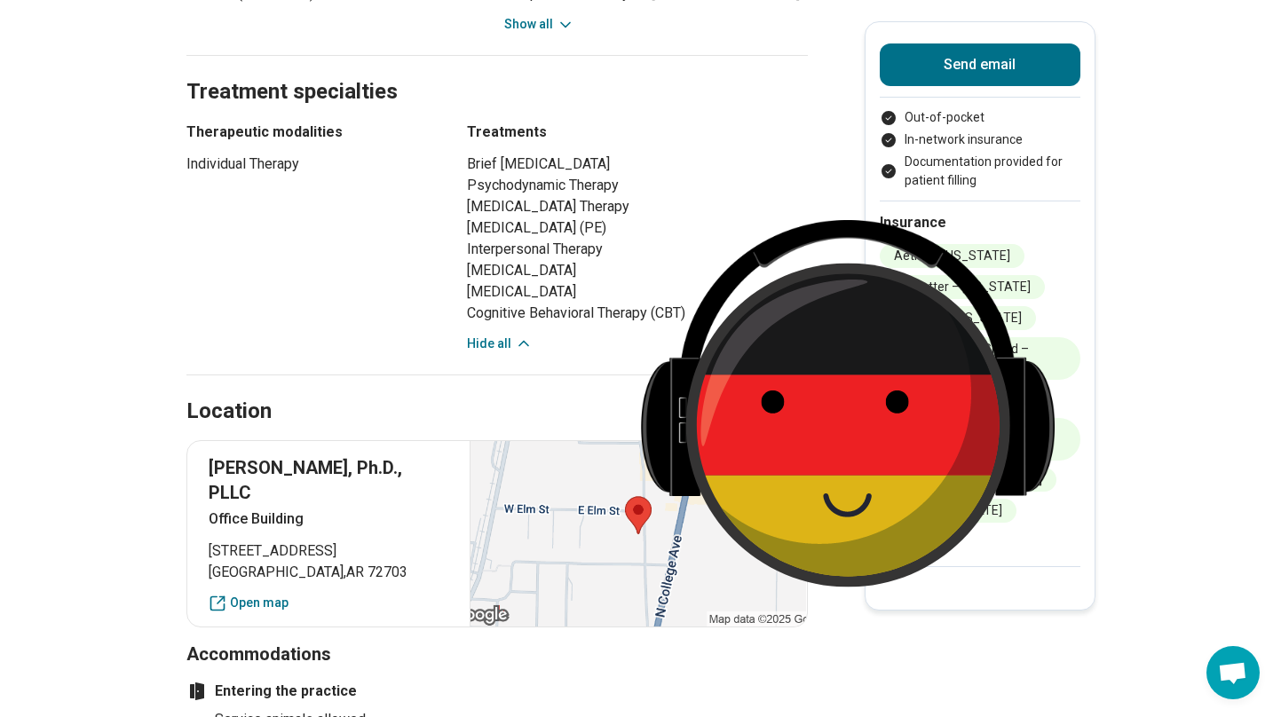
copy li "Stimulus Control Therapy"
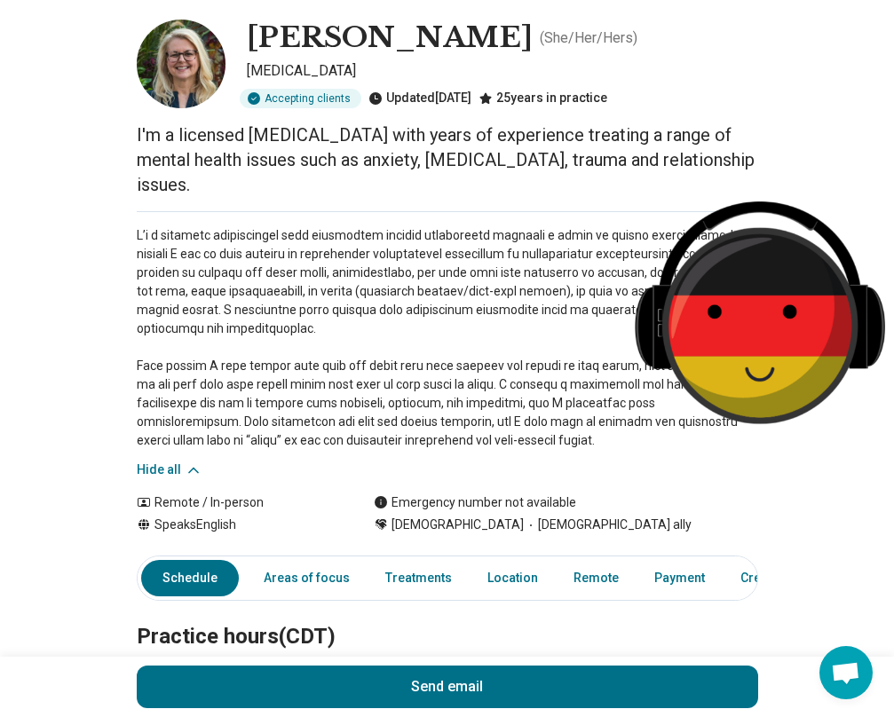
scroll to position [108, 0]
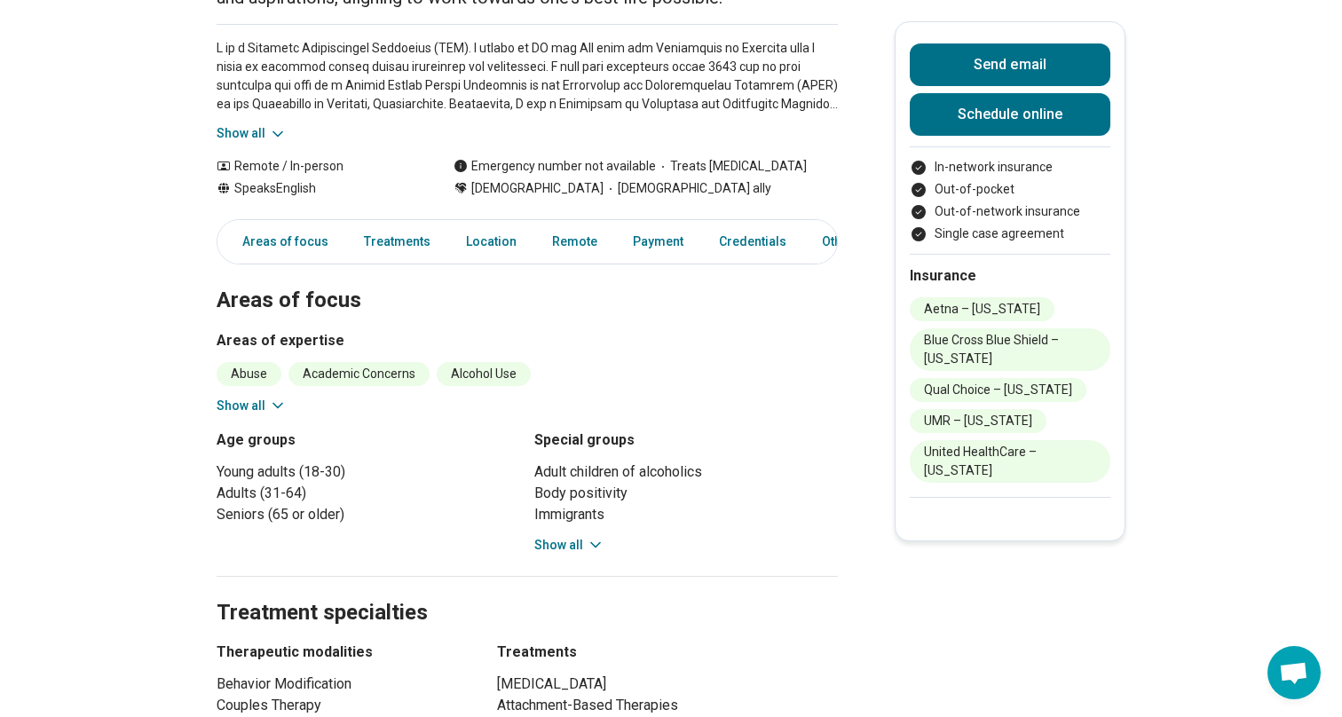
scroll to position [257, 0]
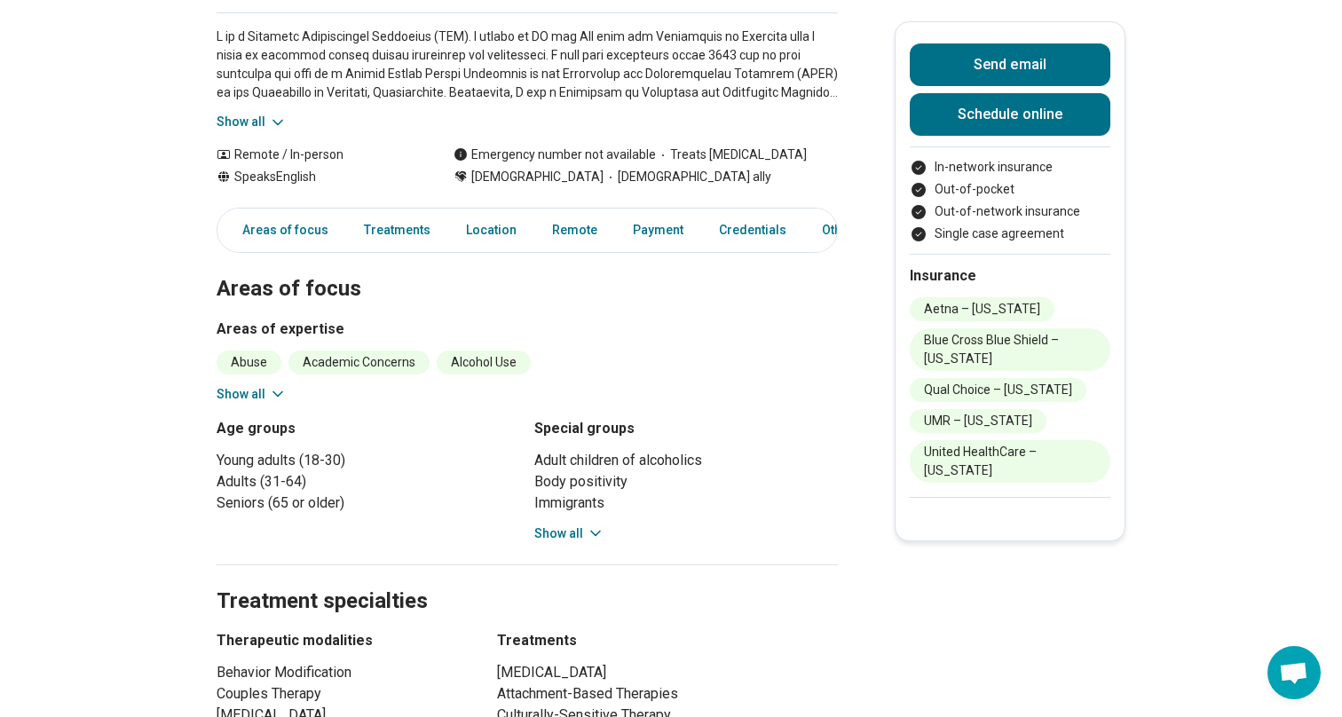
click at [247, 395] on button "Show all" at bounding box center [252, 394] width 70 height 19
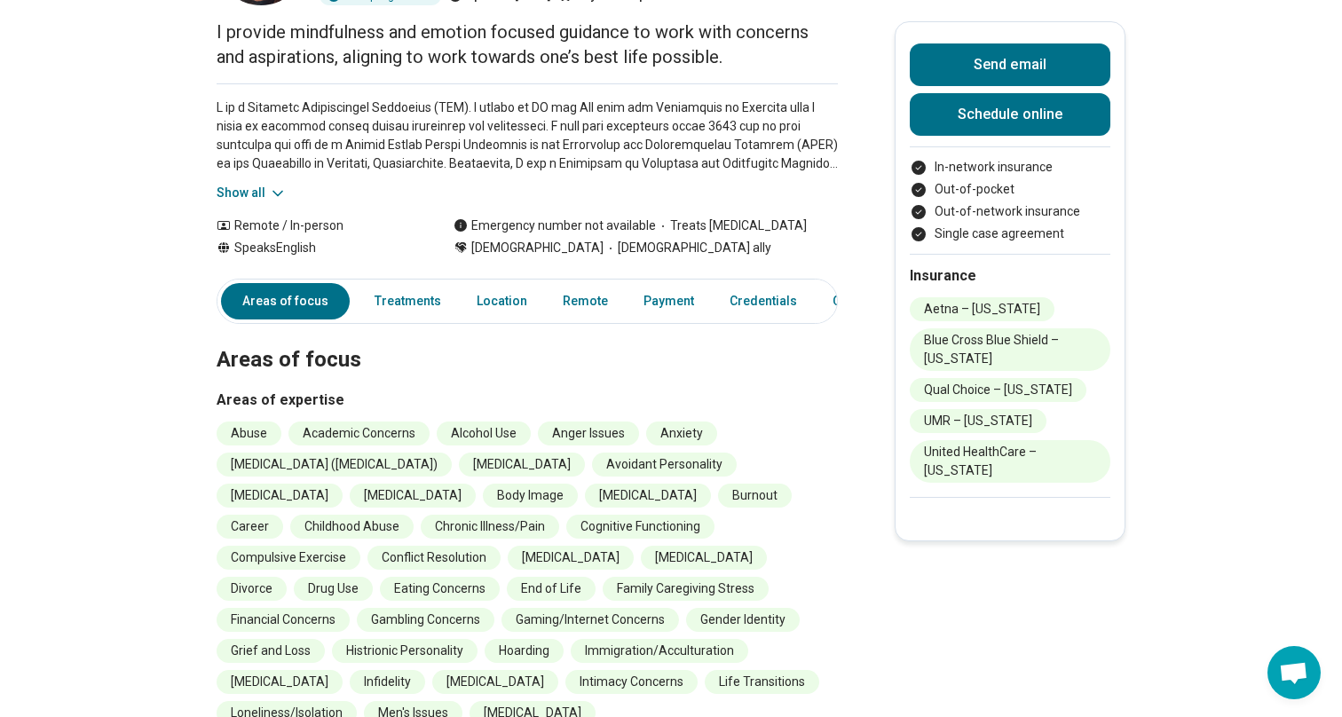
scroll to position [0, 0]
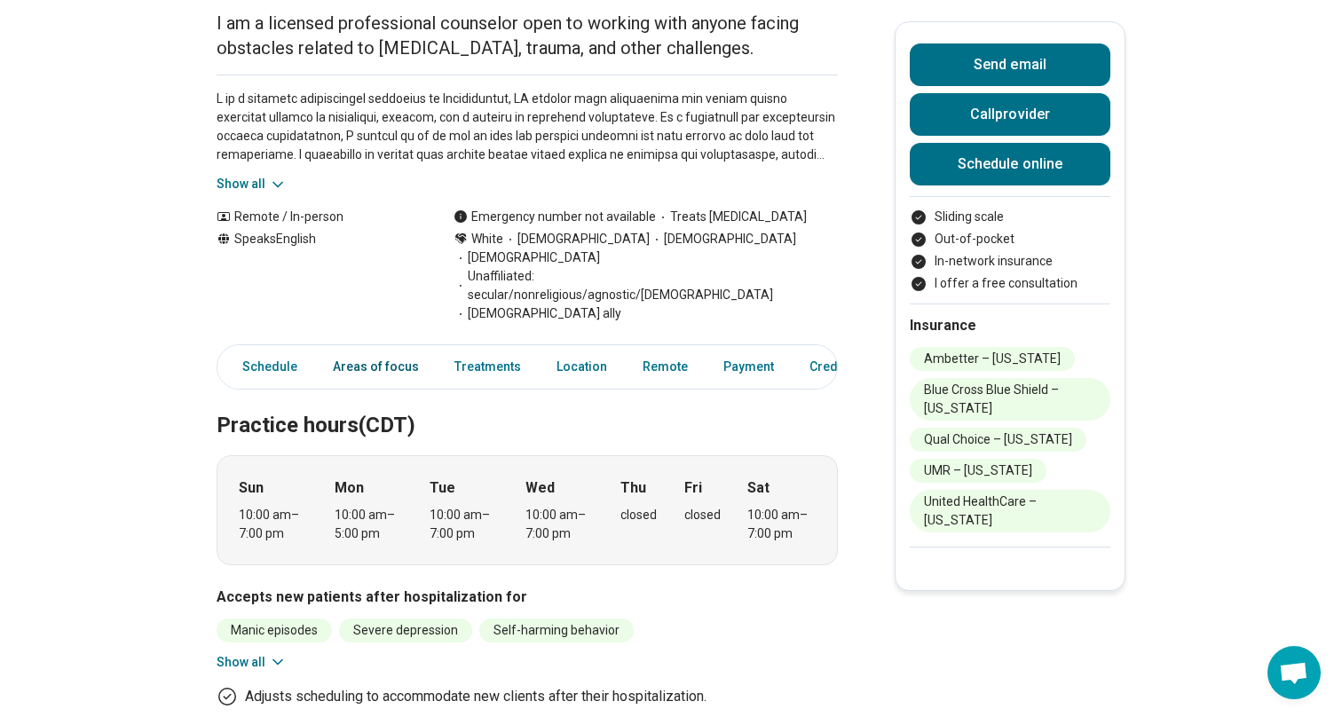
scroll to position [283, 0]
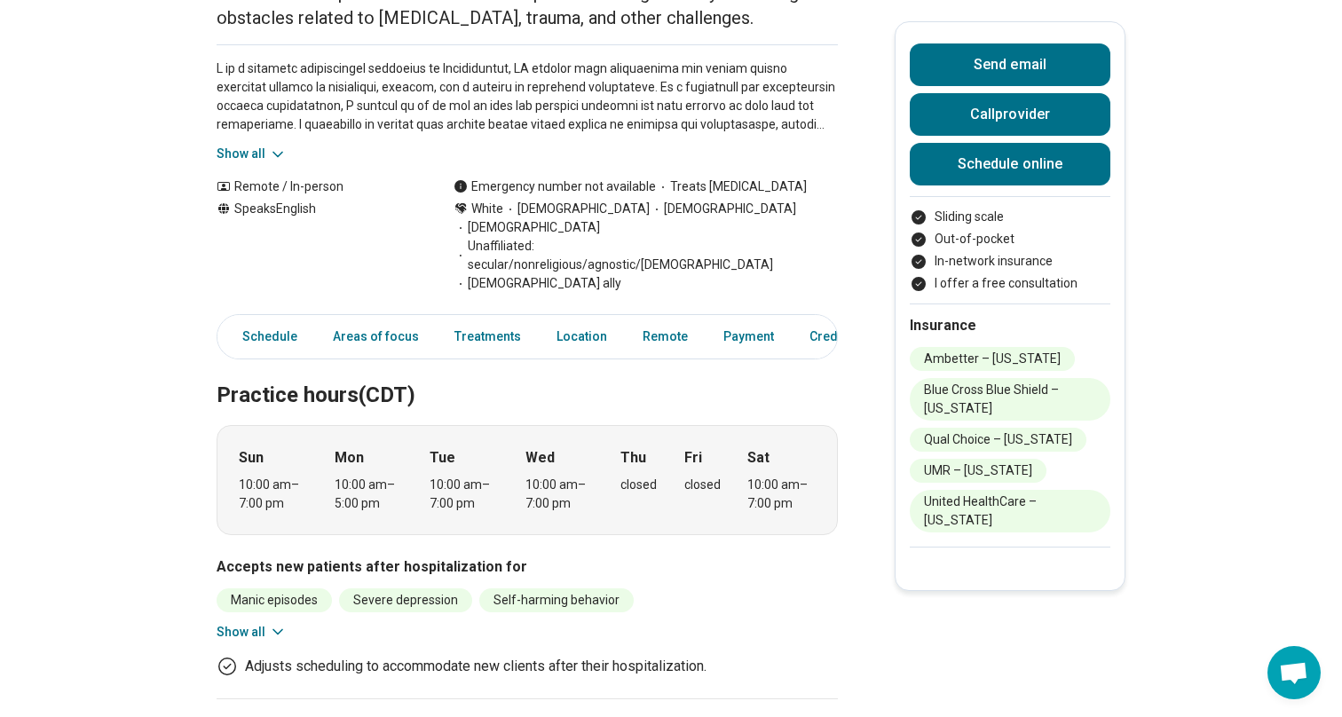
click at [270, 623] on icon at bounding box center [278, 632] width 18 height 18
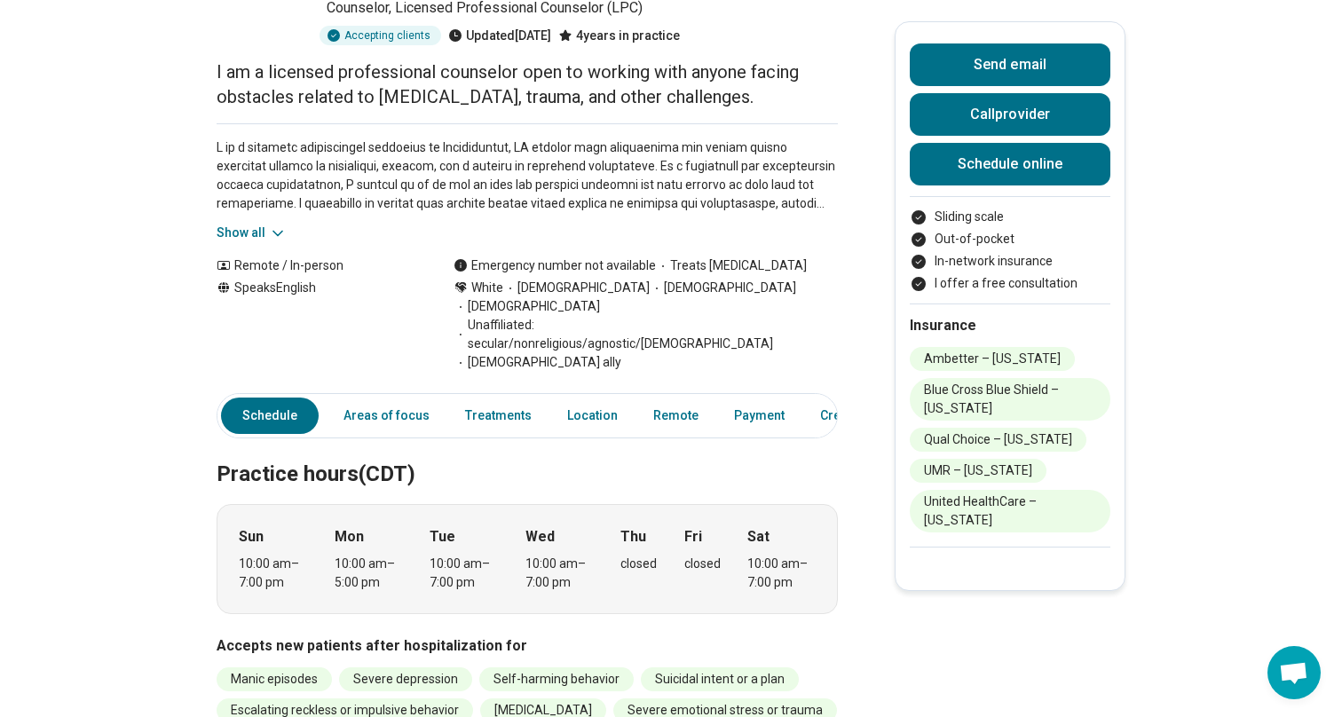
scroll to position [0, 0]
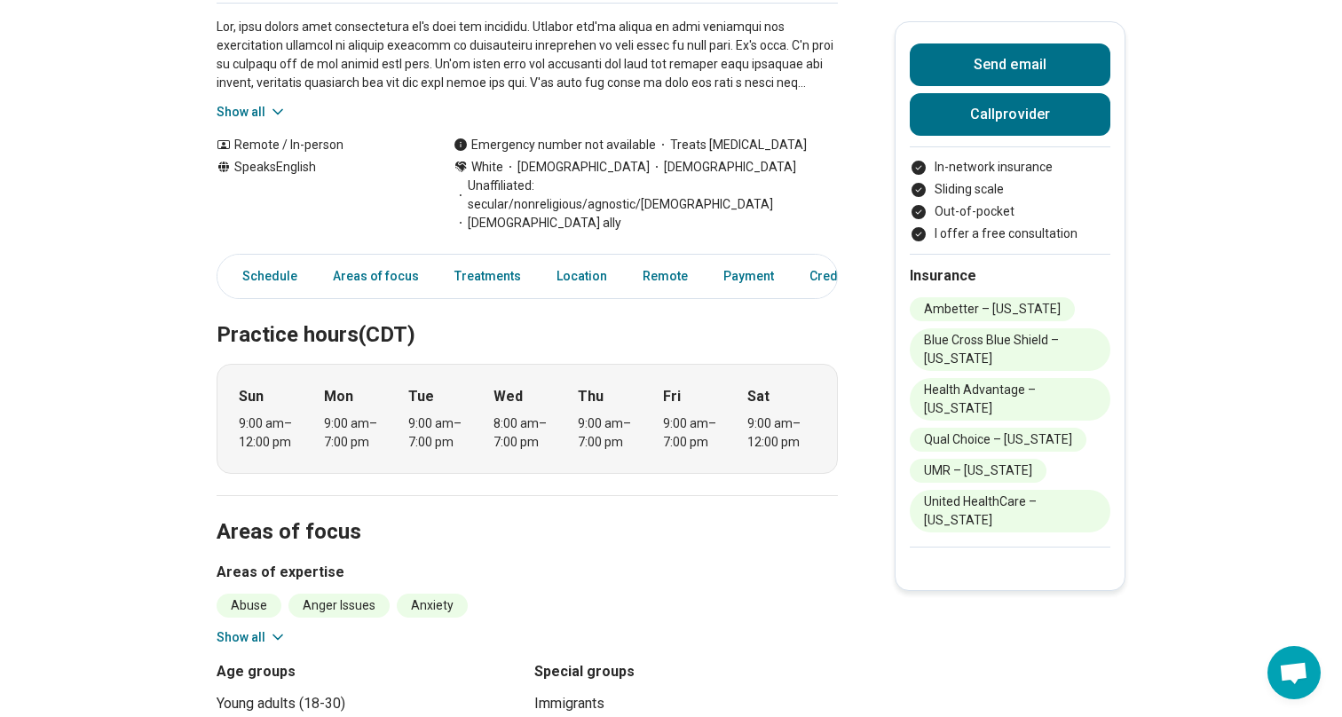
click at [259, 628] on button "Show all" at bounding box center [252, 637] width 70 height 19
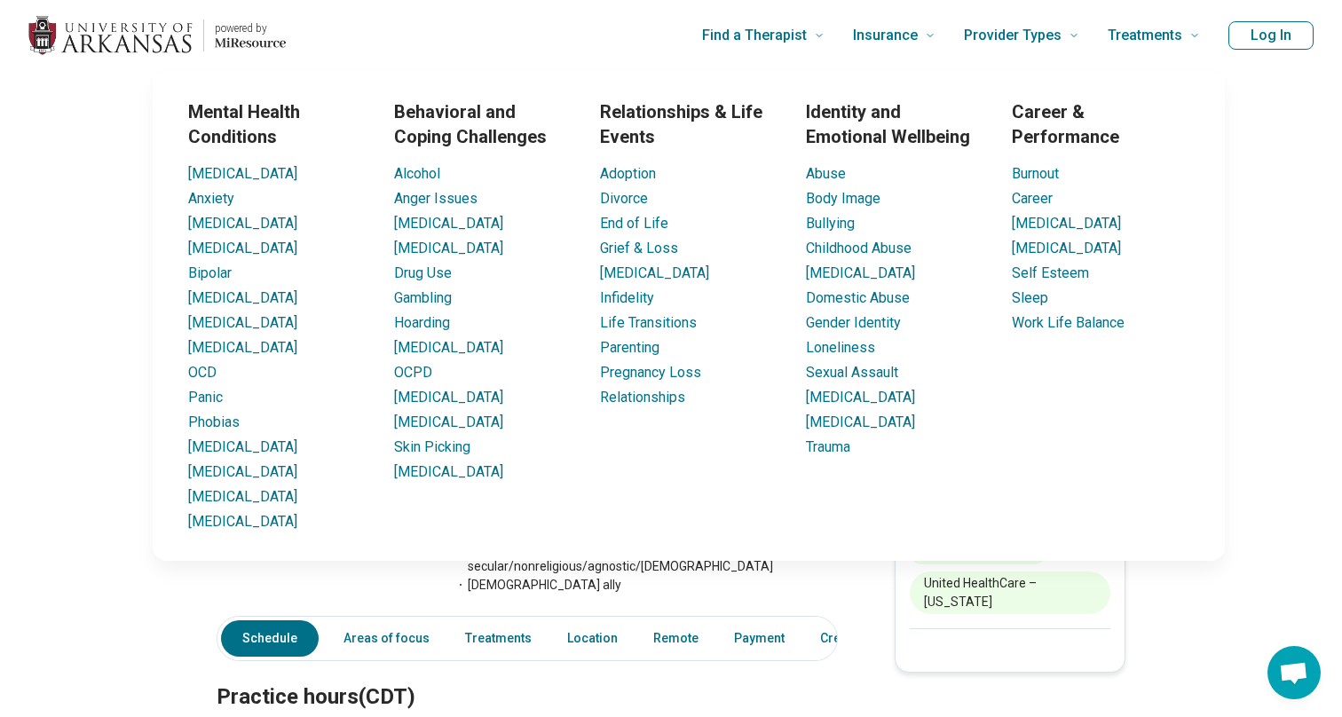
click at [65, 189] on div "Mental Health Conditions [MEDICAL_DATA] Anxiety [MEDICAL_DATA] [MEDICAL_DATA] B…" at bounding box center [688, 316] width 1285 height 490
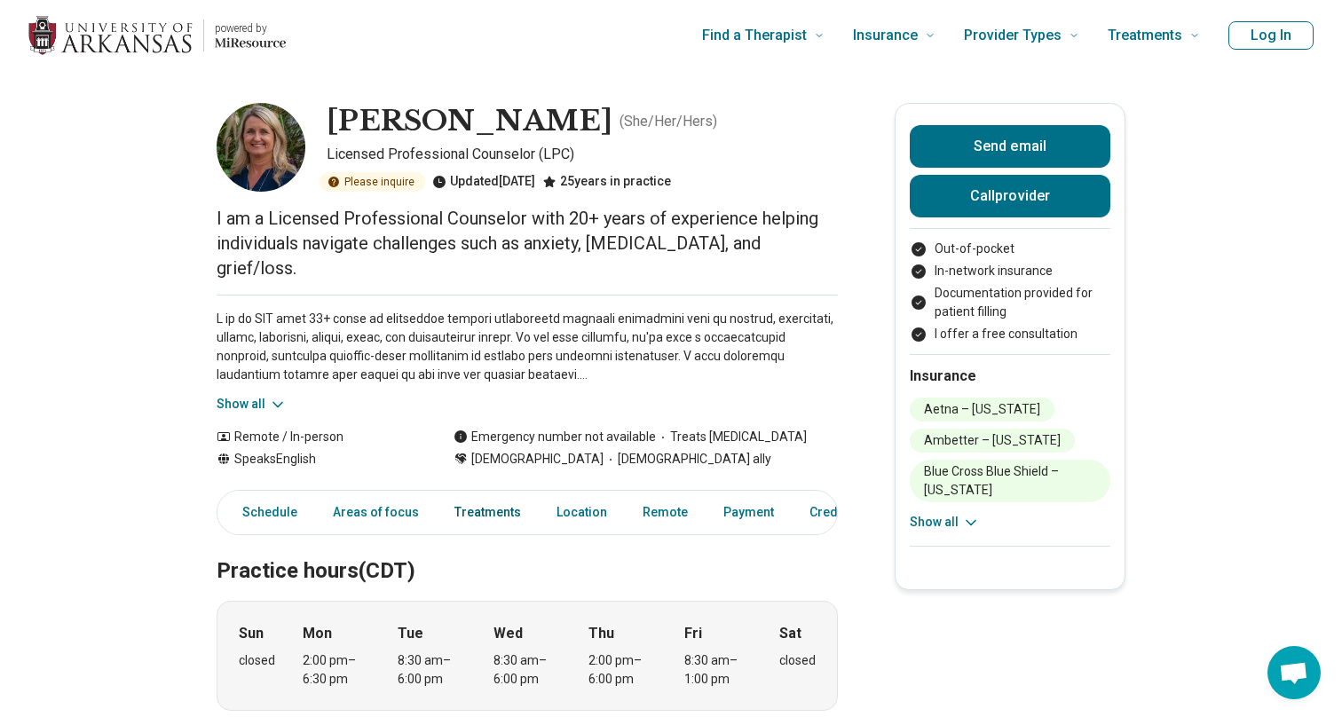
scroll to position [241, 0]
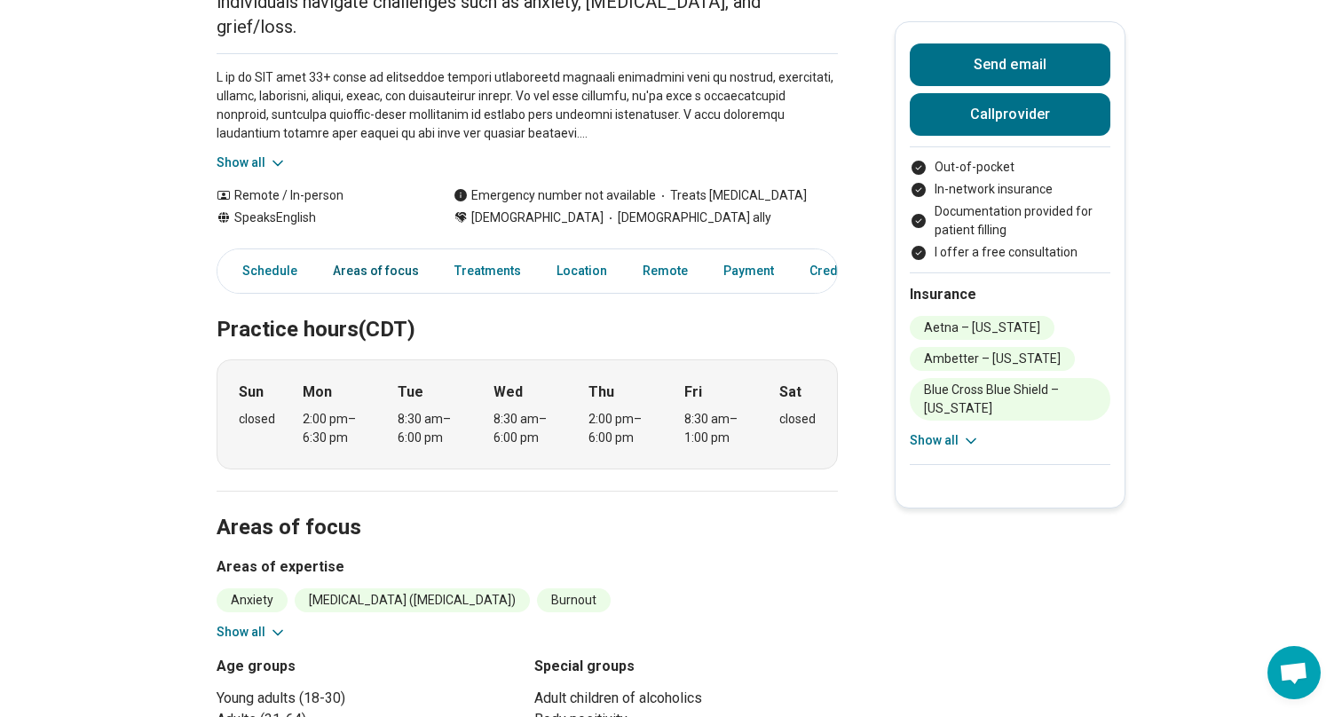
click at [392, 253] on link "Areas of focus" at bounding box center [375, 271] width 107 height 36
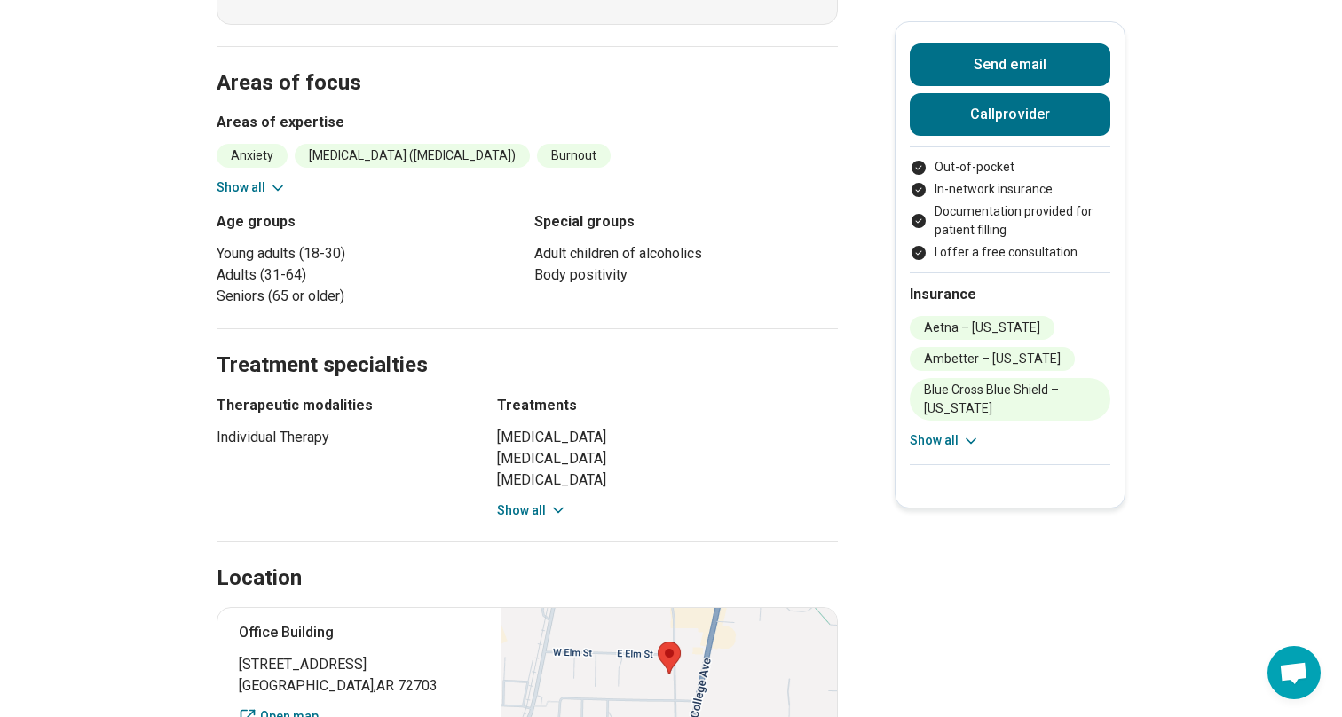
scroll to position [688, 0]
click at [257, 177] on button "Show all" at bounding box center [252, 186] width 70 height 19
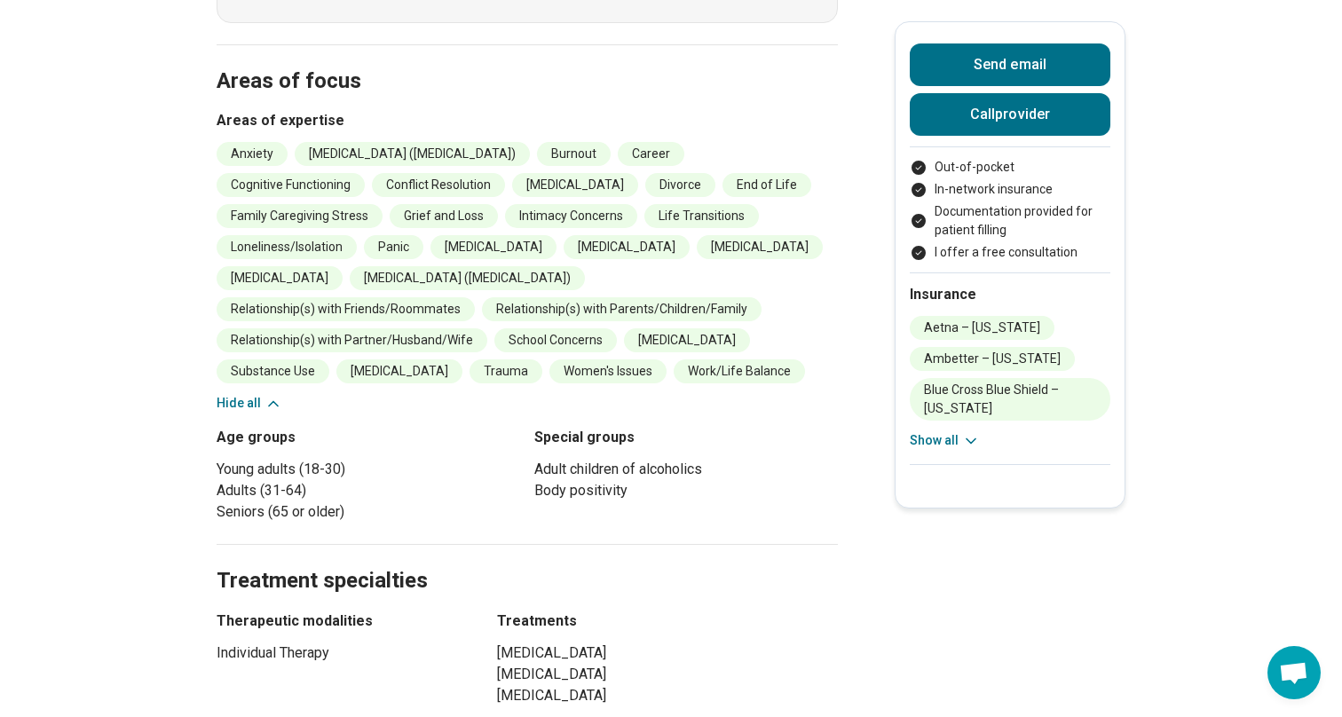
click at [265, 395] on icon at bounding box center [274, 404] width 18 height 18
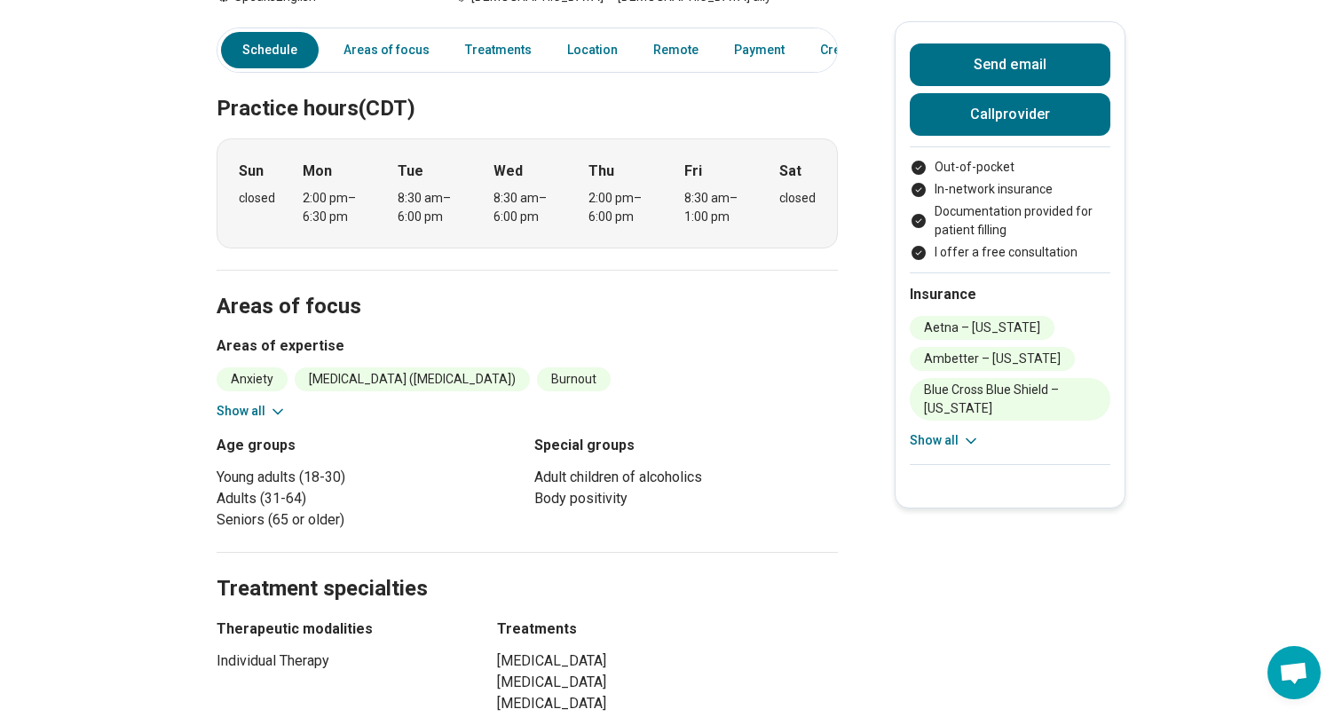
scroll to position [465, 0]
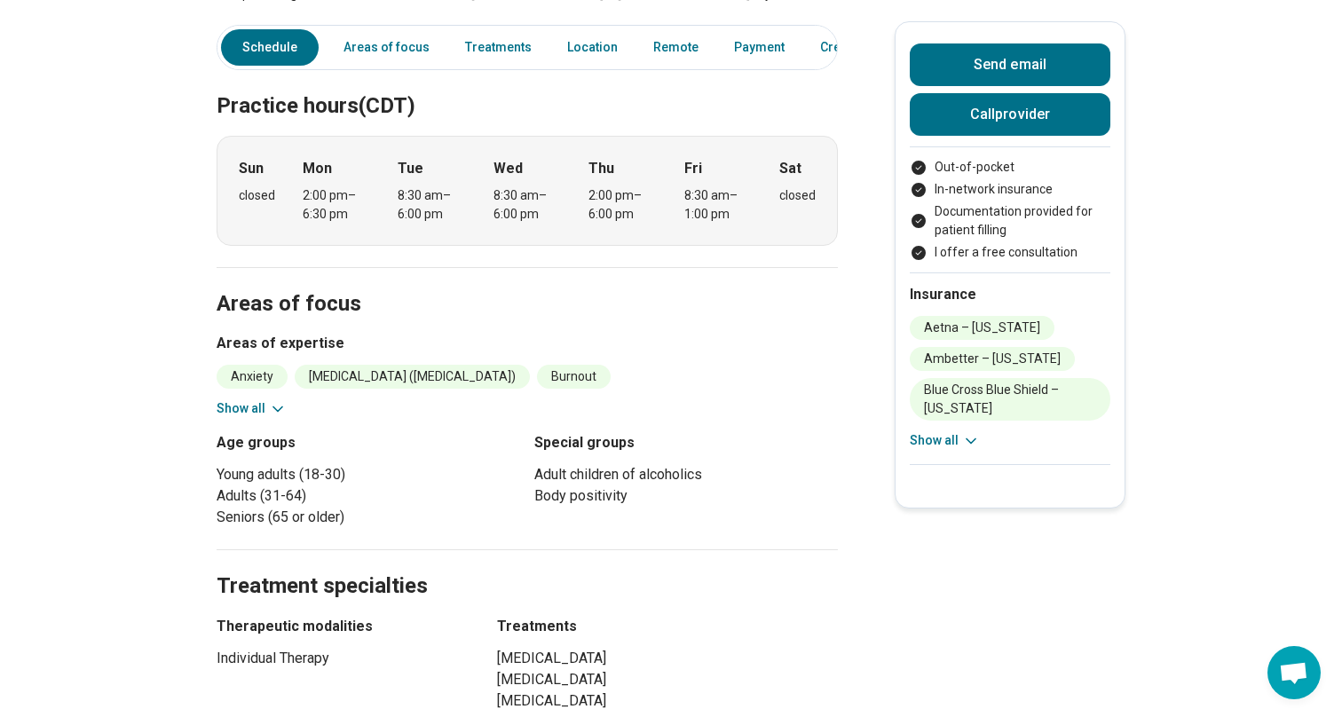
click at [262, 399] on button "Show all" at bounding box center [252, 408] width 70 height 19
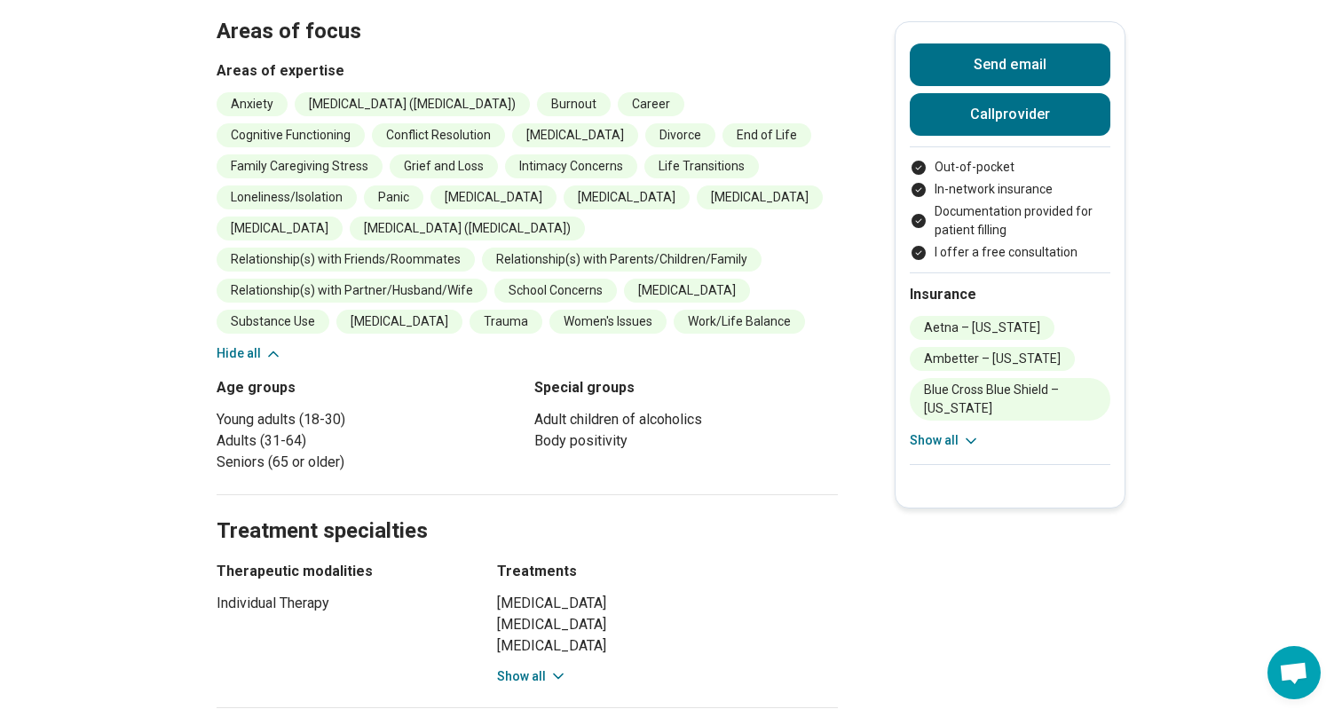
scroll to position [744, 0]
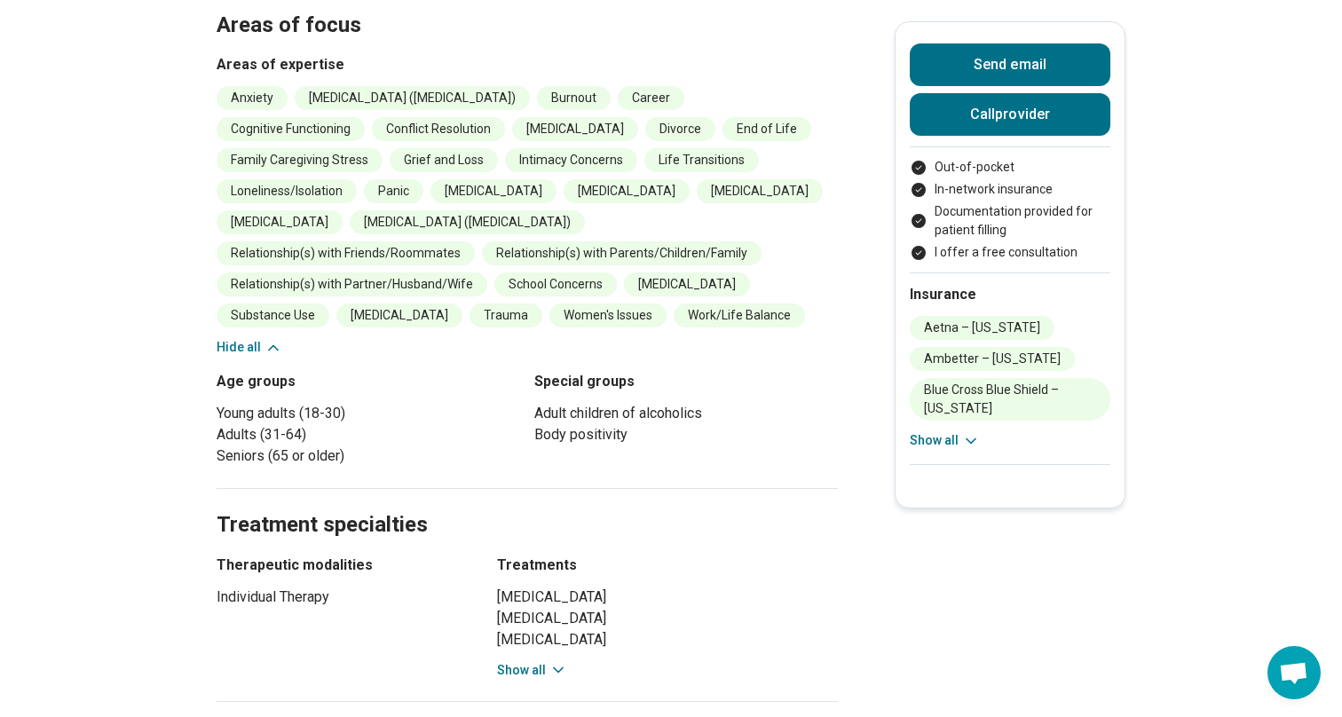
click at [402, 304] on li "[MEDICAL_DATA]" at bounding box center [399, 316] width 126 height 24
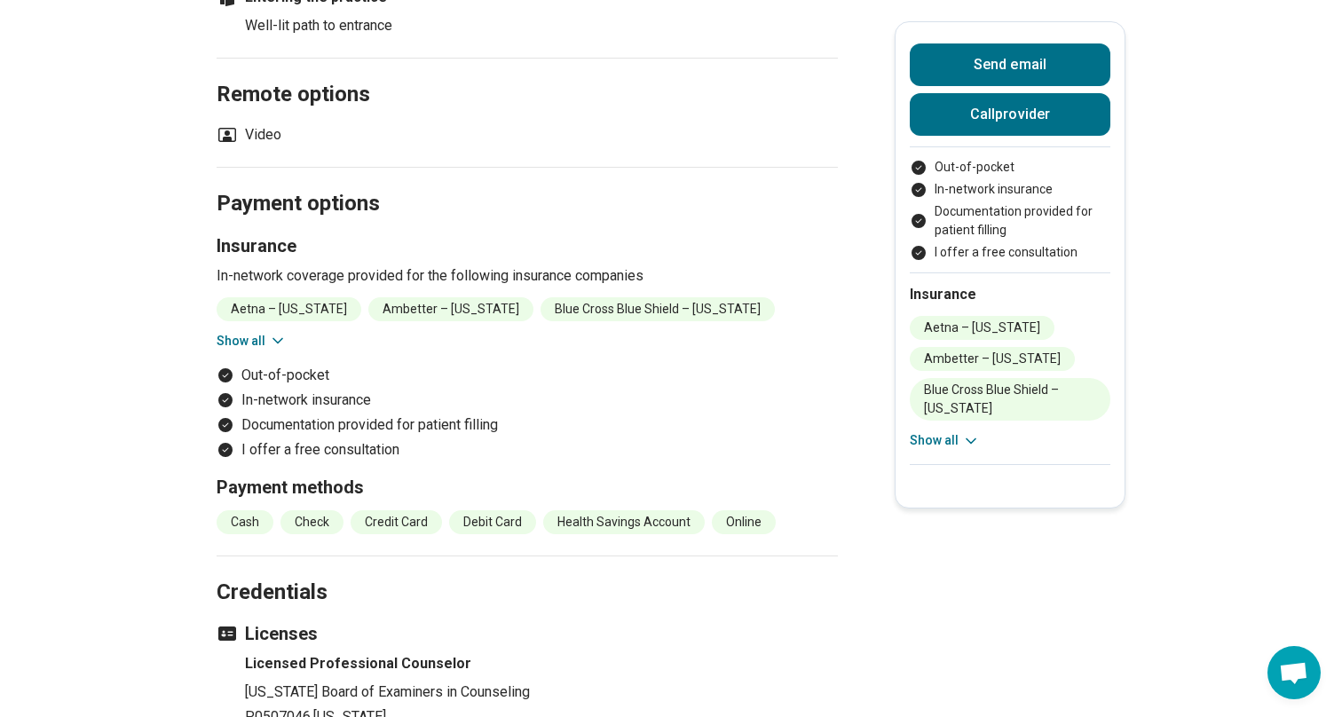
scroll to position [1710, 0]
click at [254, 329] on section "Payment options Insurance In-network coverage provided for the following insura…" at bounding box center [527, 363] width 621 height 389
click at [257, 334] on button "Show all" at bounding box center [252, 343] width 70 height 19
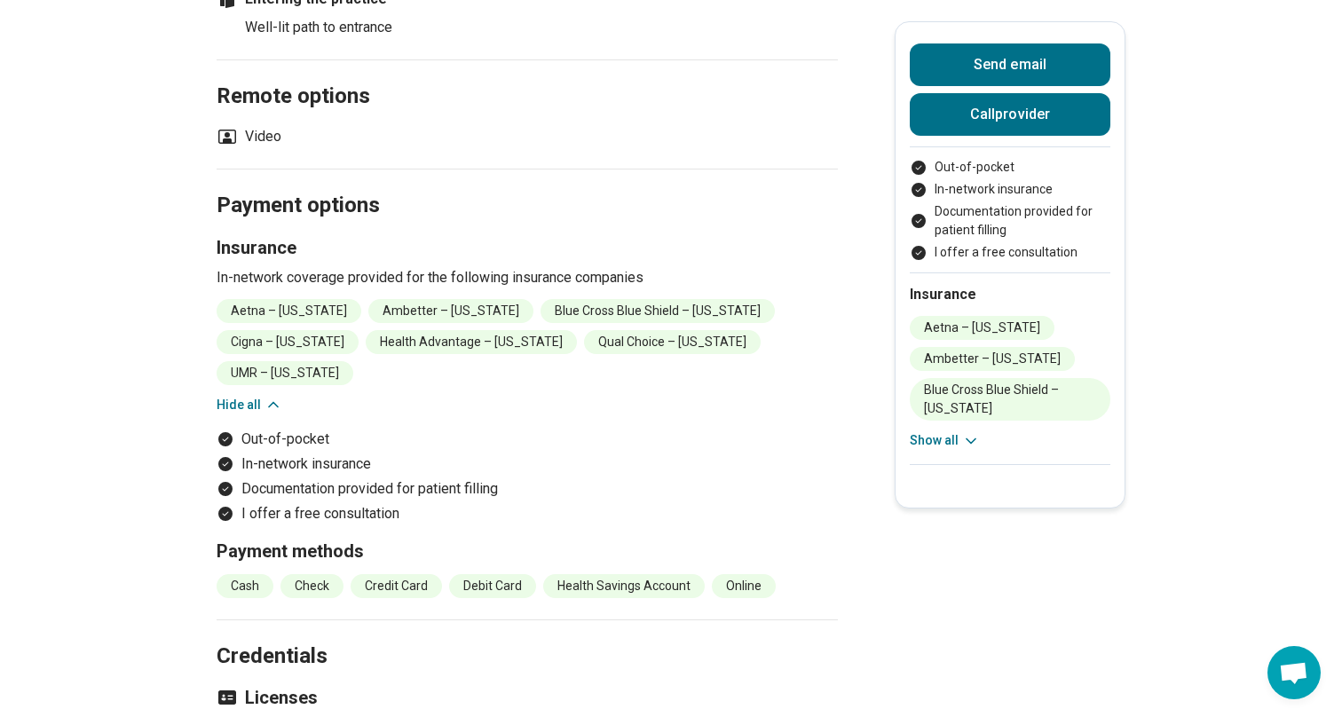
click at [269, 403] on icon at bounding box center [273, 405] width 9 height 4
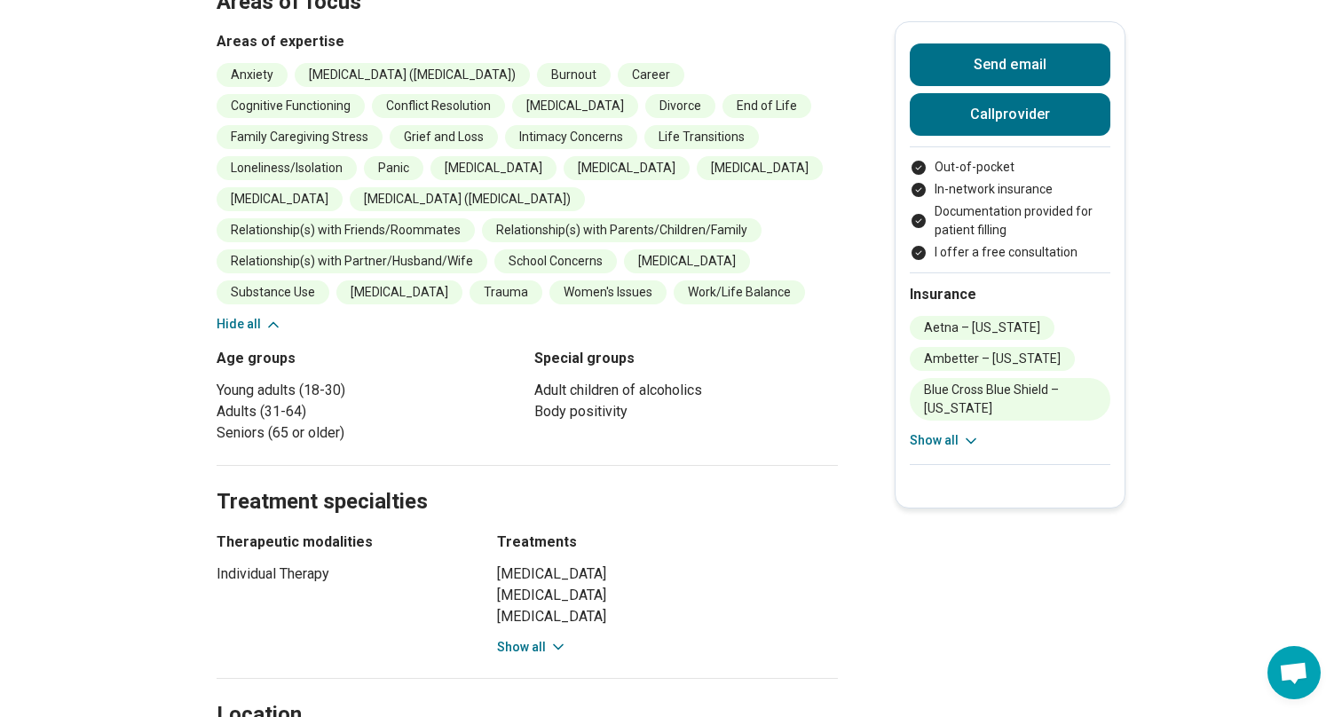
scroll to position [739, 0]
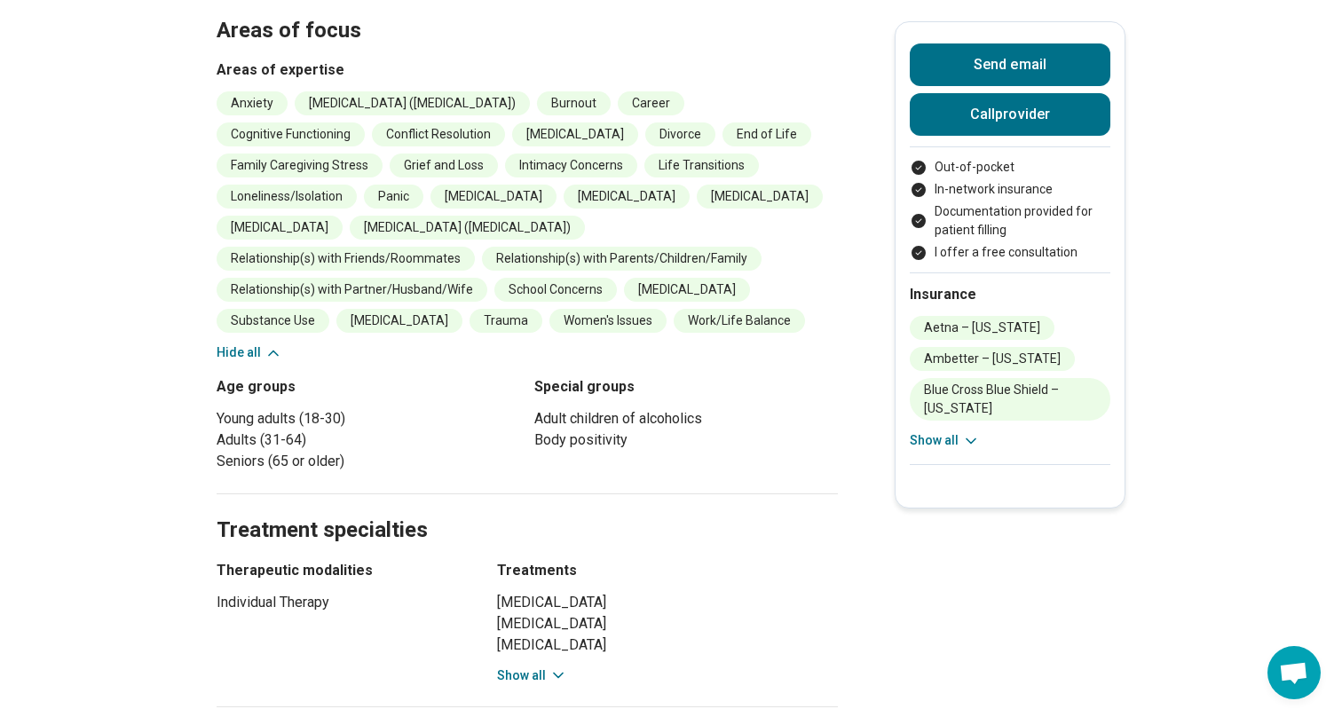
click at [422, 309] on li "[MEDICAL_DATA]" at bounding box center [399, 321] width 126 height 24
click at [405, 309] on li "[MEDICAL_DATA]" at bounding box center [399, 321] width 126 height 24
click at [711, 408] on li "Adult children of alcoholics" at bounding box center [686, 418] width 304 height 21
drag, startPoint x: 442, startPoint y: 297, endPoint x: 340, endPoint y: 296, distance: 102.1
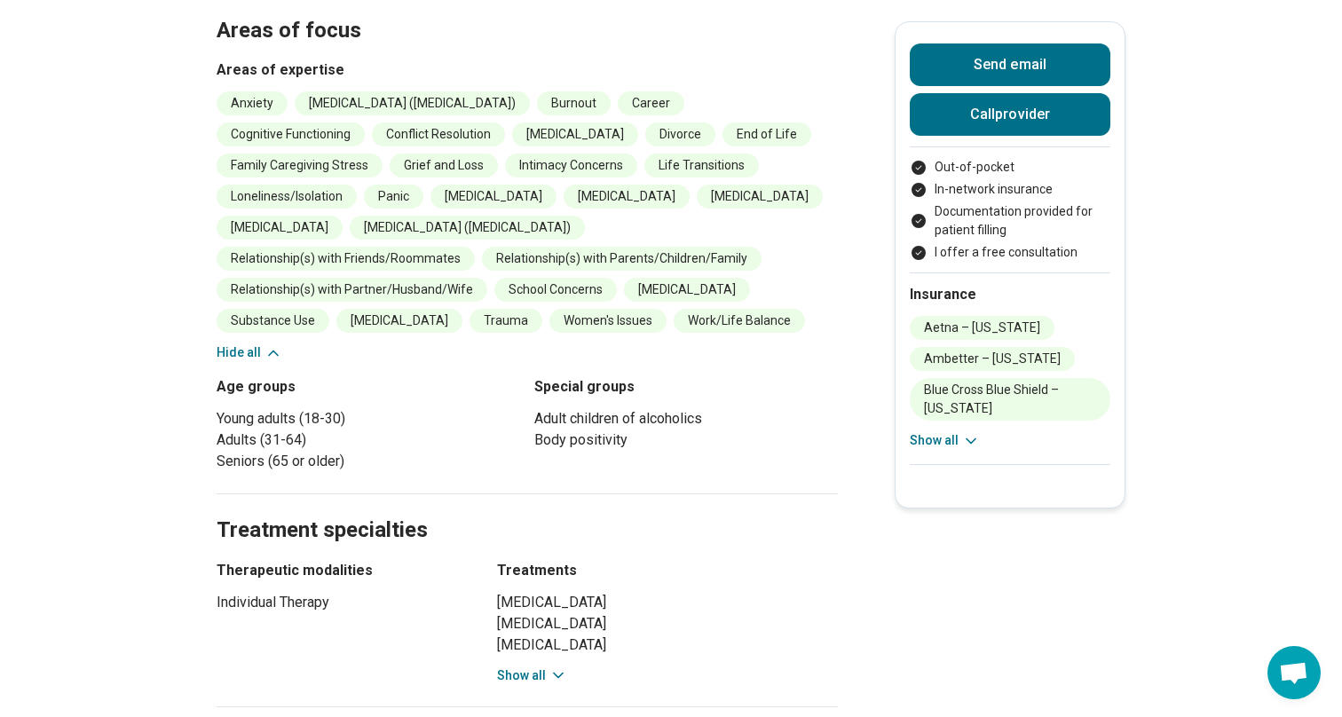
click at [340, 309] on li "[MEDICAL_DATA]" at bounding box center [399, 321] width 126 height 24
click at [744, 335] on div "Anxiety [MEDICAL_DATA] ([MEDICAL_DATA]) Burnout Career Cognitive Functioning Co…" at bounding box center [527, 226] width 621 height 271
click at [487, 309] on li "Trauma" at bounding box center [506, 321] width 73 height 24
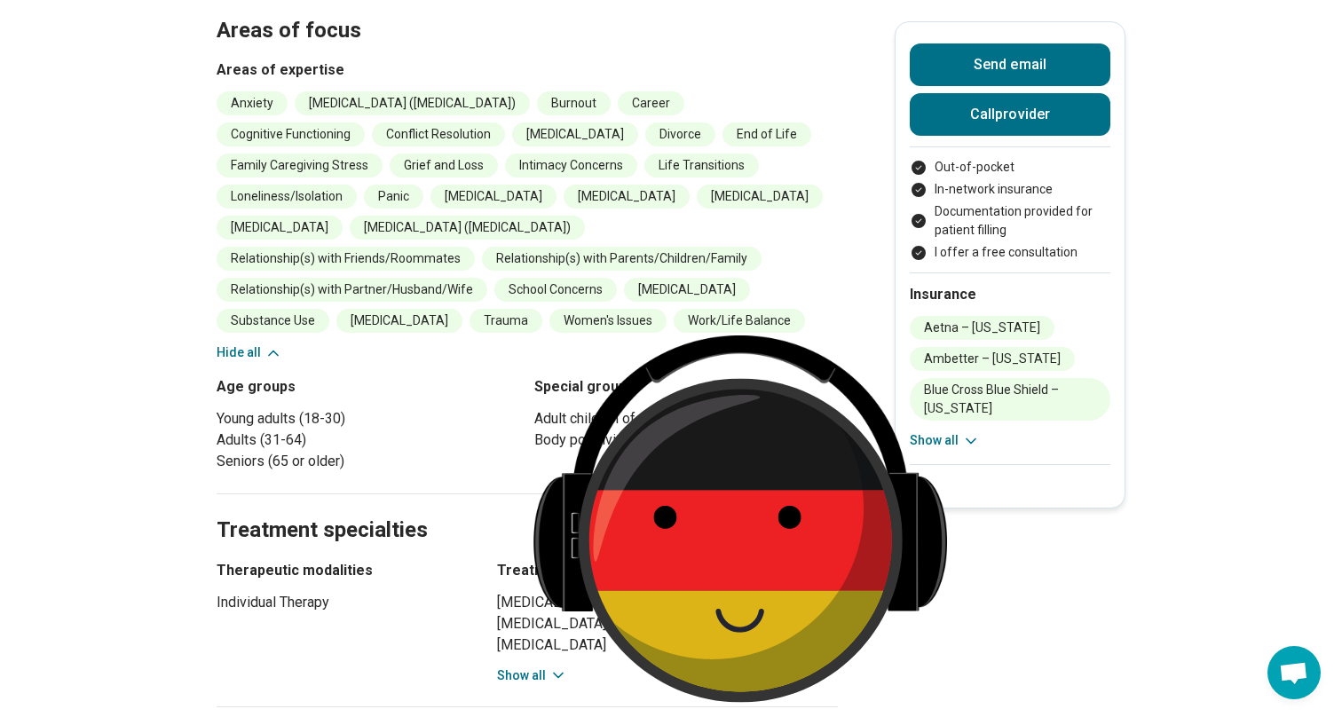
click at [650, 309] on li "Women's Issues" at bounding box center [607, 321] width 117 height 24
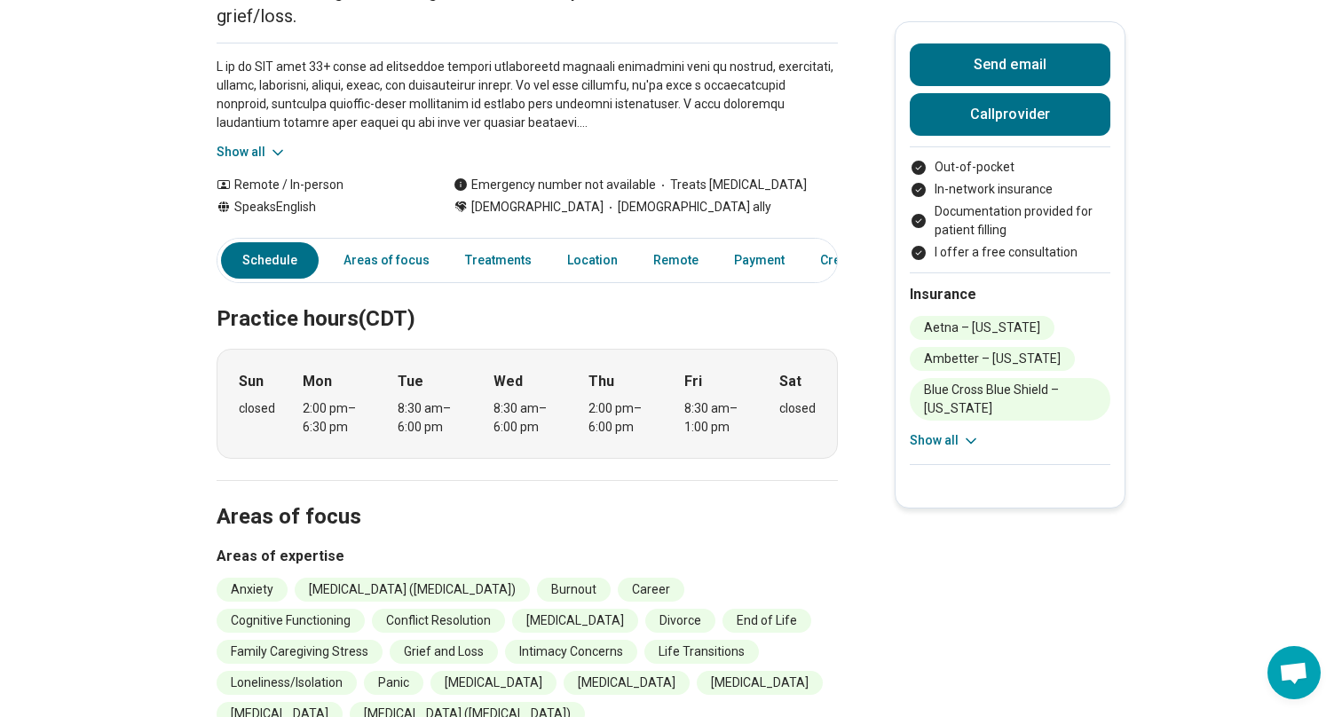
scroll to position [250, 0]
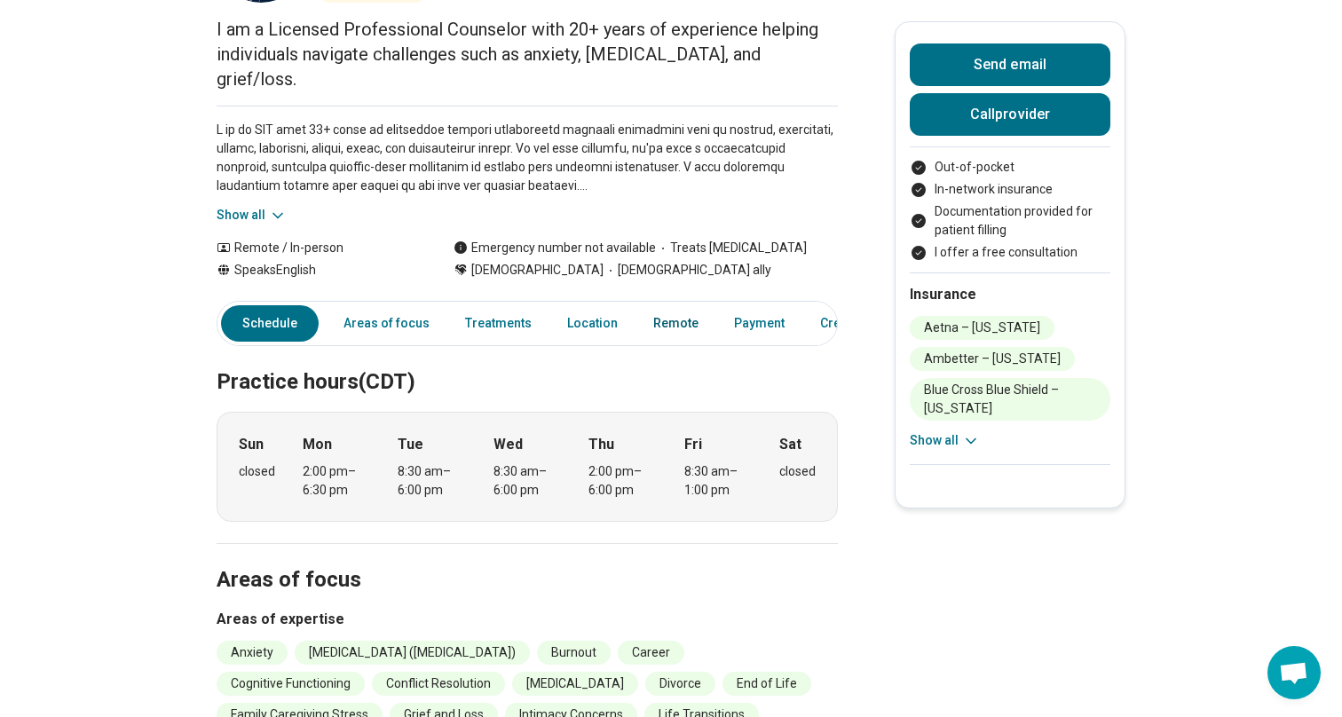
click at [673, 305] on link "Remote" at bounding box center [676, 323] width 67 height 36
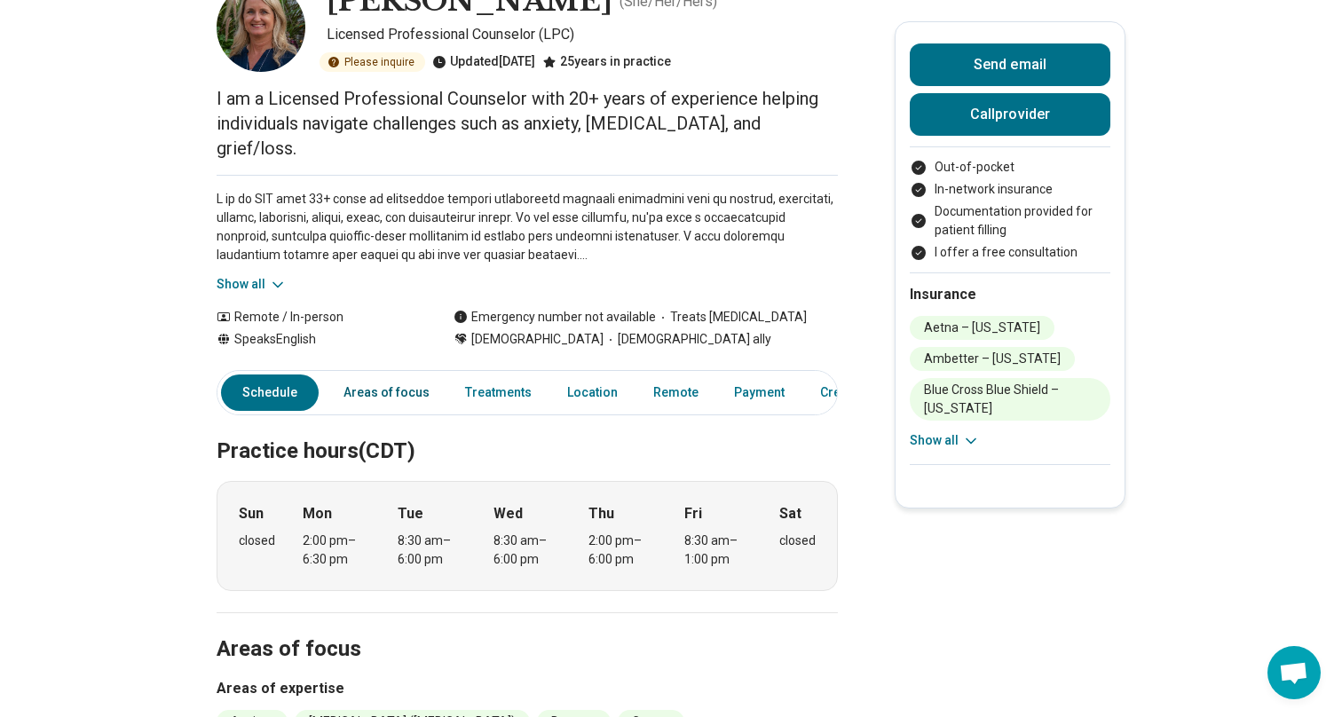
scroll to position [119, 0]
click at [260, 309] on div "Remote / In-person" at bounding box center [318, 318] width 202 height 19
click at [271, 277] on icon at bounding box center [278, 286] width 18 height 18
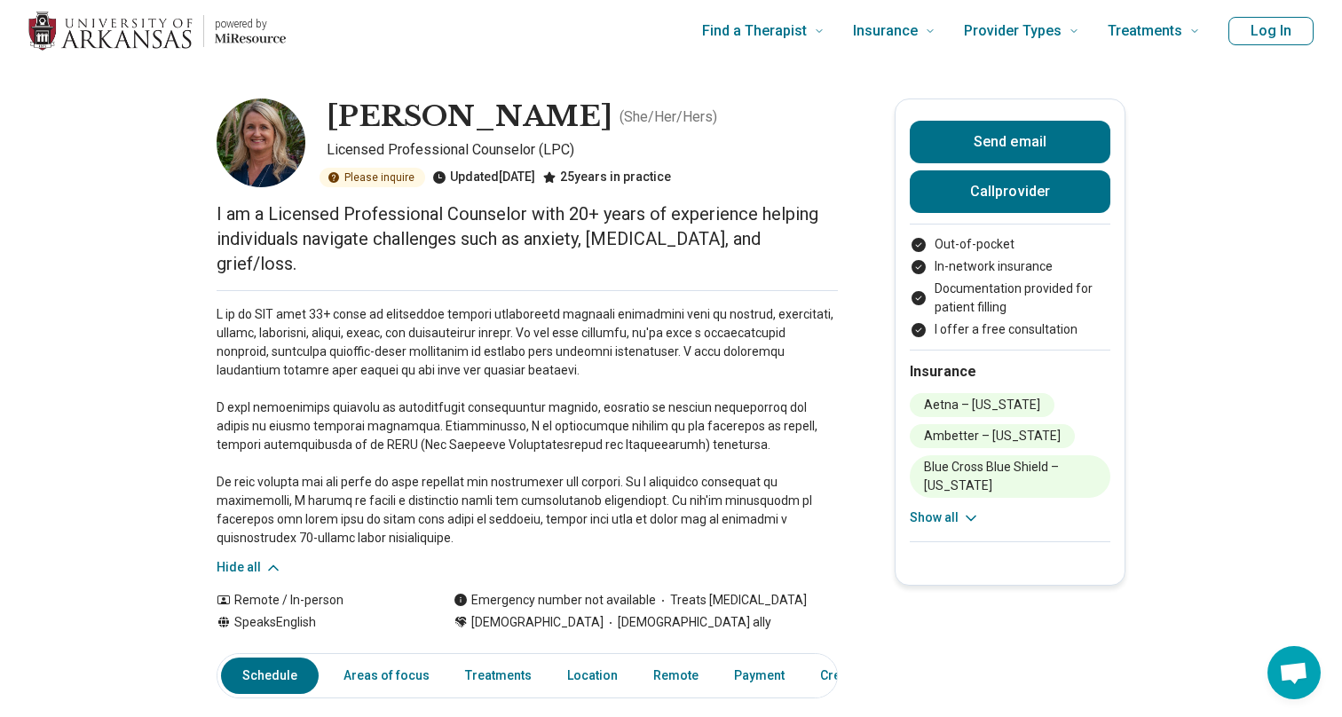
scroll to position [0, 0]
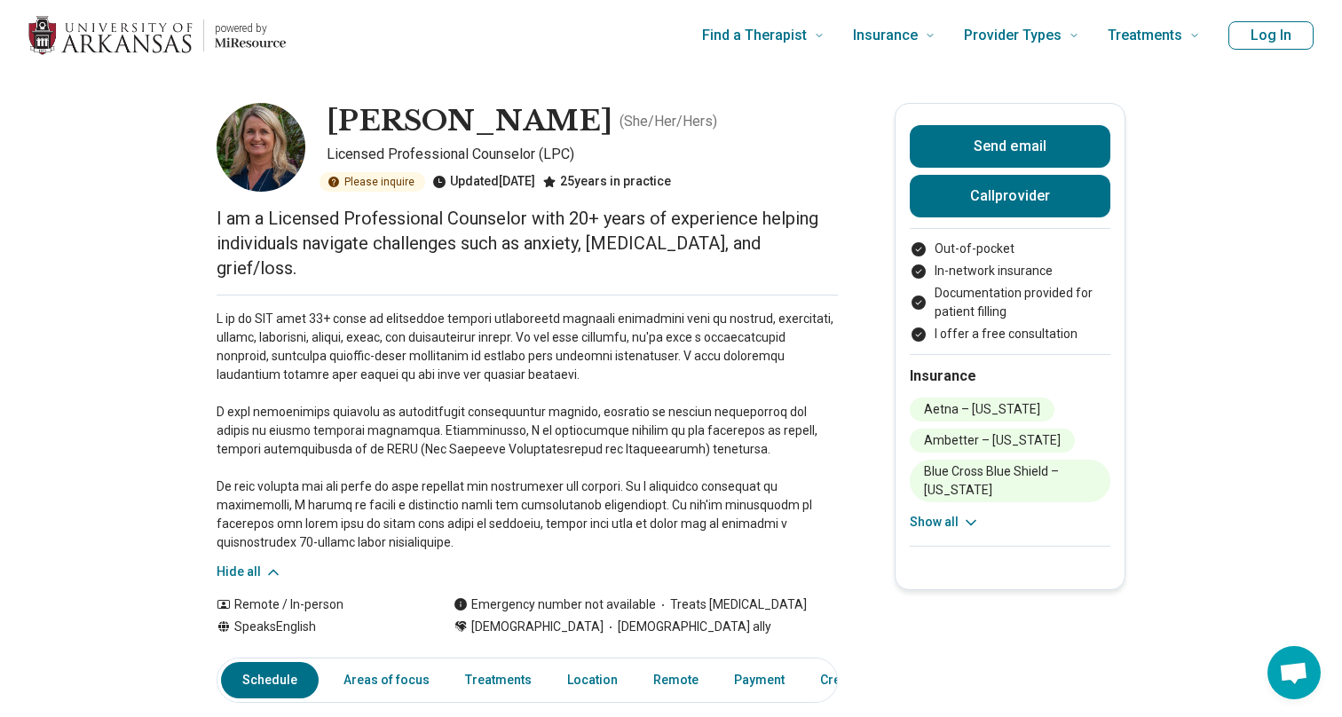
click at [962, 531] on button "Show all" at bounding box center [945, 522] width 70 height 19
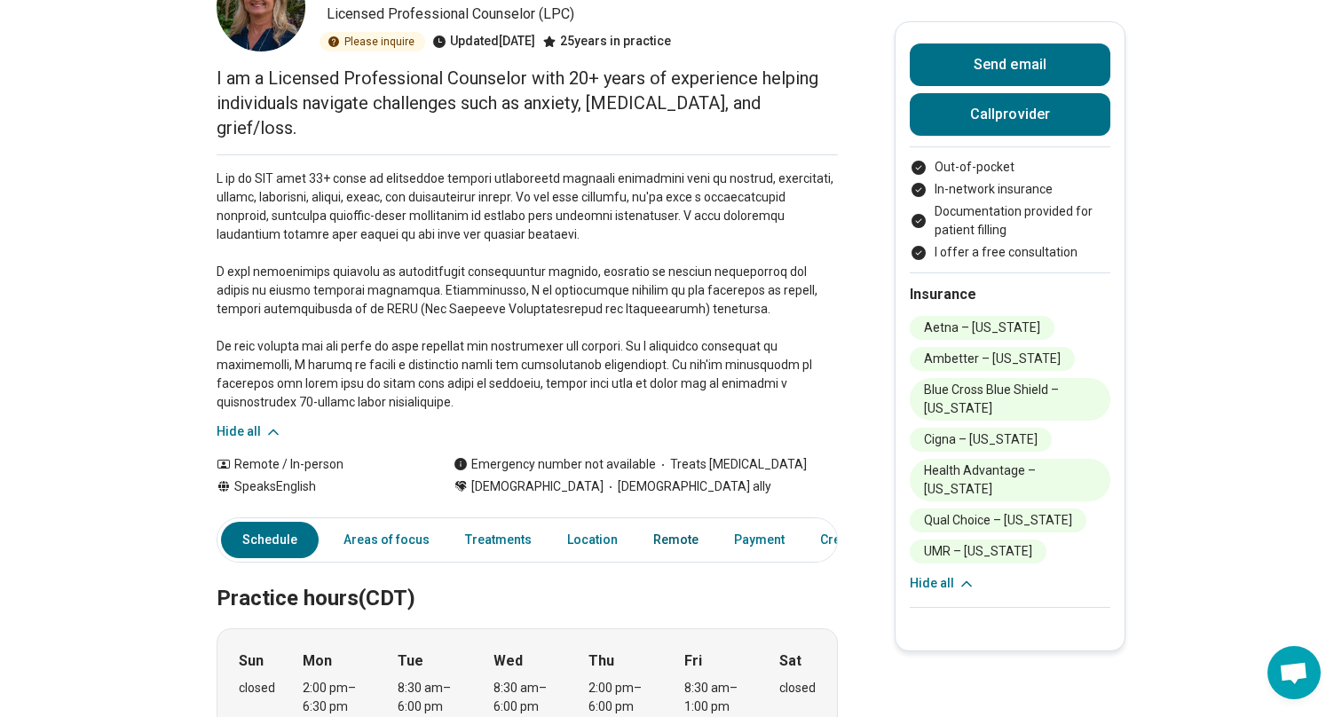
scroll to position [0, 53]
click at [695, 522] on link "Payment" at bounding box center [706, 540] width 72 height 36
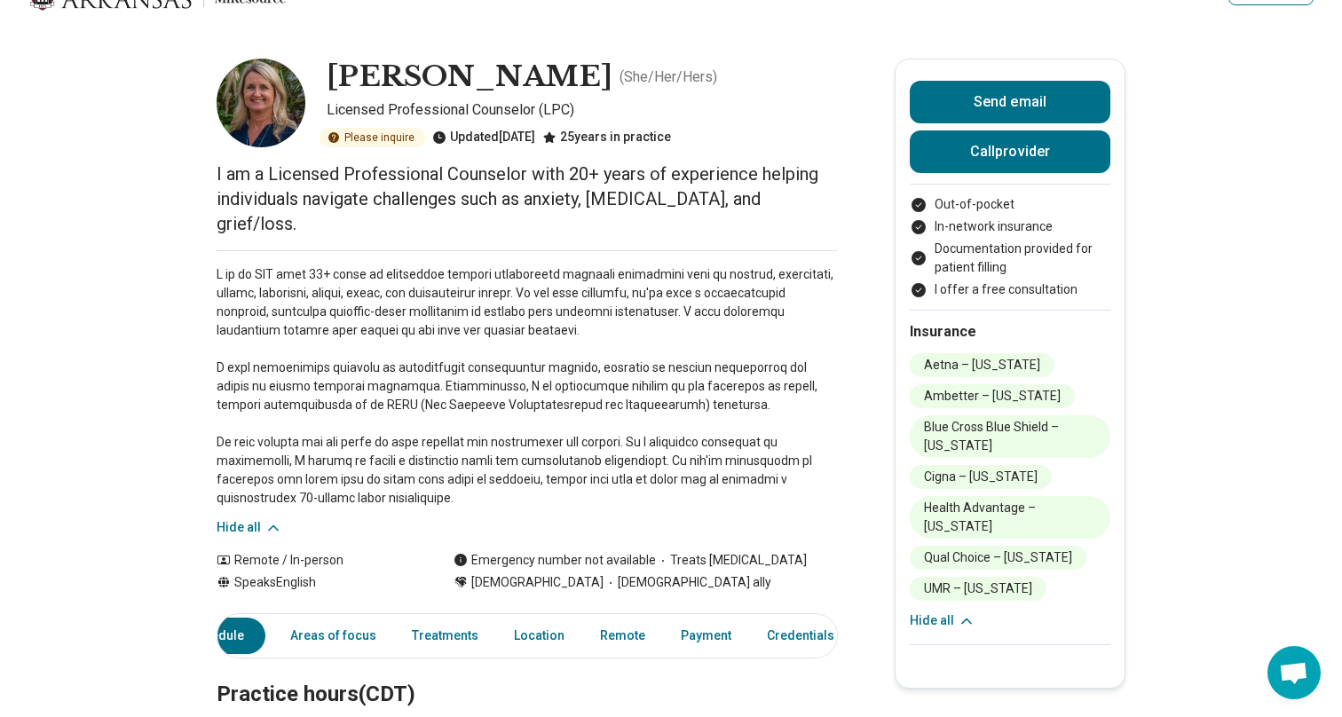
scroll to position [0, 0]
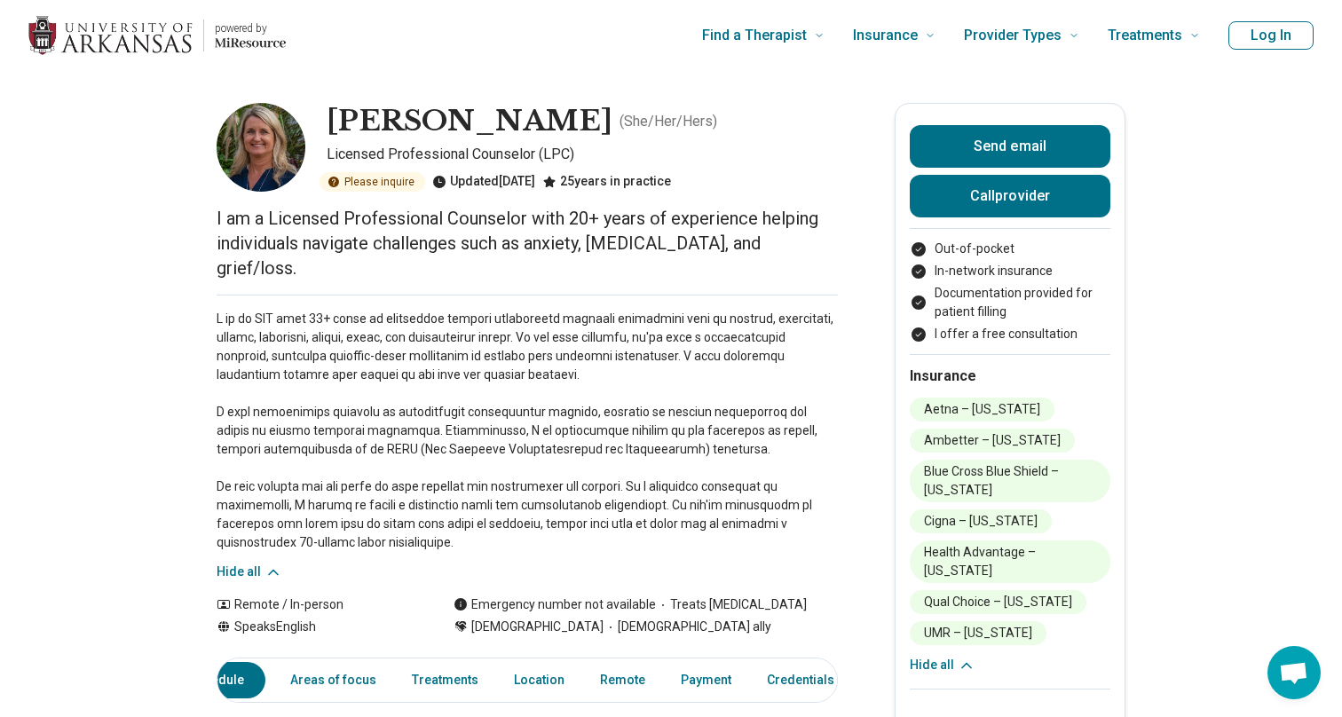
click at [363, 177] on div "Please inquire" at bounding box center [373, 182] width 106 height 20
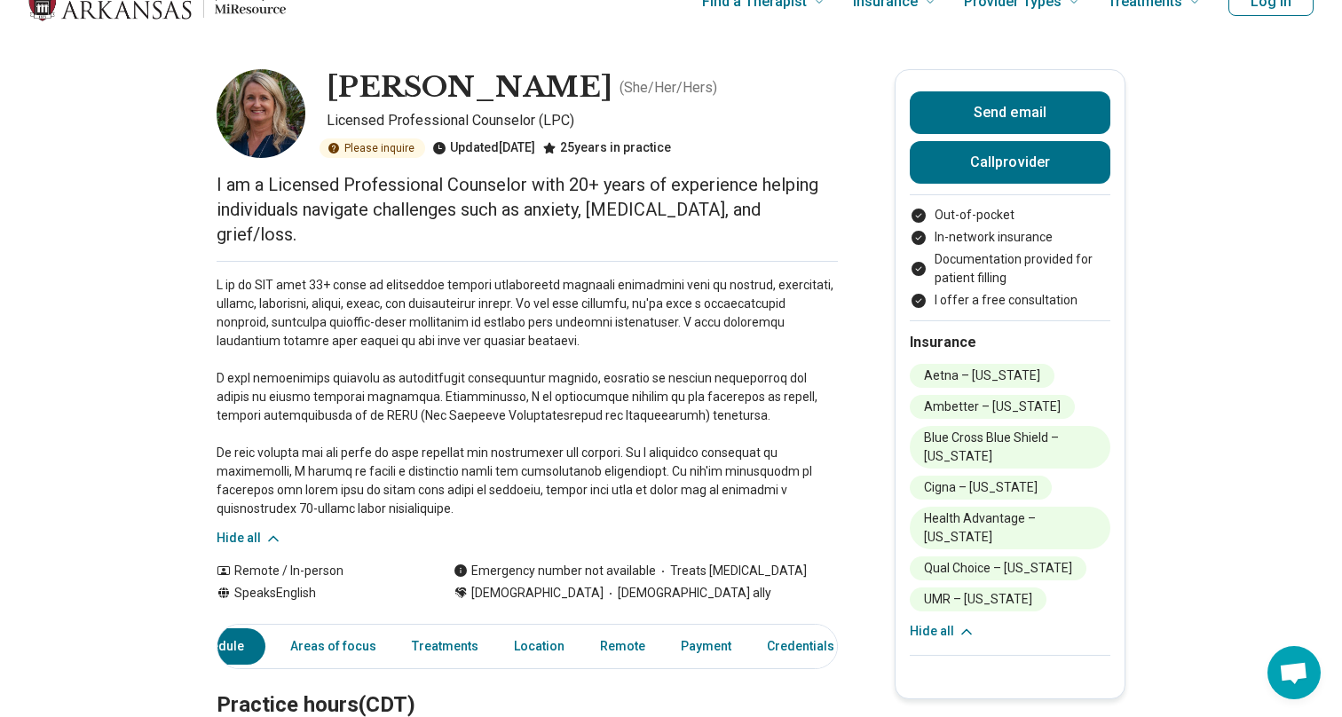
scroll to position [27, 0]
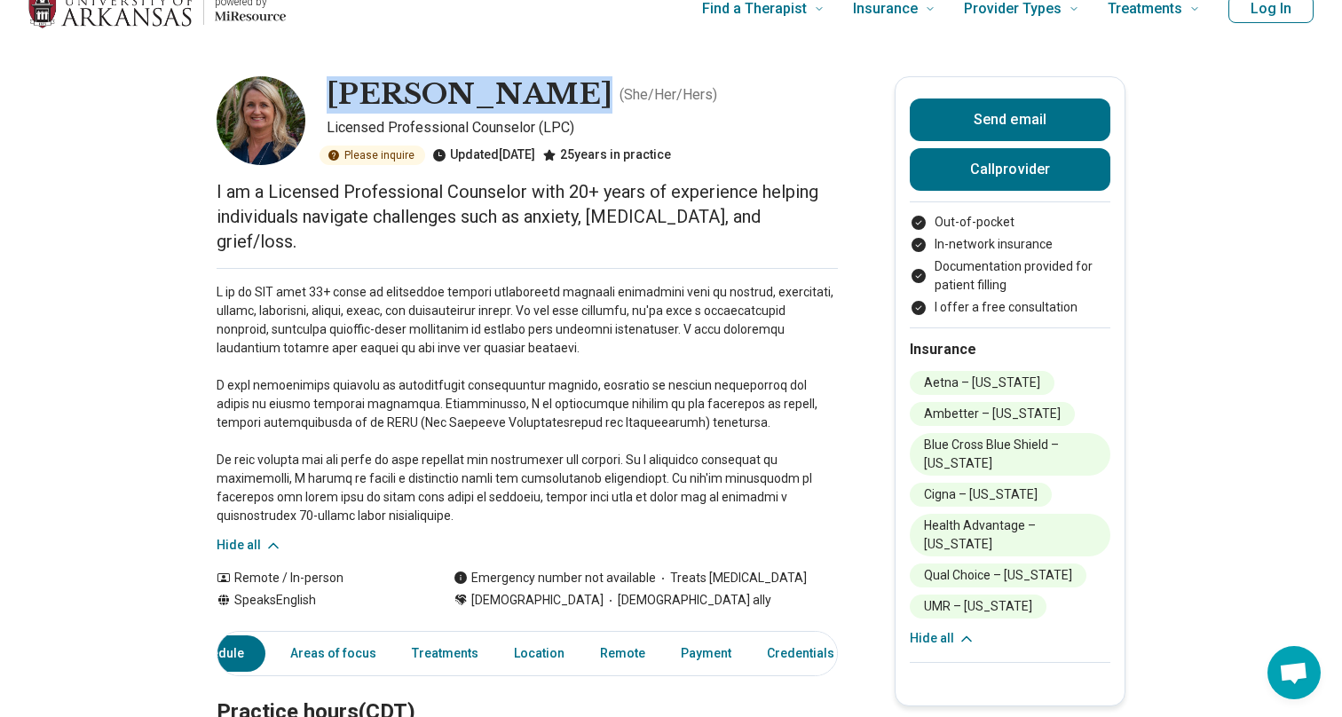
drag, startPoint x: 545, startPoint y: 97, endPoint x: 328, endPoint y: 98, distance: 216.6
click at [328, 98] on h1 "[PERSON_NAME]" at bounding box center [470, 94] width 286 height 37
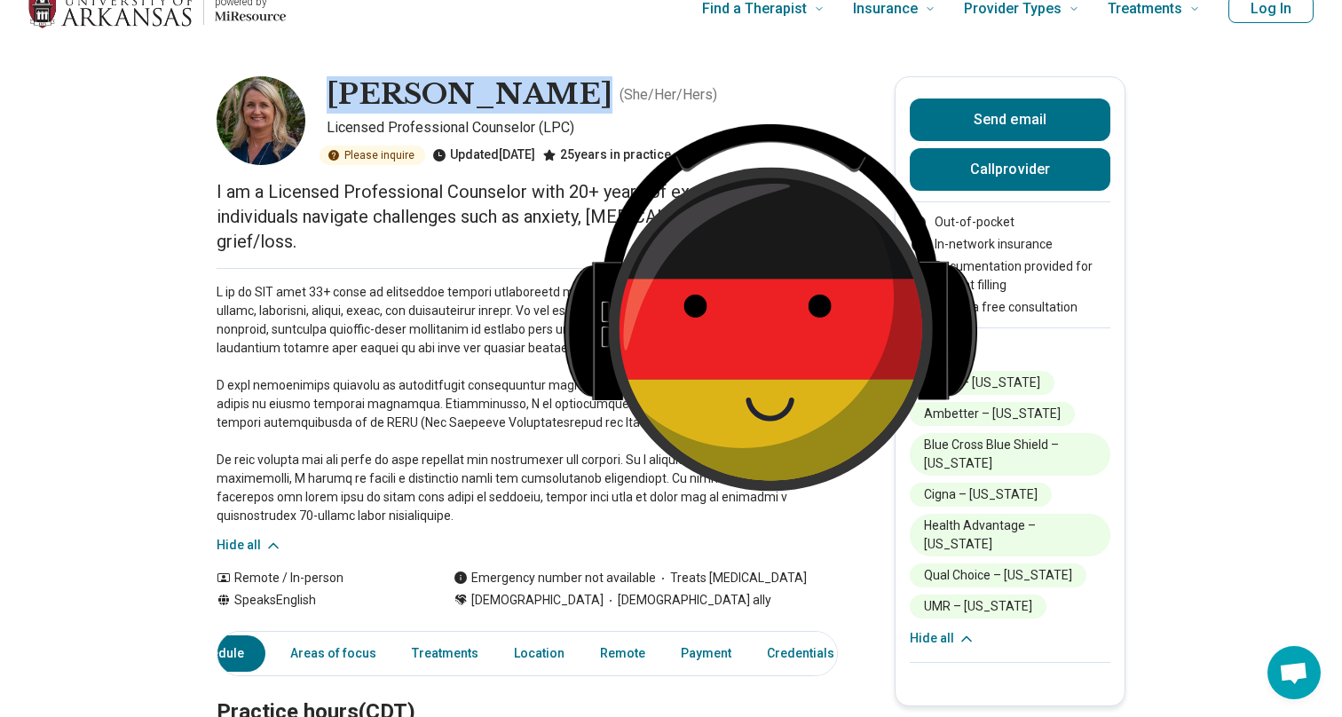
copy h1 "[PERSON_NAME]"
